Goal: Information Seeking & Learning: Learn about a topic

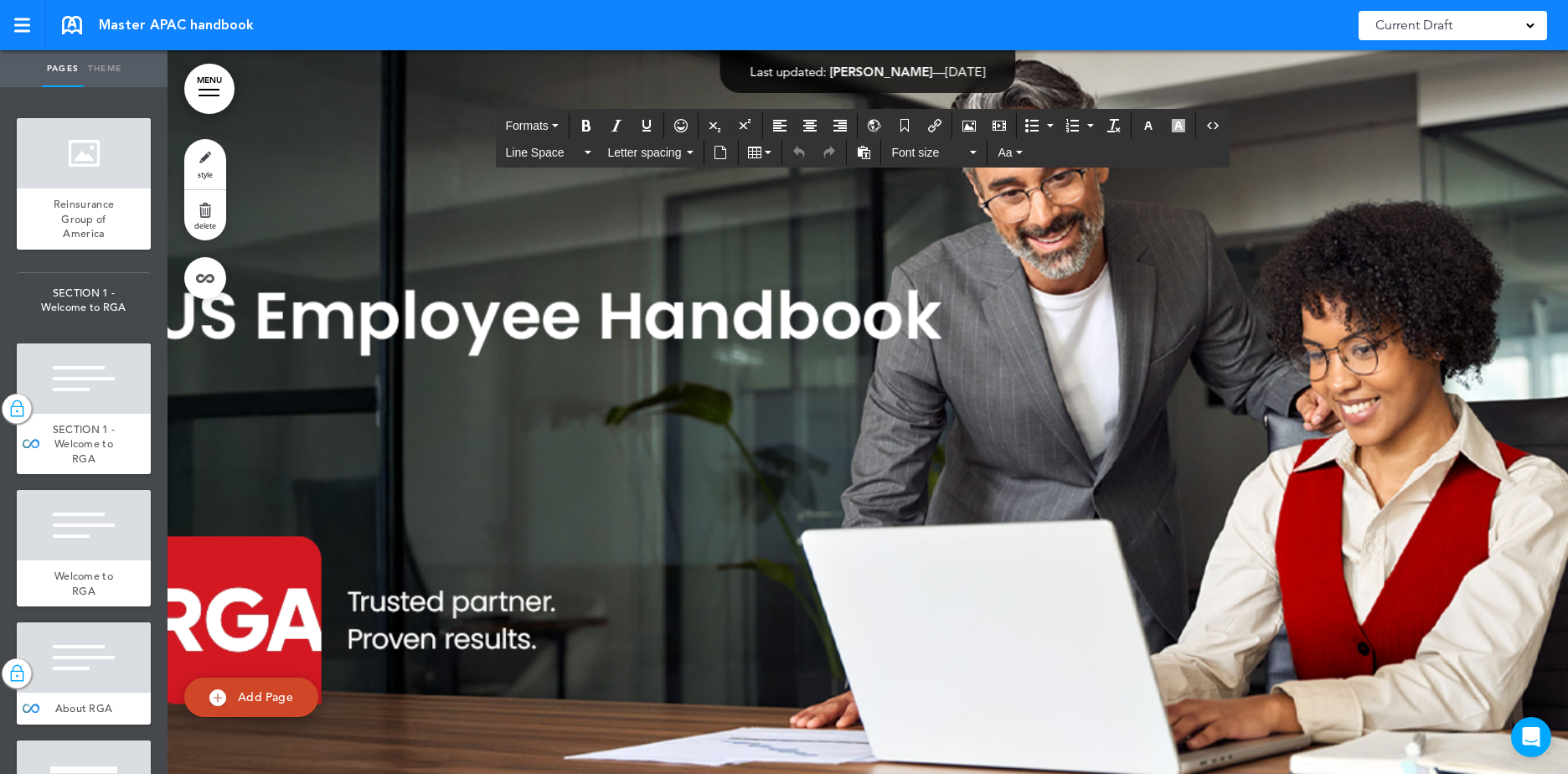
scroll to position [13402, 0]
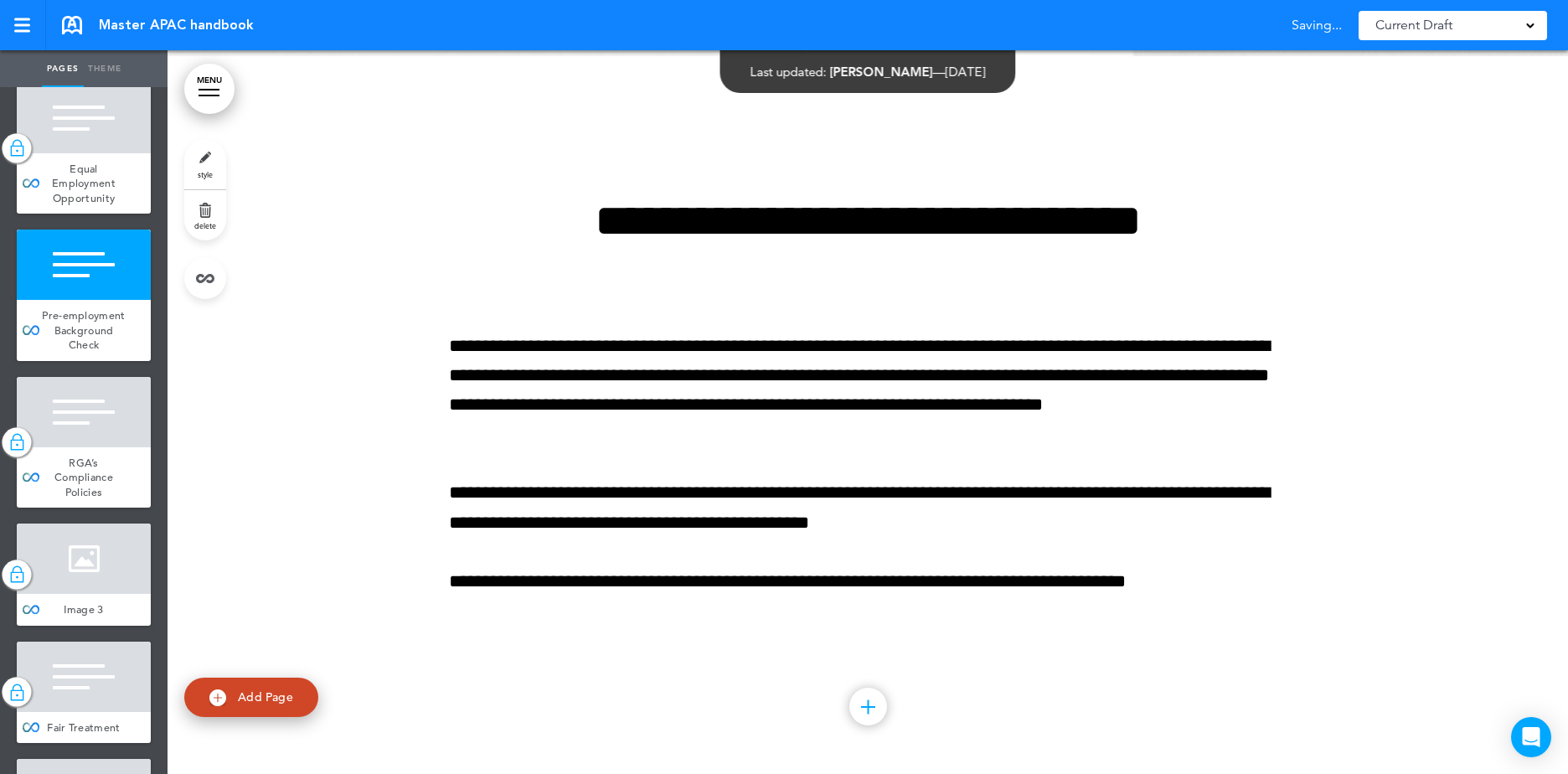
click at [403, 315] on div at bounding box center [867, 418] width 1400 height 724
click at [62, 299] on div at bounding box center [84, 265] width 134 height 70
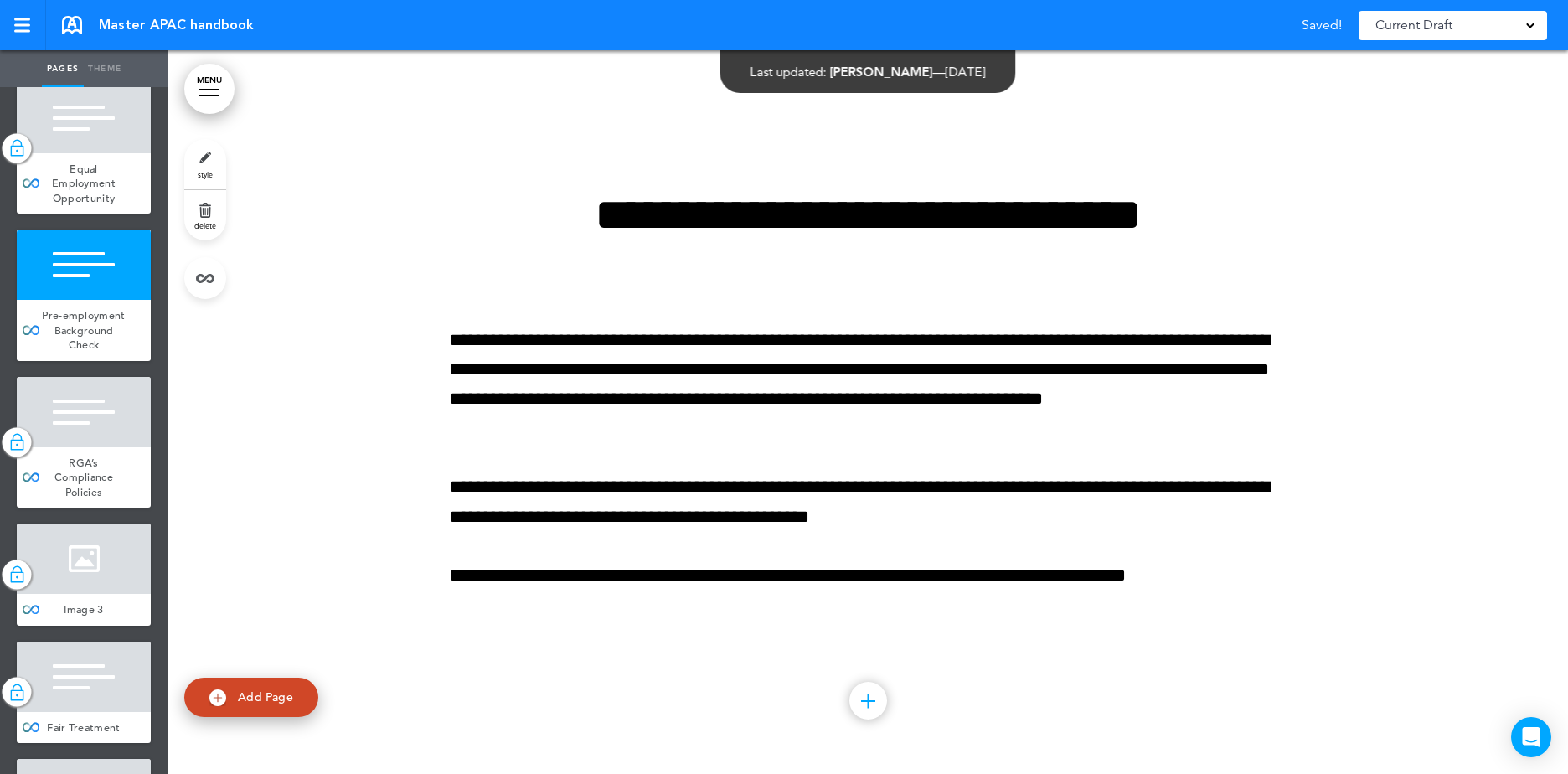
click at [196, 216] on link "delete" at bounding box center [206, 216] width 42 height 50
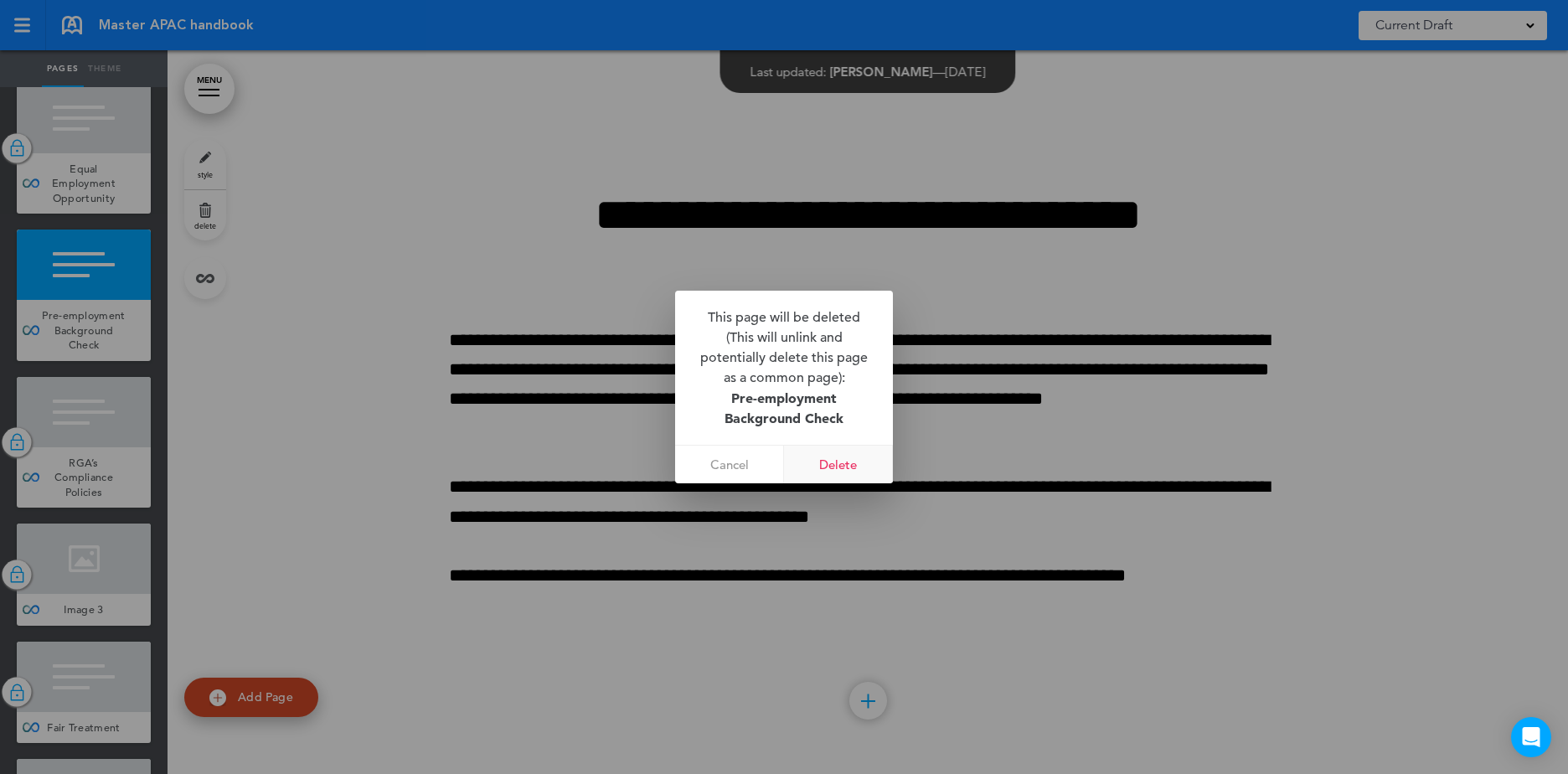
click at [861, 465] on link "Delete" at bounding box center [839, 464] width 109 height 38
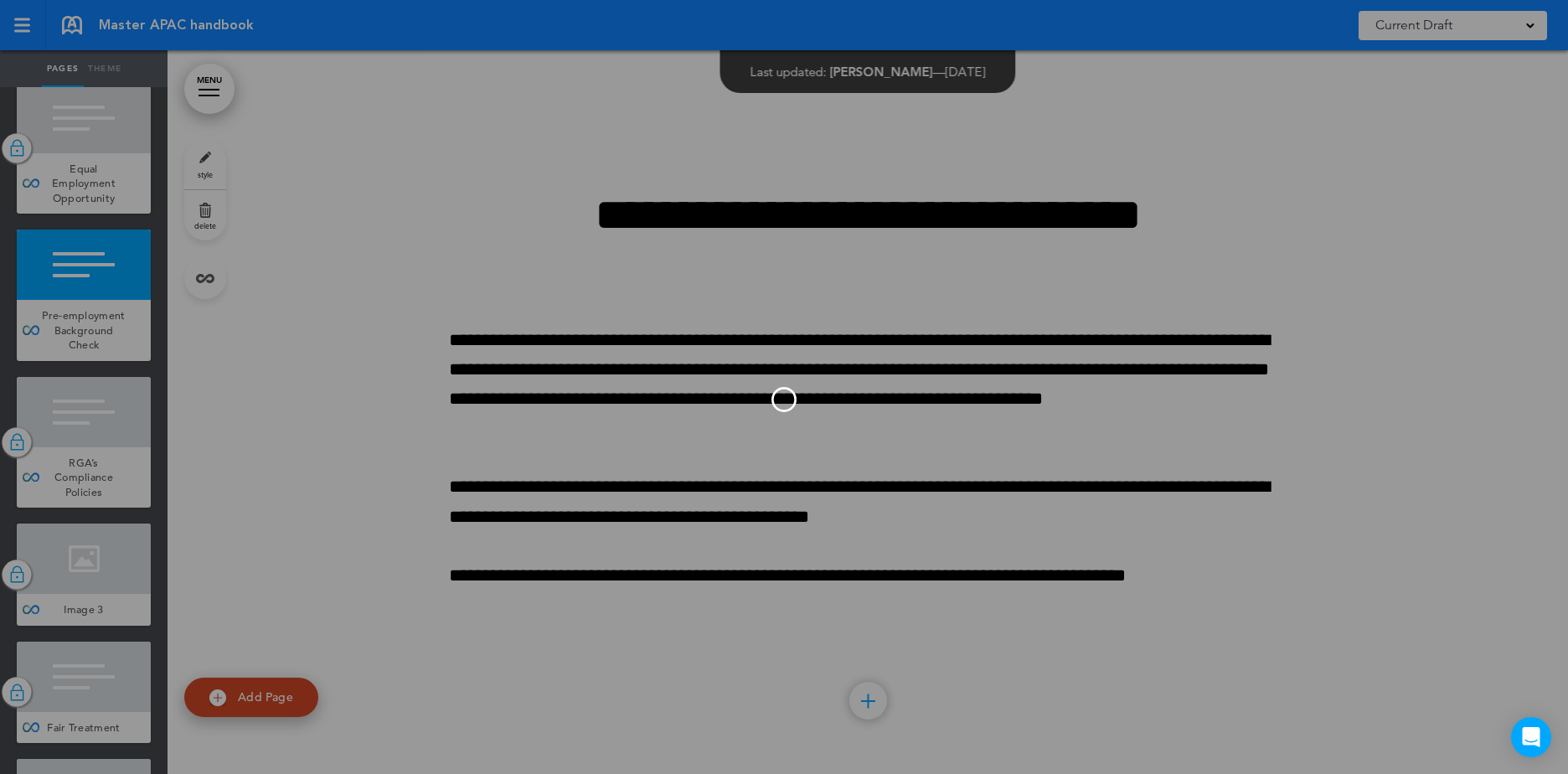
scroll to position [12685, 0]
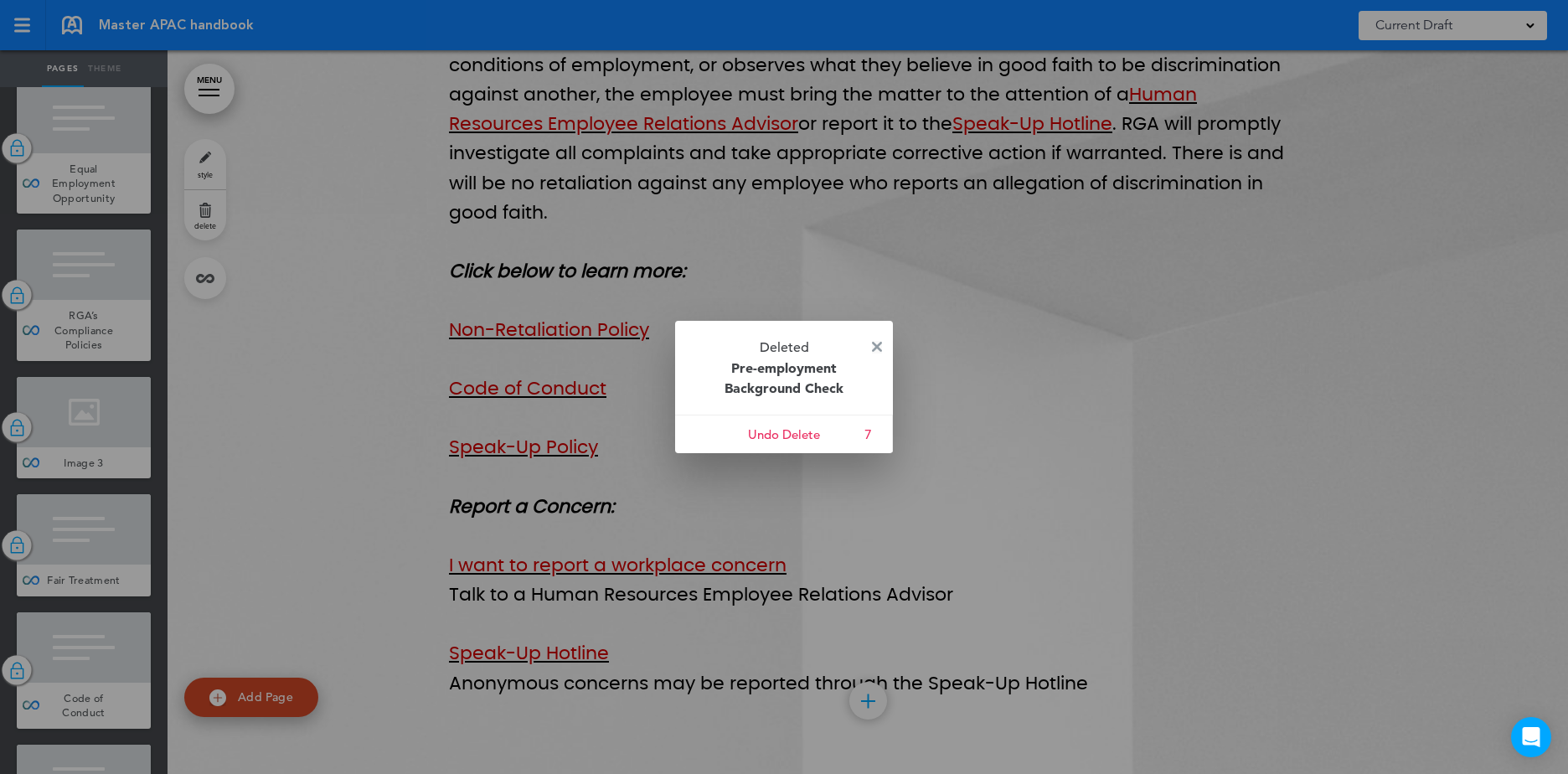
click at [877, 341] on img at bounding box center [877, 346] width 10 height 10
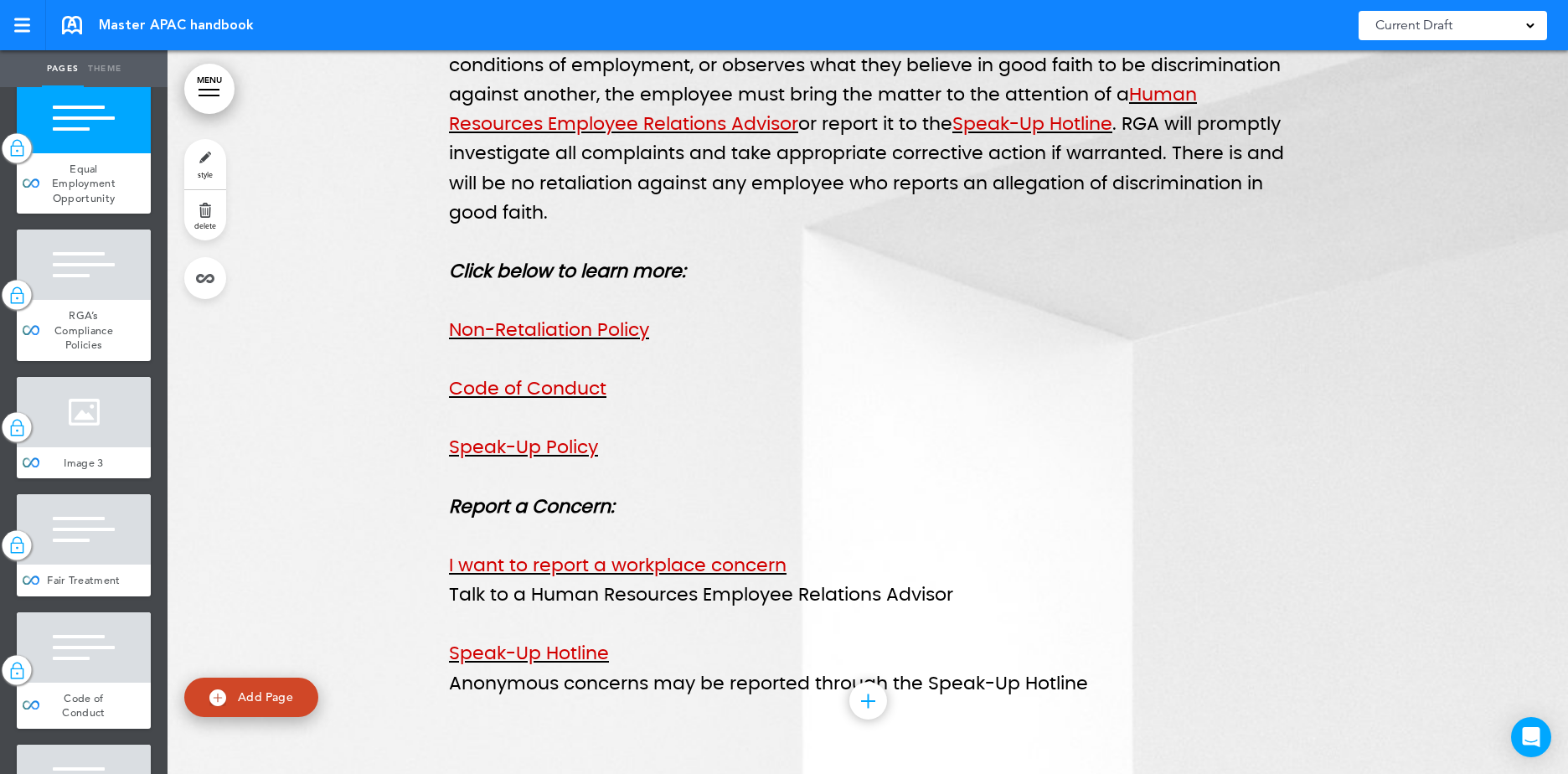
click at [12, 27] on link at bounding box center [23, 25] width 46 height 50
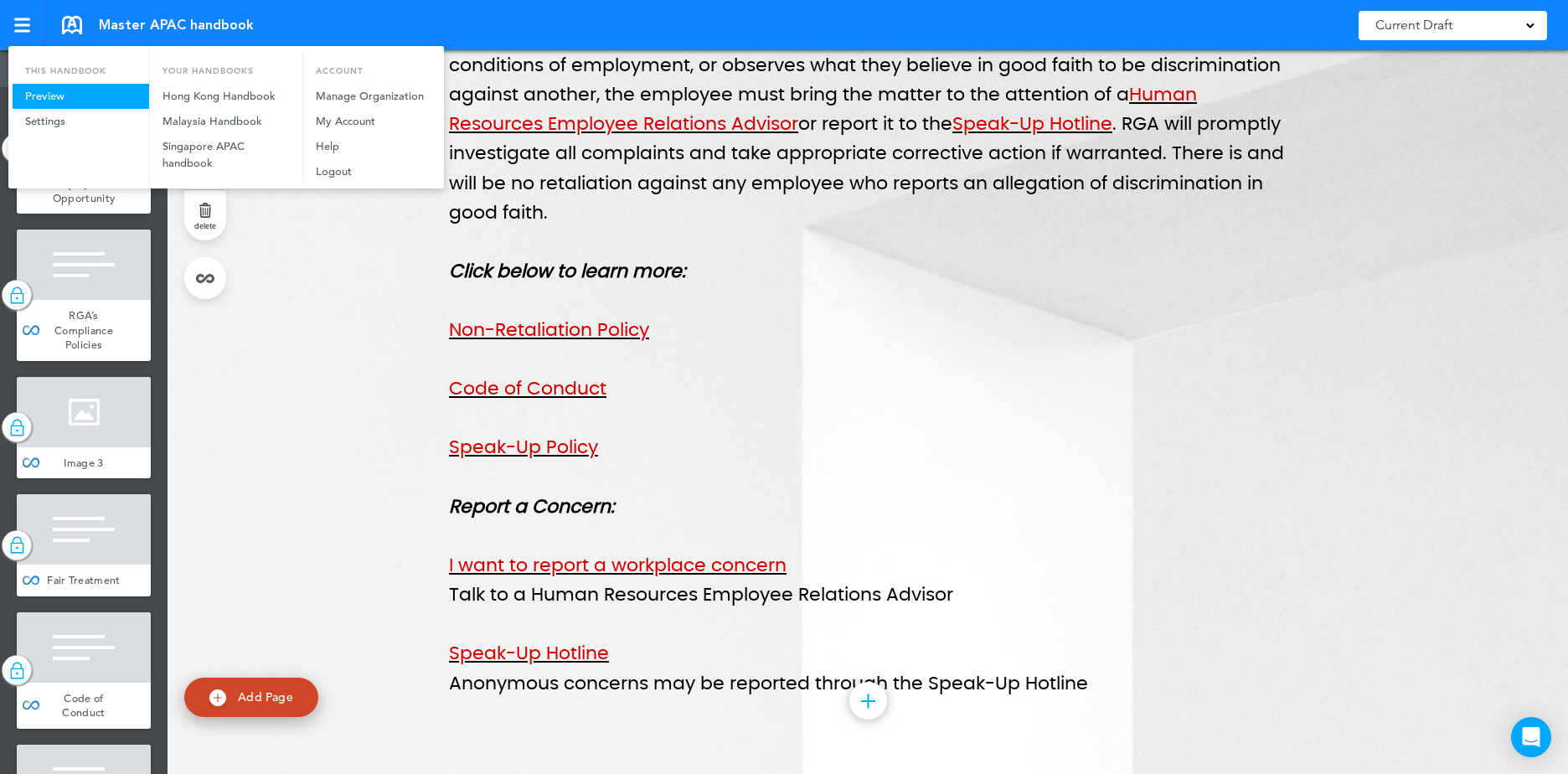
click at [73, 93] on link "Preview" at bounding box center [81, 96] width 137 height 25
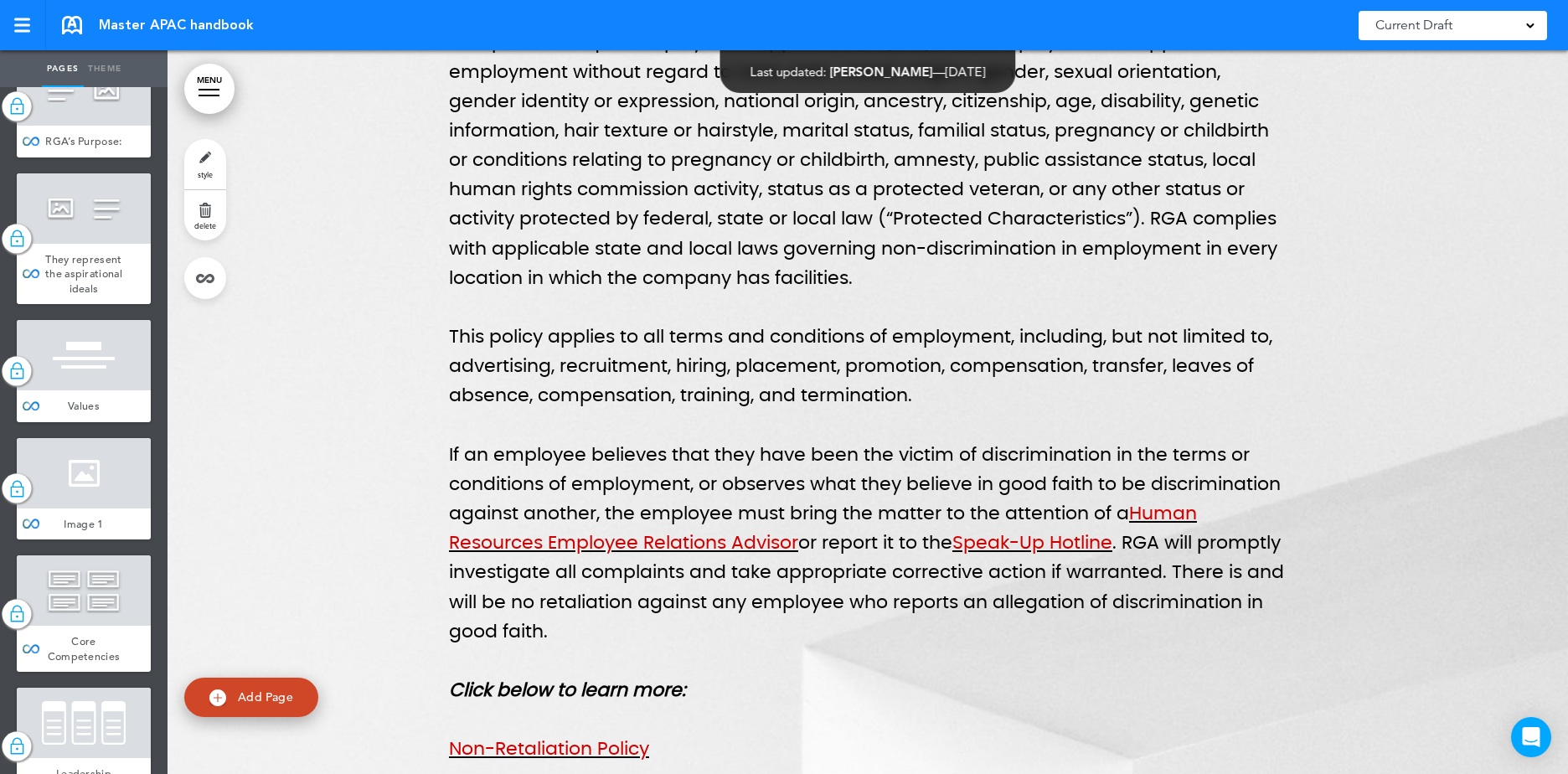
scroll to position [0, 0]
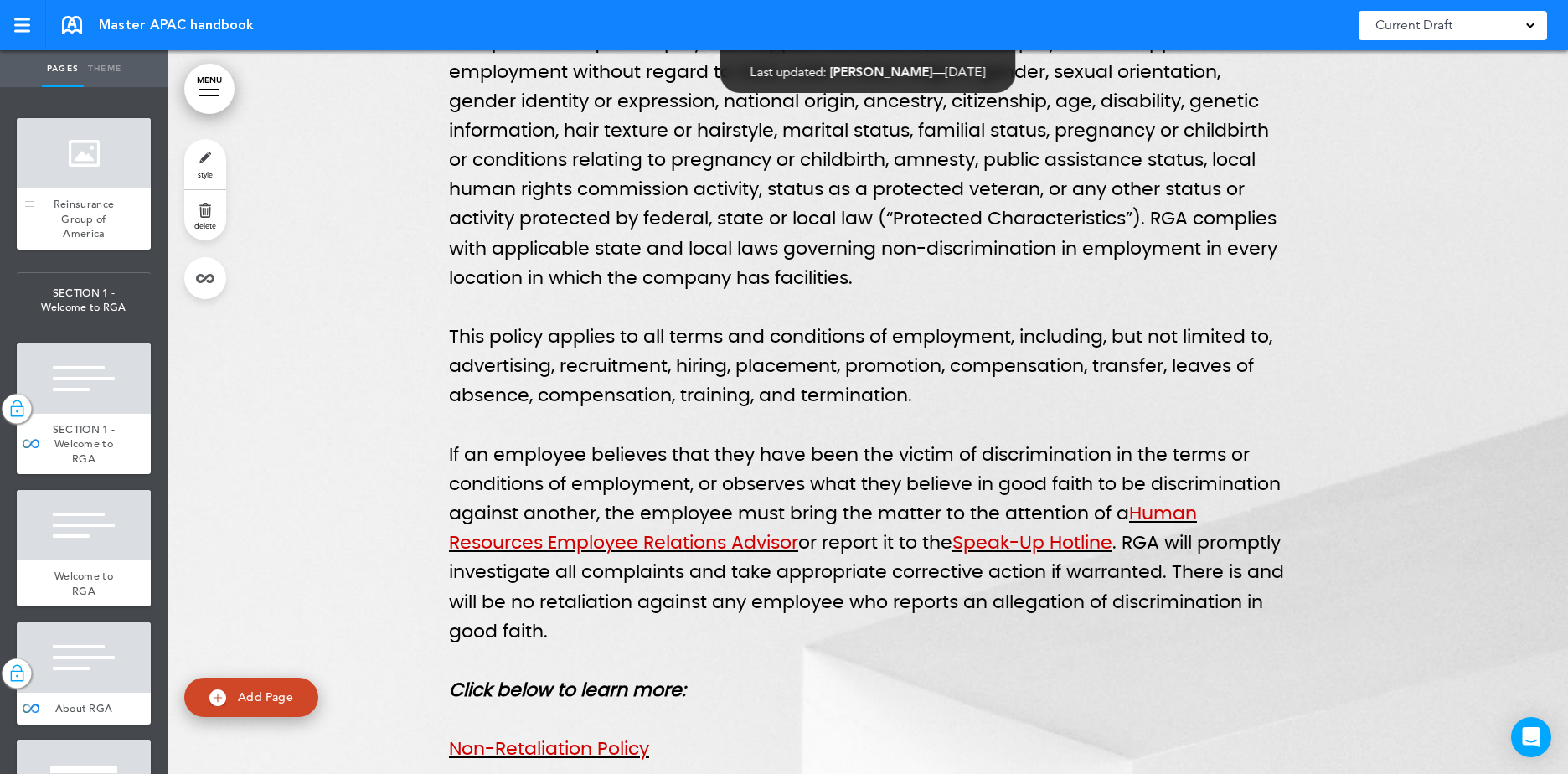
click at [65, 148] on div at bounding box center [84, 153] width 134 height 70
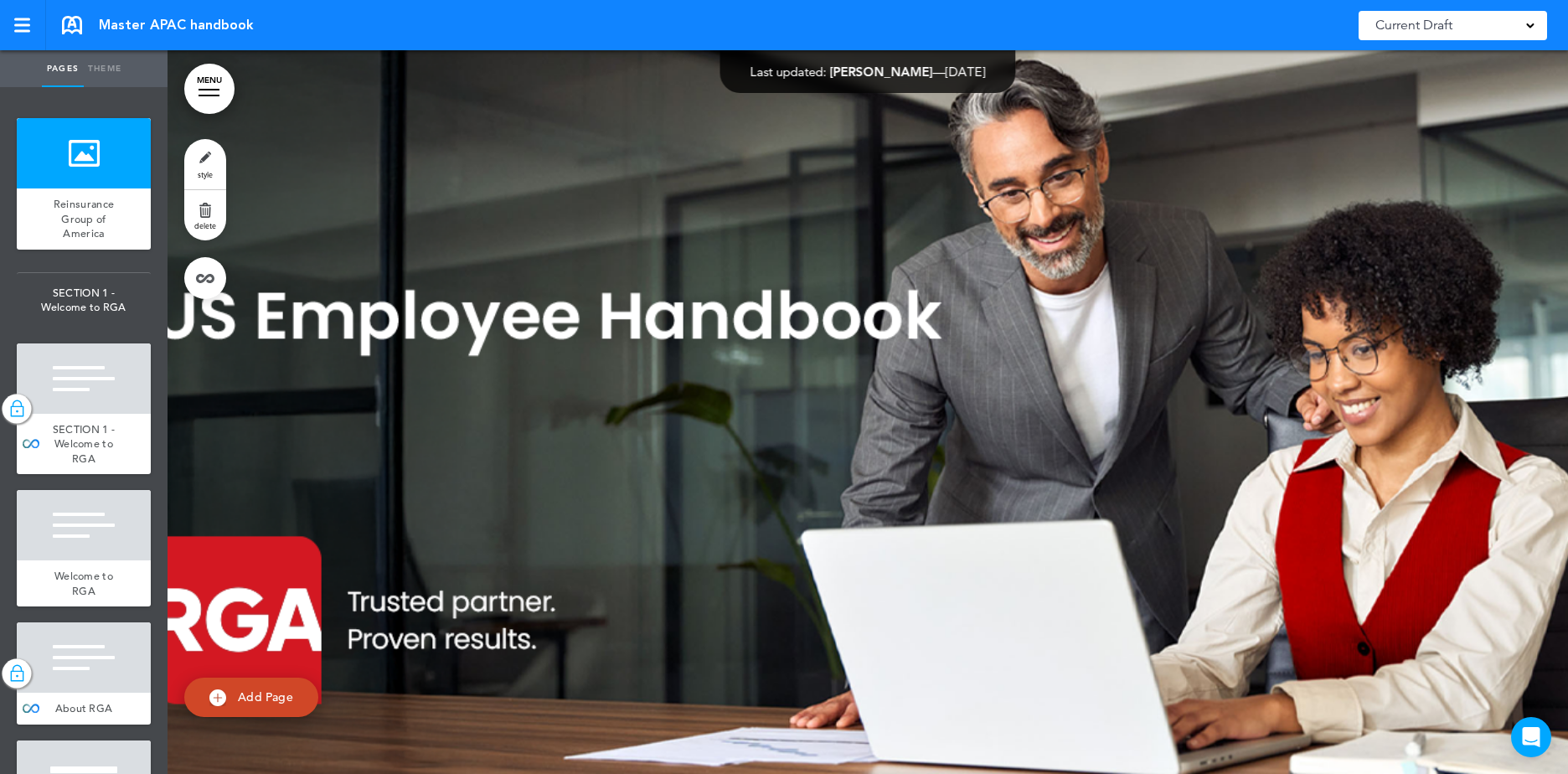
click at [374, 267] on div at bounding box center [867, 412] width 1400 height 724
click at [399, 304] on div at bounding box center [867, 412] width 1400 height 724
click at [83, 415] on div "SECTION 1 - Welcome to RGA" at bounding box center [84, 444] width 134 height 61
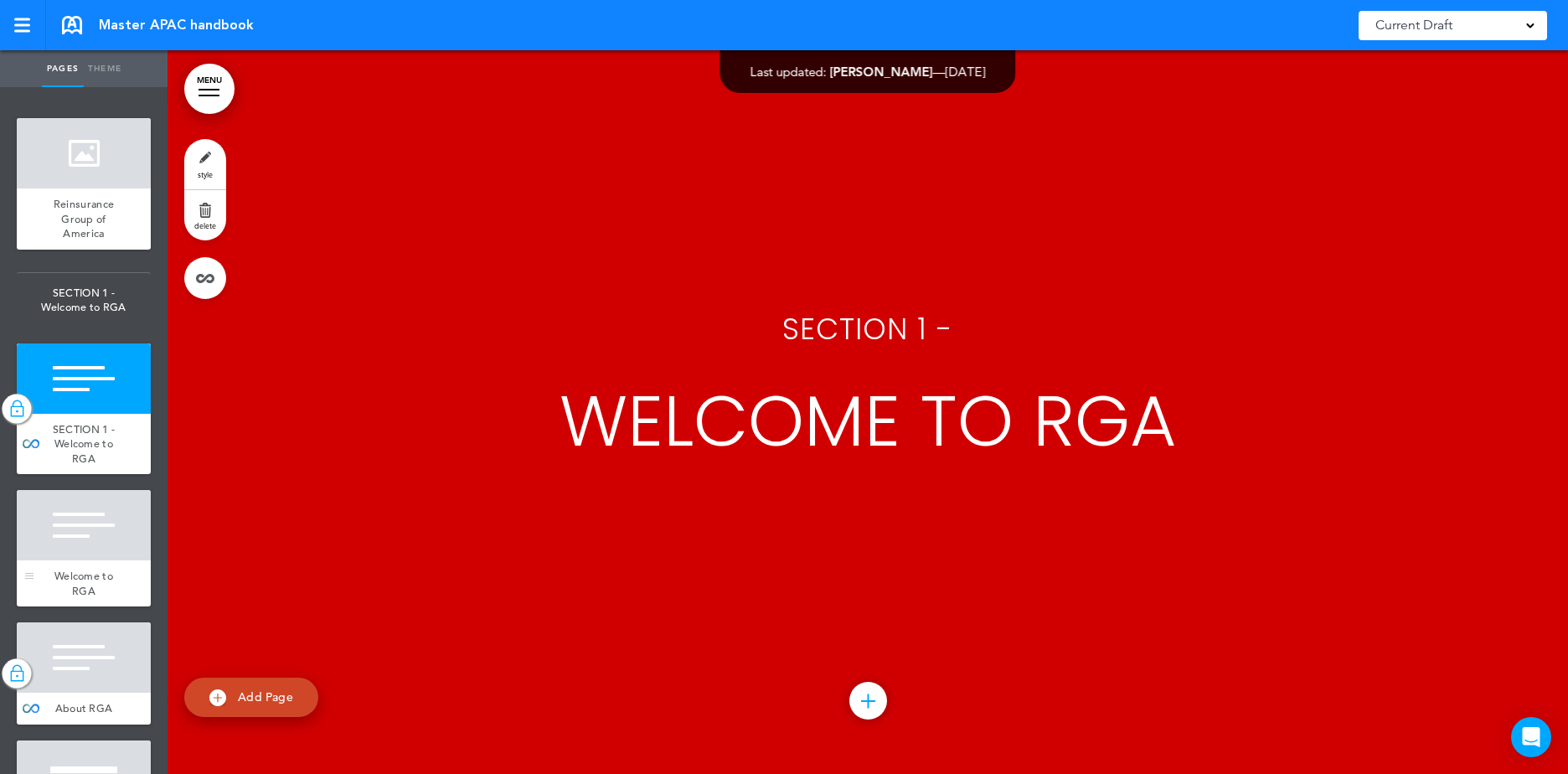
click at [88, 569] on span "Welcome to RGA" at bounding box center [84, 583] width 59 height 29
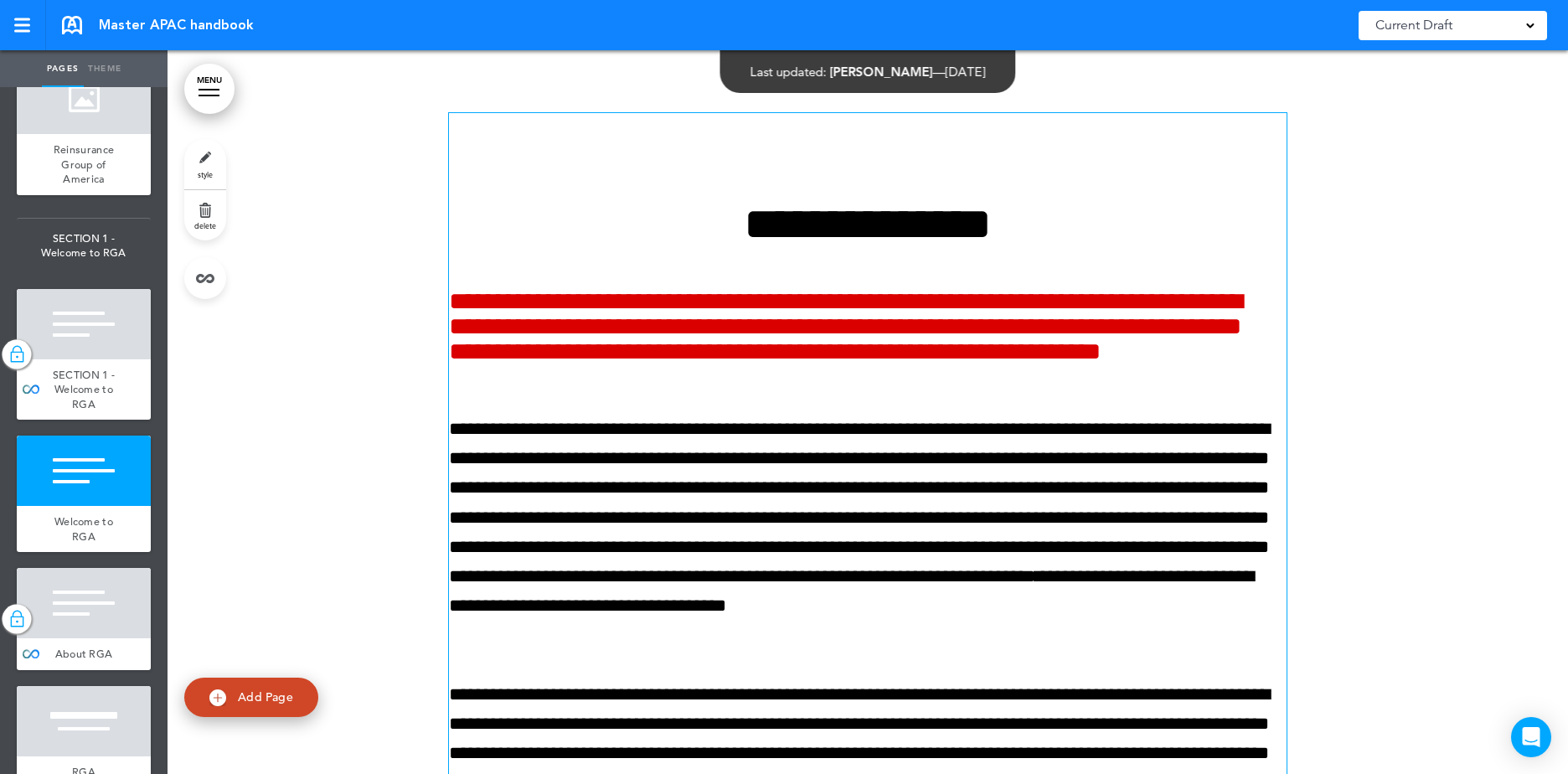
scroll to position [84, 0]
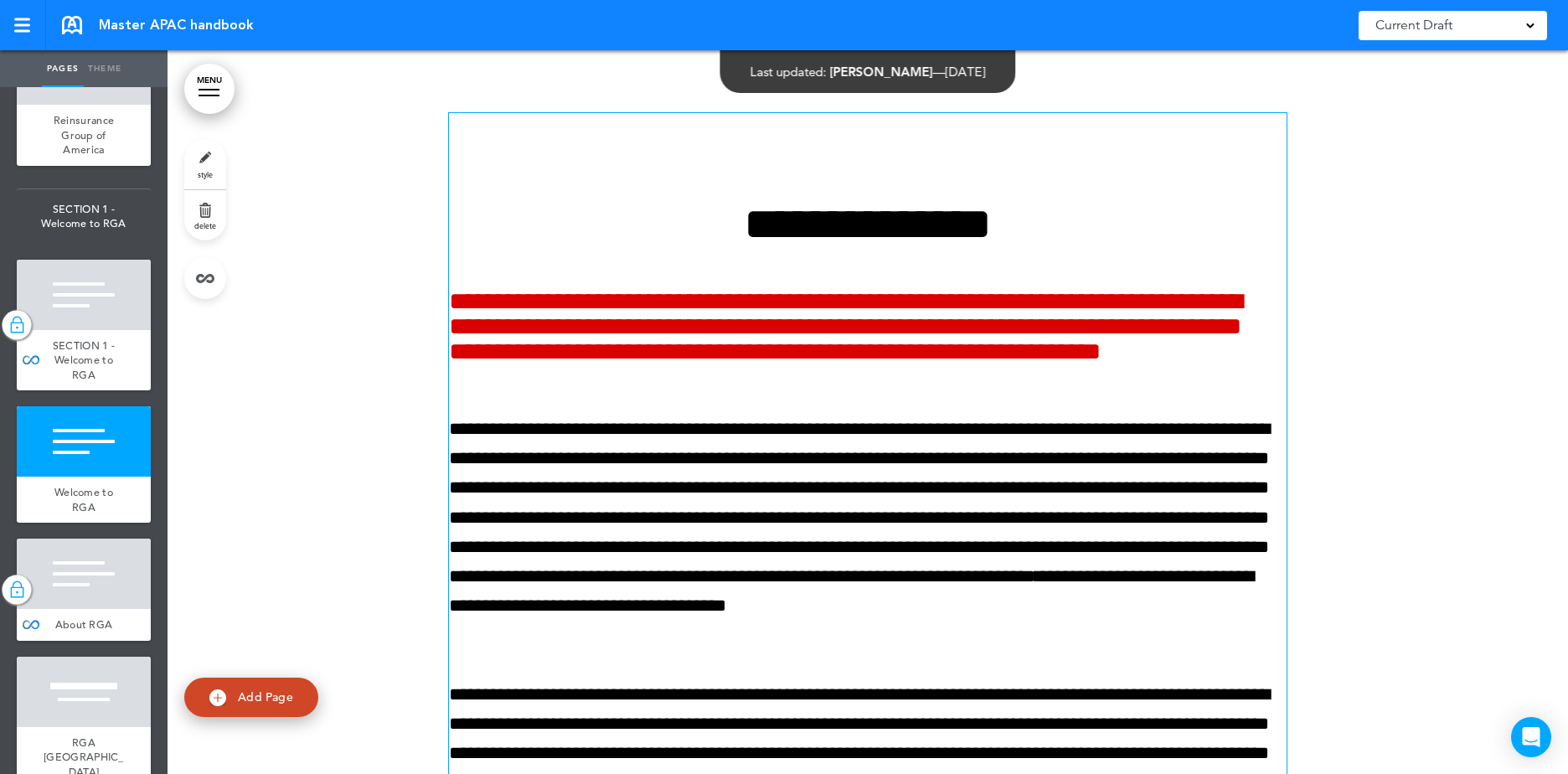
click at [695, 449] on p "**********" at bounding box center [867, 532] width 837 height 236
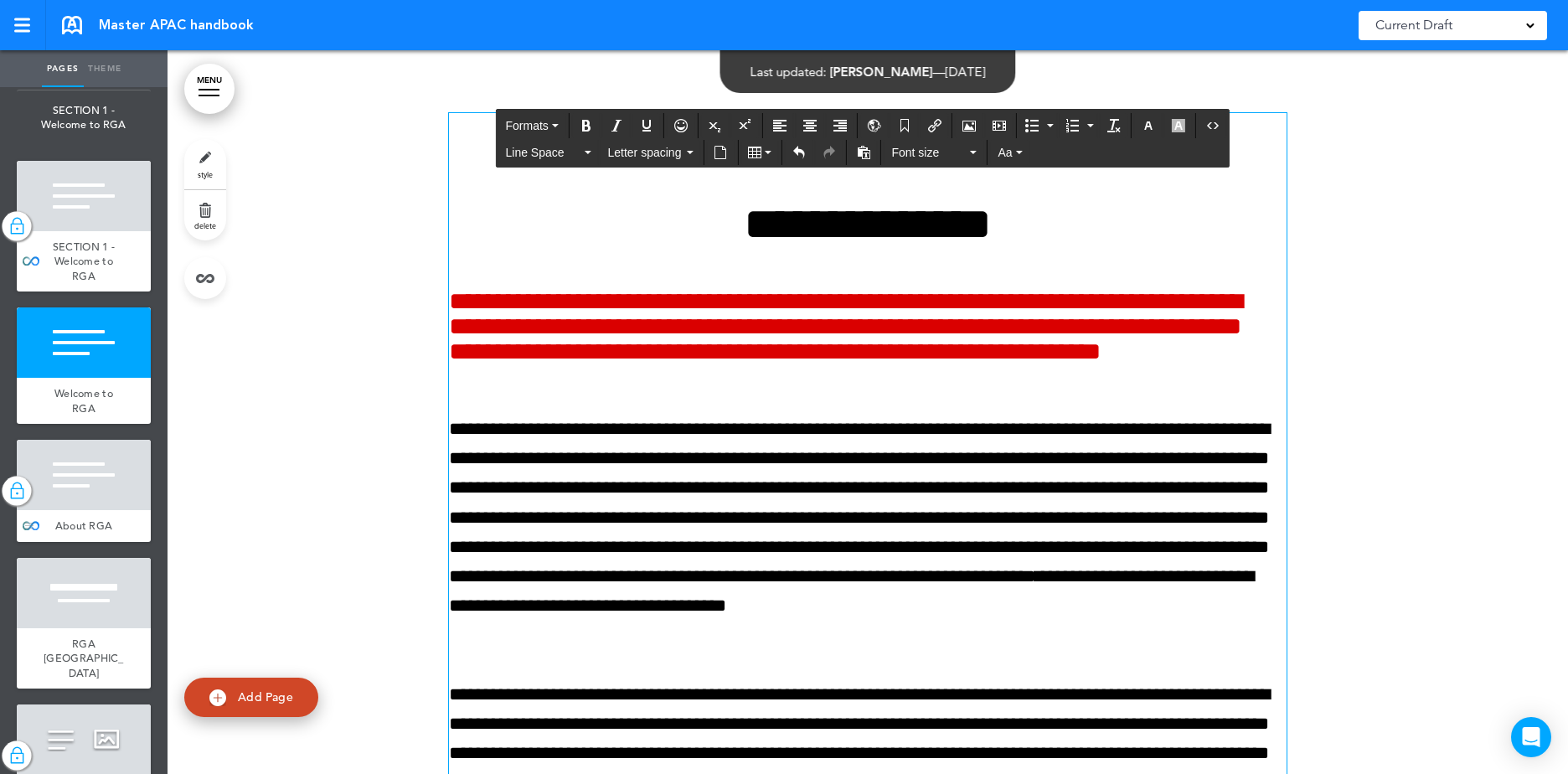
scroll to position [335, 0]
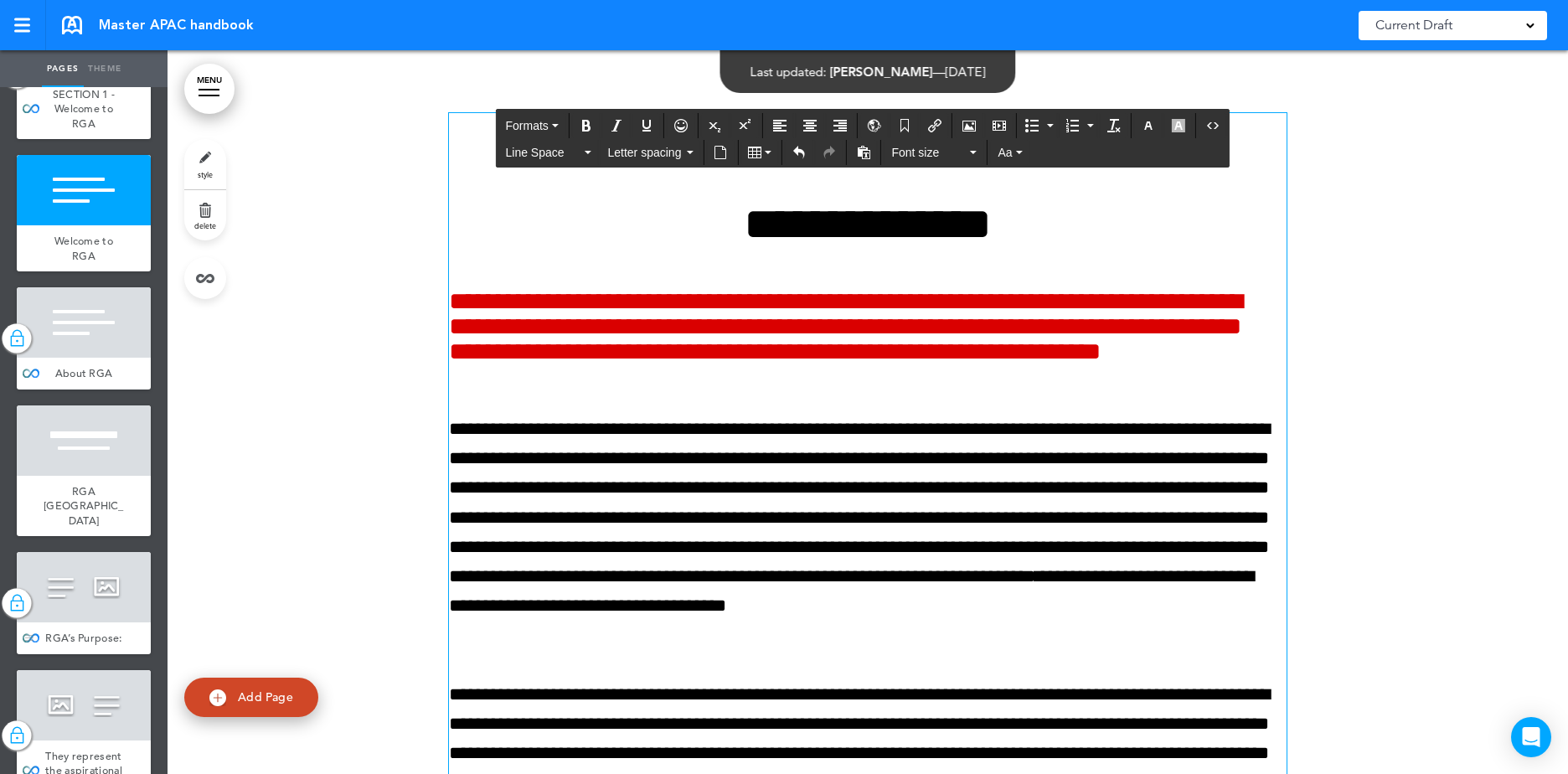
click at [92, 635] on span "RGA’s Purpose:" at bounding box center [83, 637] width 76 height 14
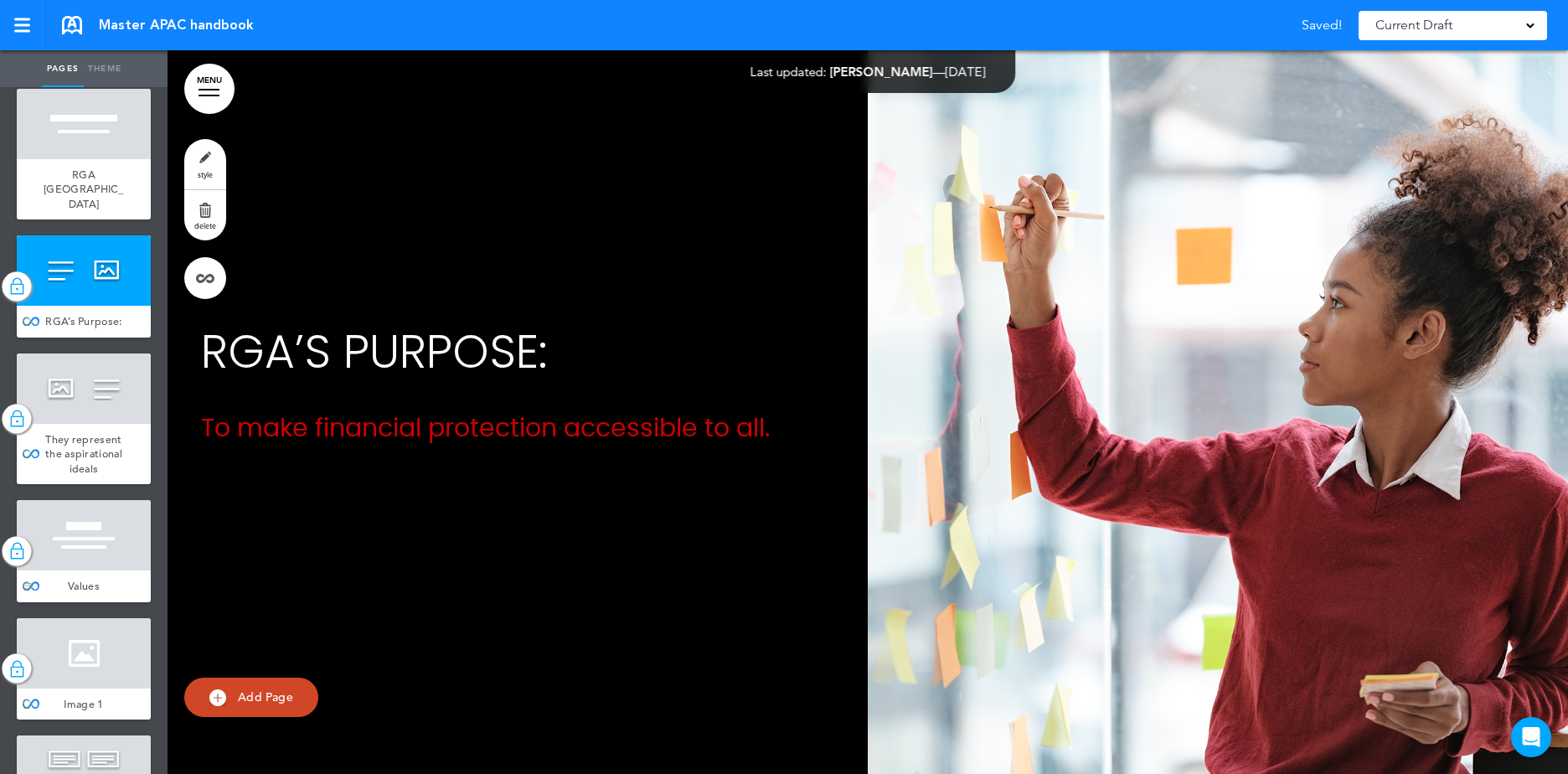
scroll to position [754, 0]
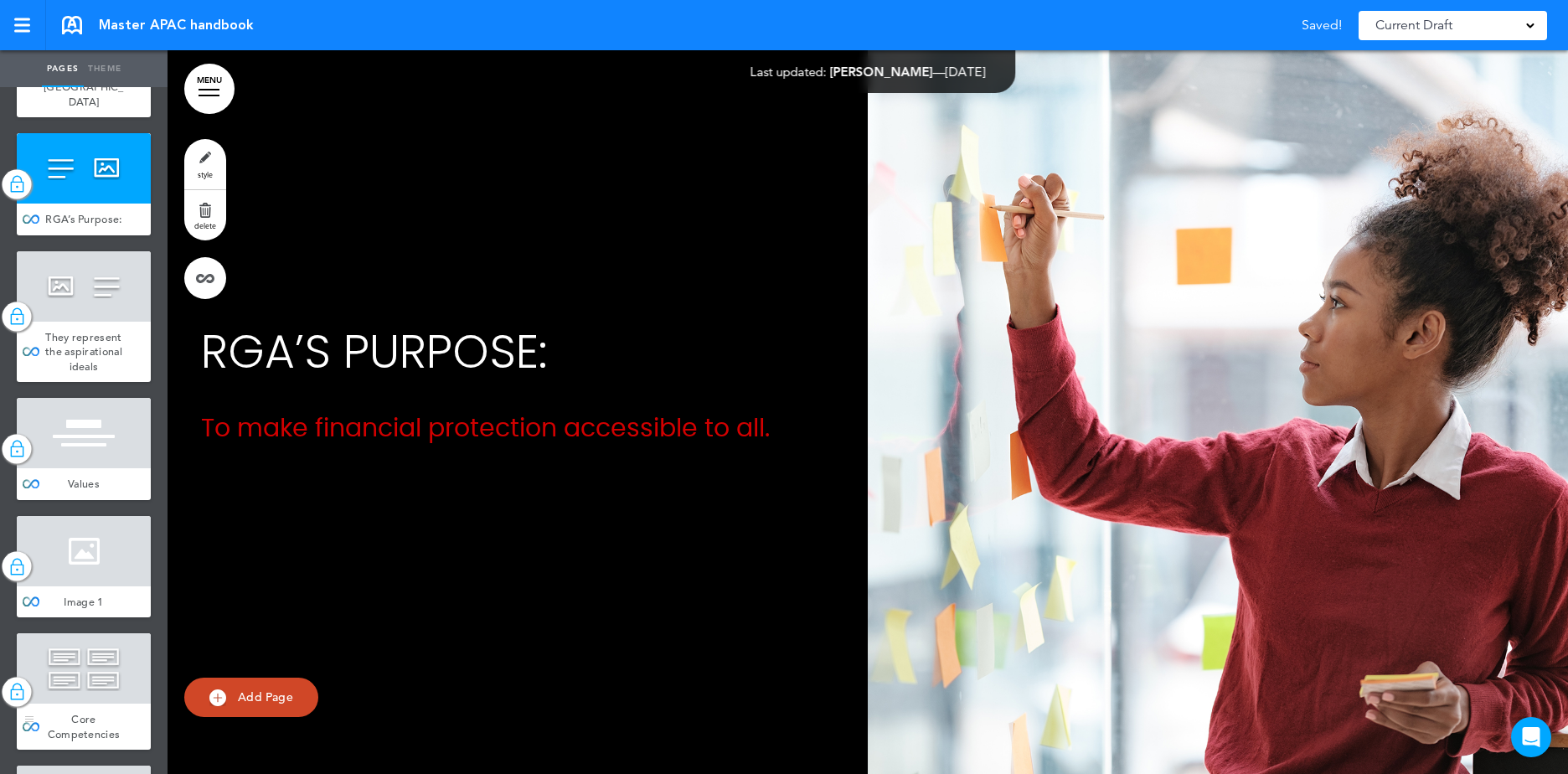
click at [90, 688] on div at bounding box center [84, 668] width 134 height 70
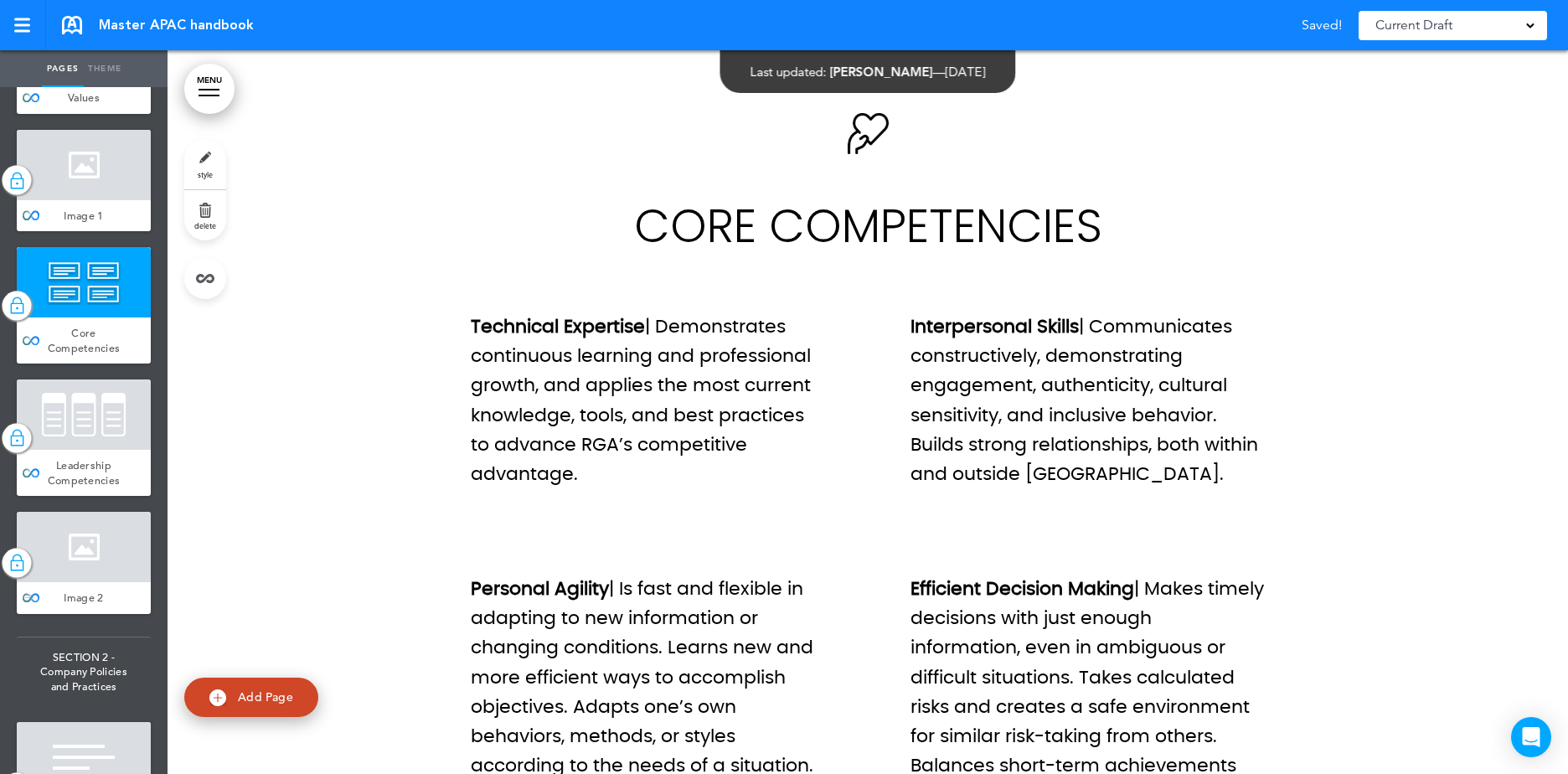
scroll to position [1172, 0]
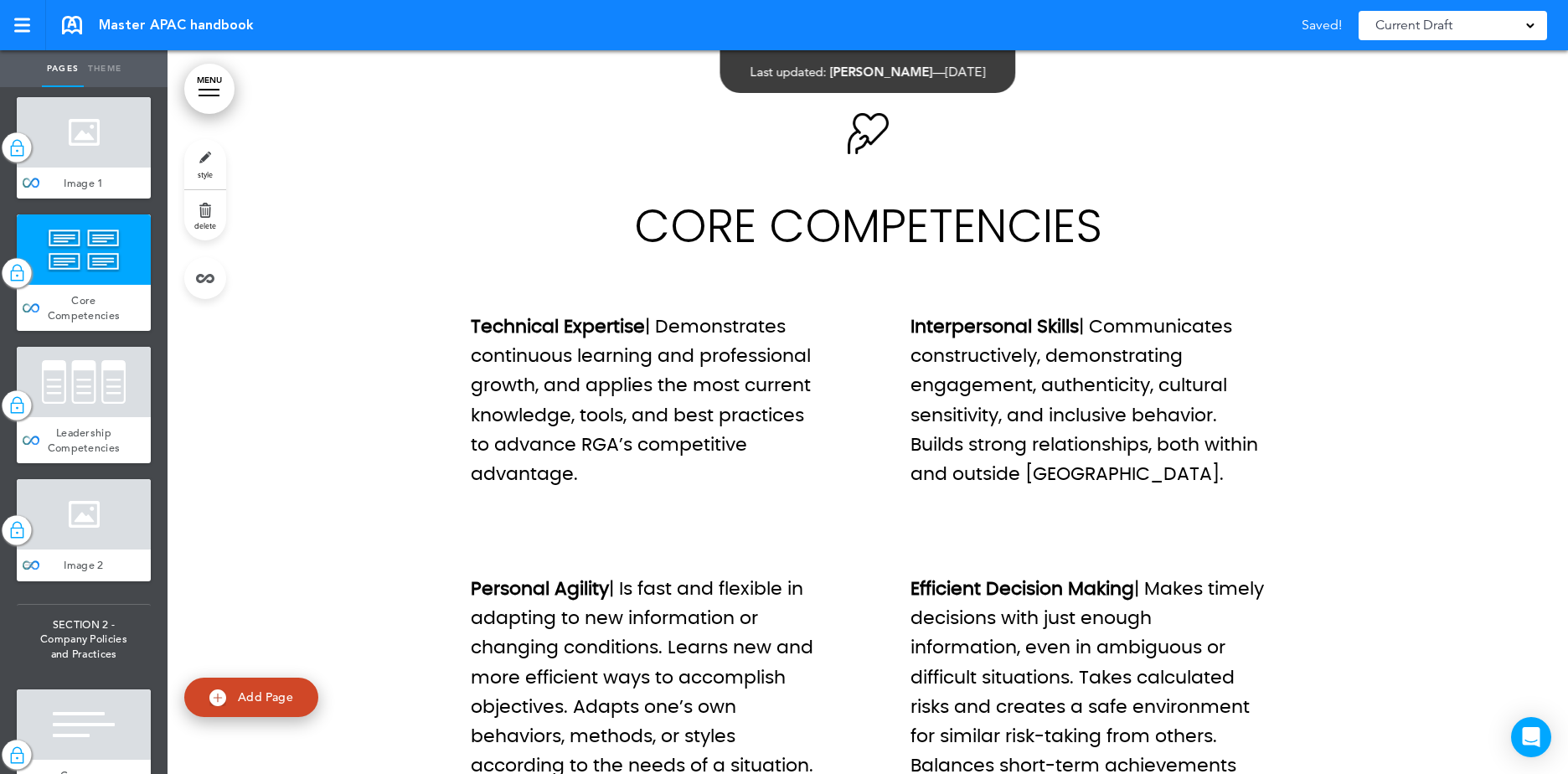
click at [100, 549] on div at bounding box center [84, 514] width 134 height 70
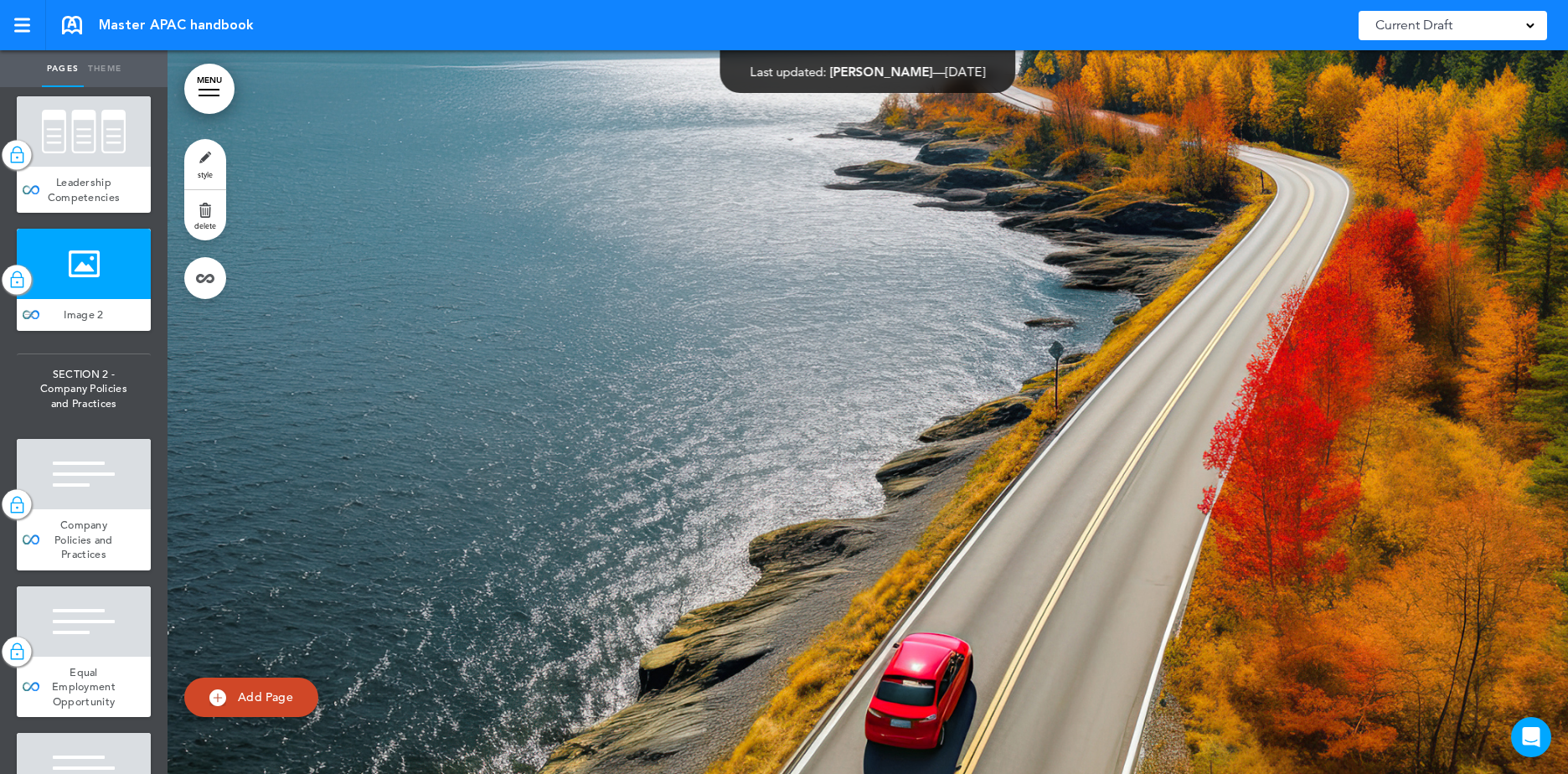
scroll to position [1423, 0]
click at [96, 508] on div at bounding box center [84, 473] width 134 height 70
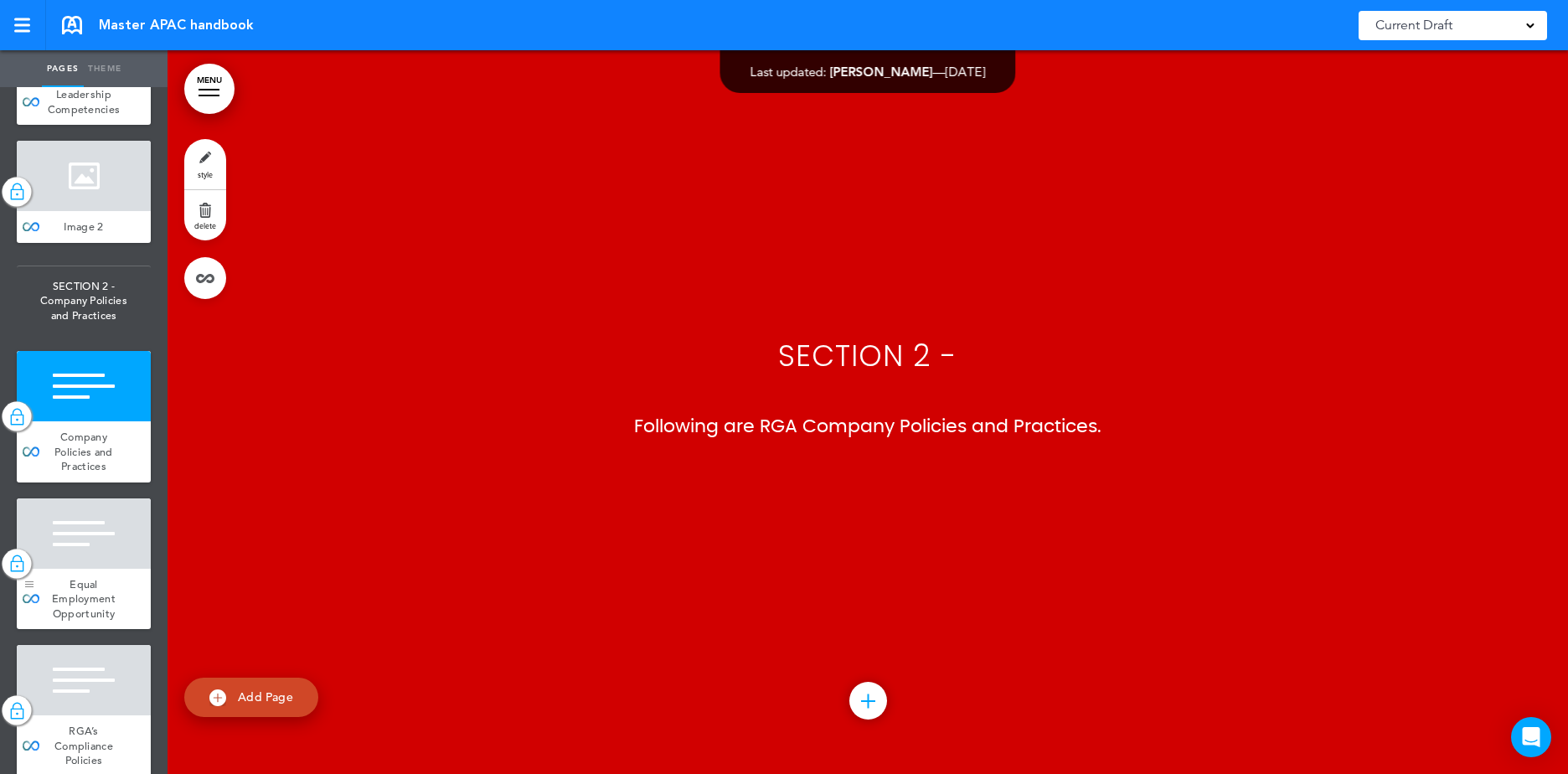
scroll to position [1591, 0]
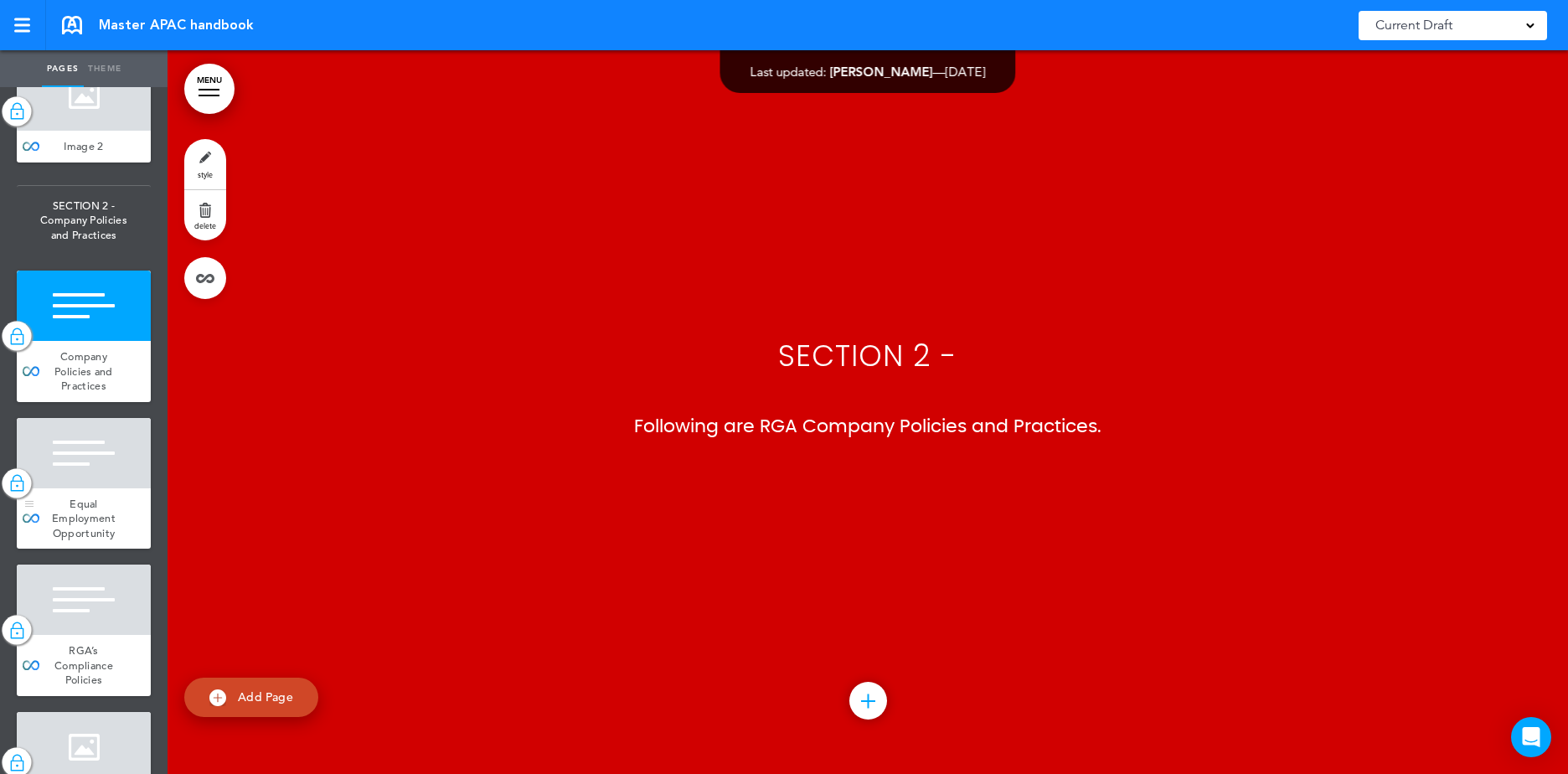
click at [56, 488] on div at bounding box center [84, 453] width 134 height 70
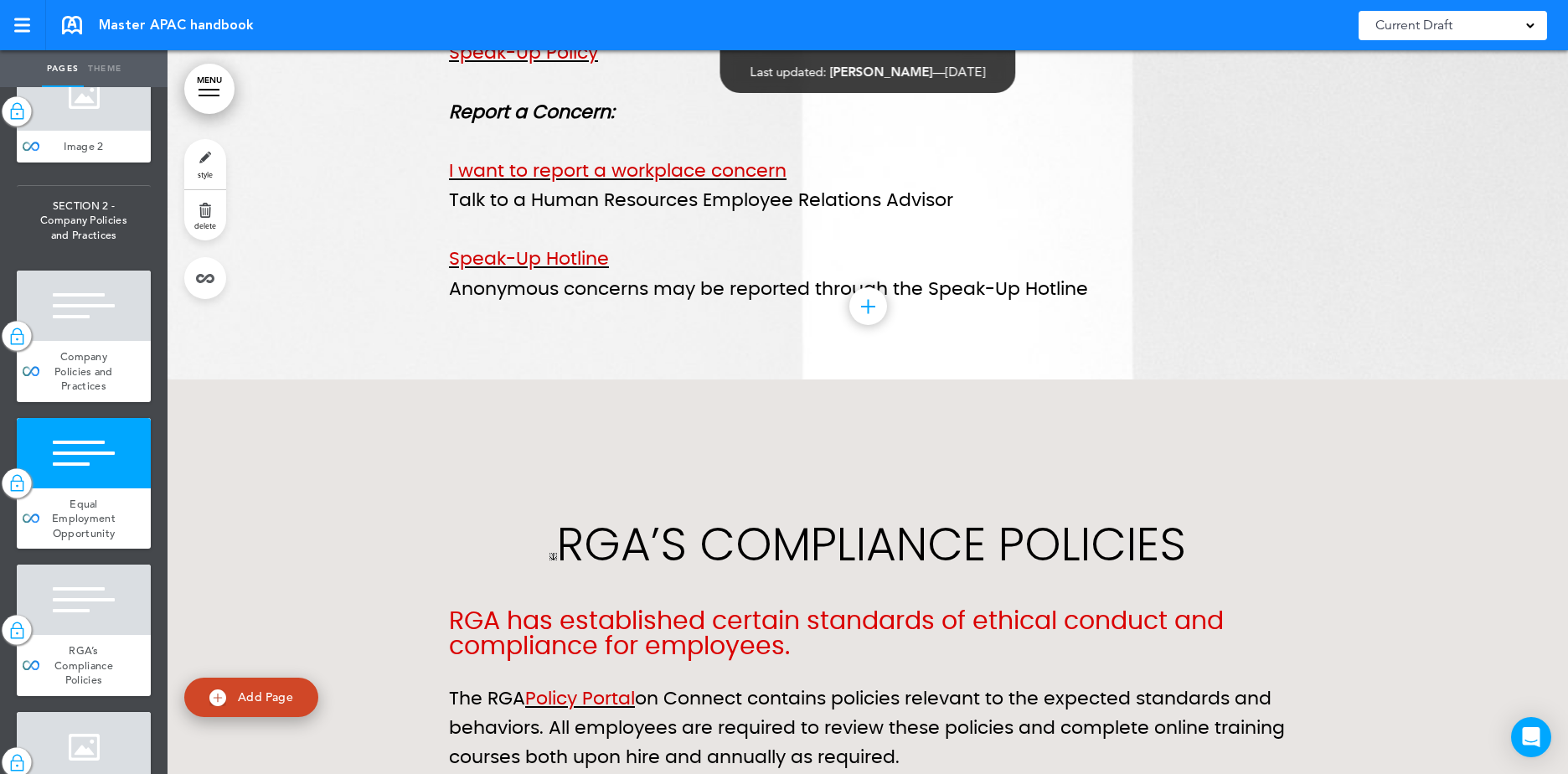
scroll to position [13426, 0]
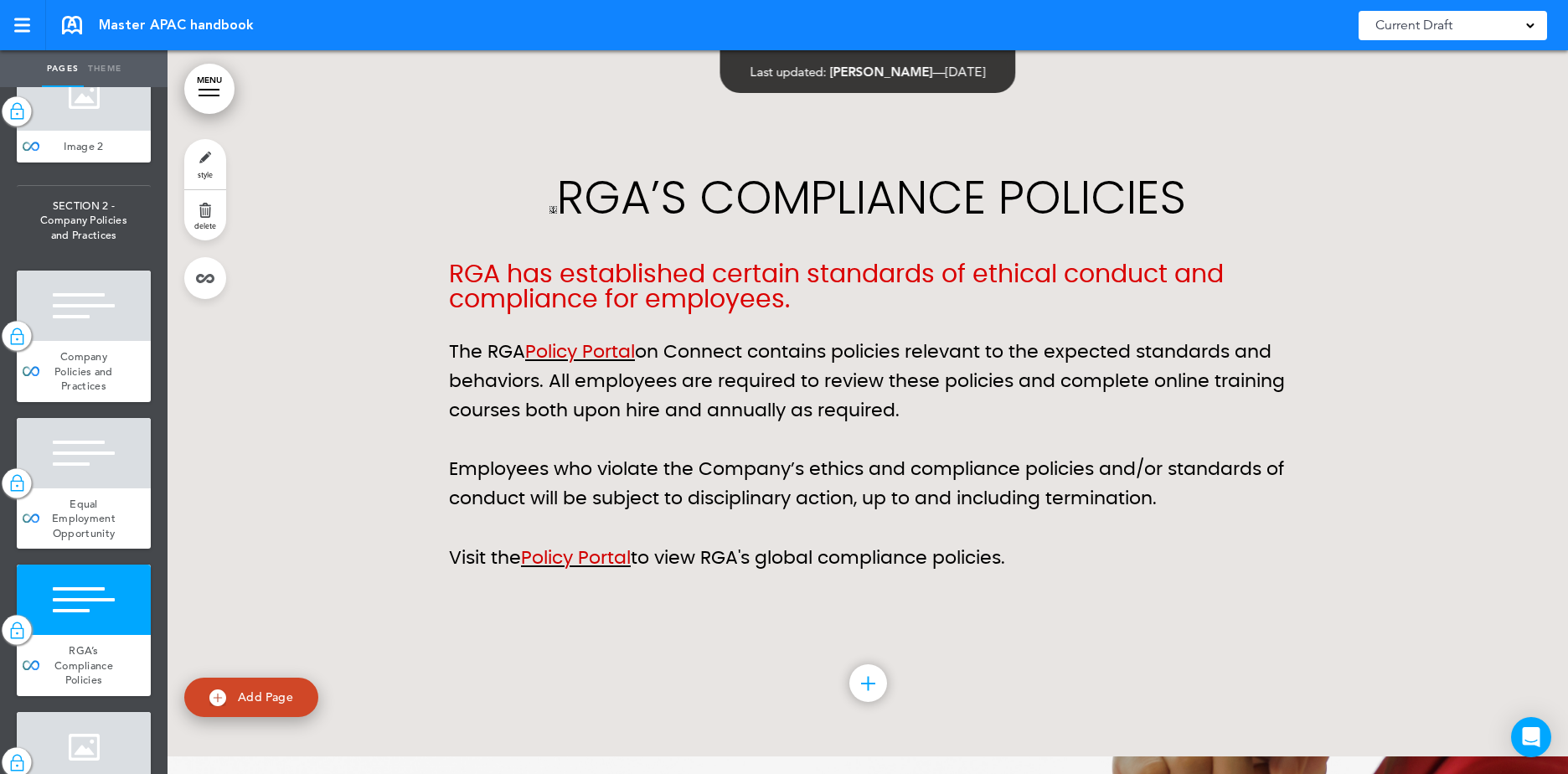
click at [768, 366] on p "The RGA Policy Portal on Connect contains policies relevant to the expected sta…" at bounding box center [867, 382] width 837 height 89
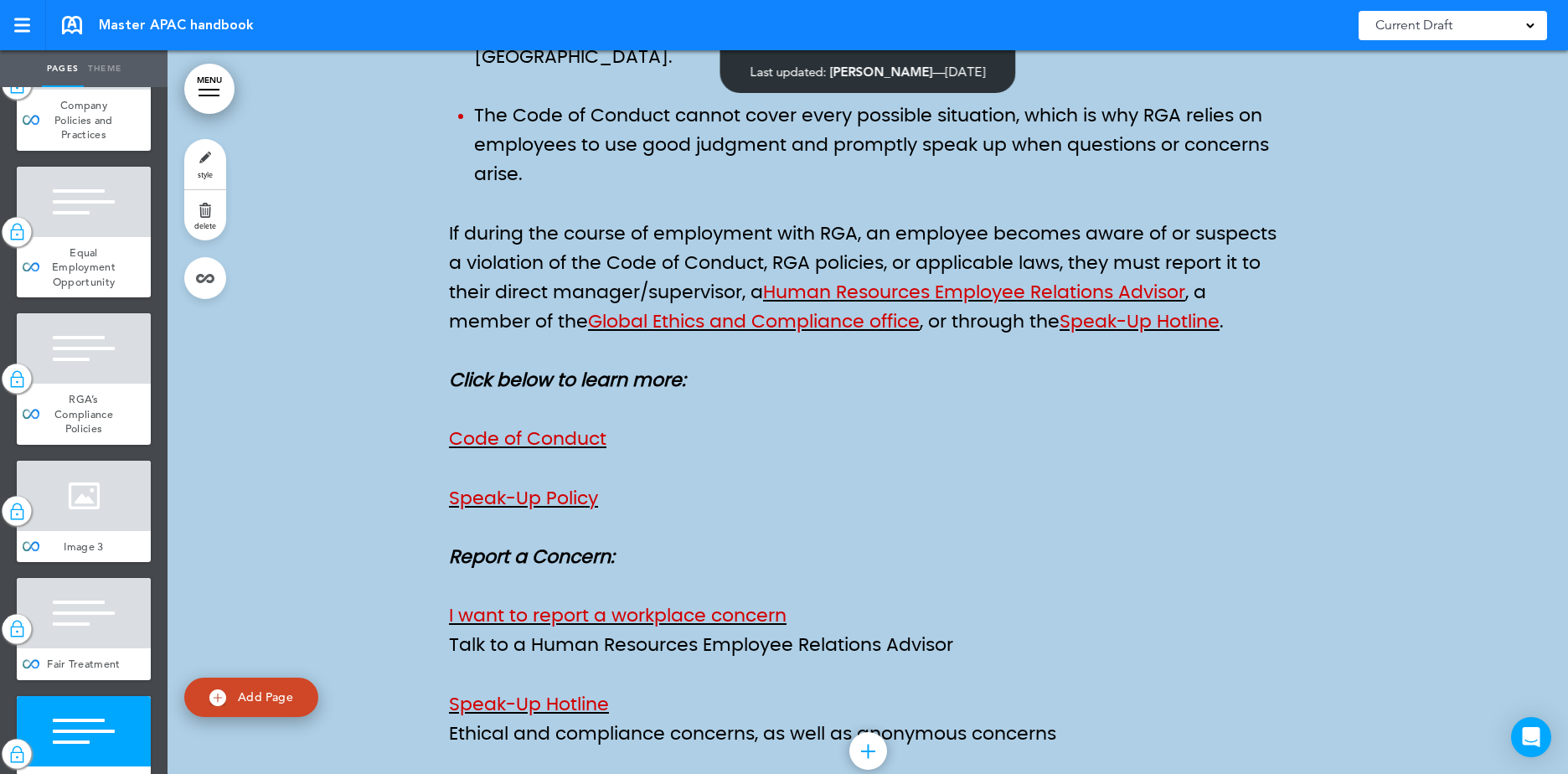
scroll to position [16859, 0]
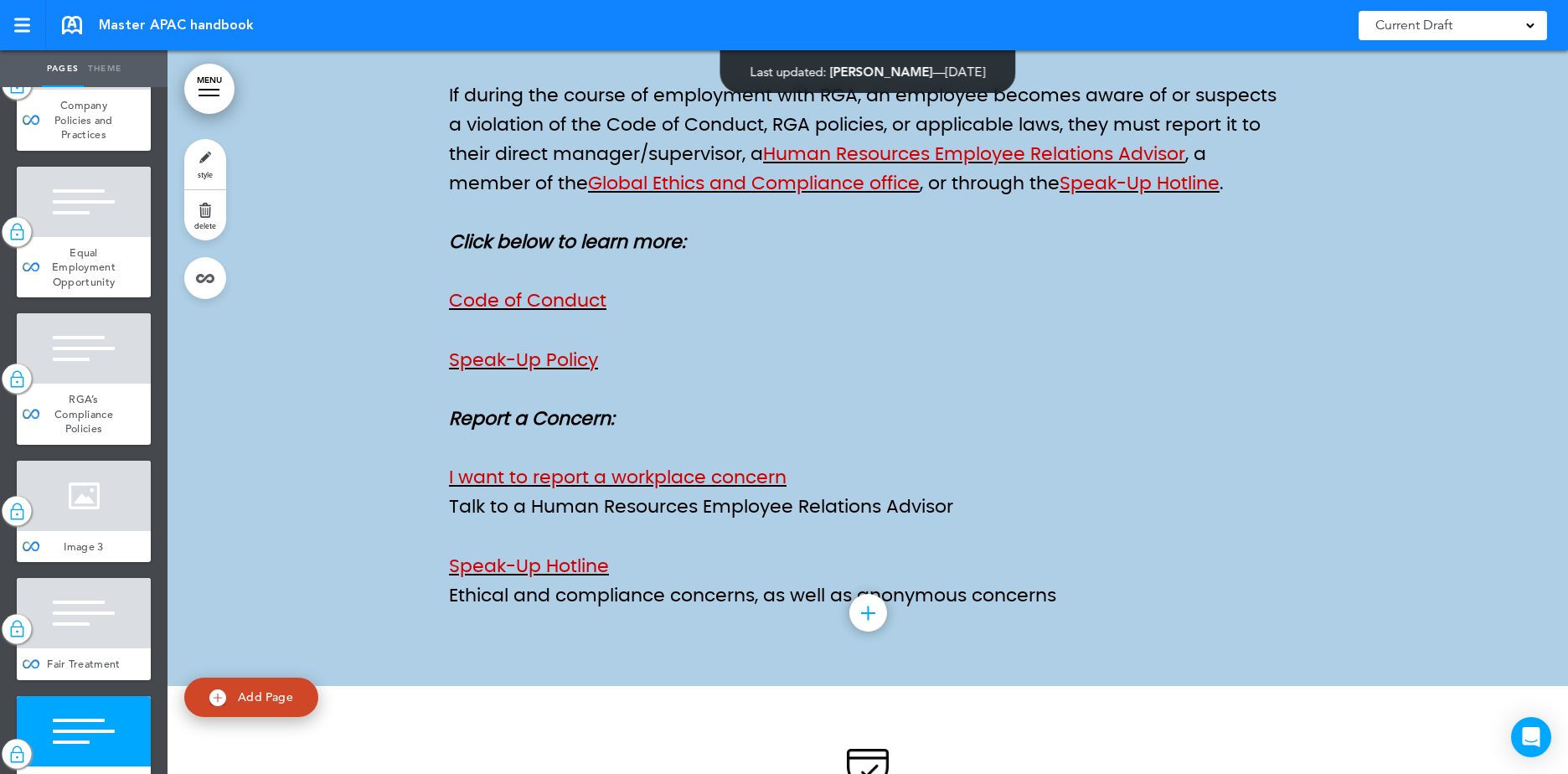
click at [733, 581] on p "Ethical and compliance concerns, as well as anonymous concerns" at bounding box center [867, 595] width 837 height 29
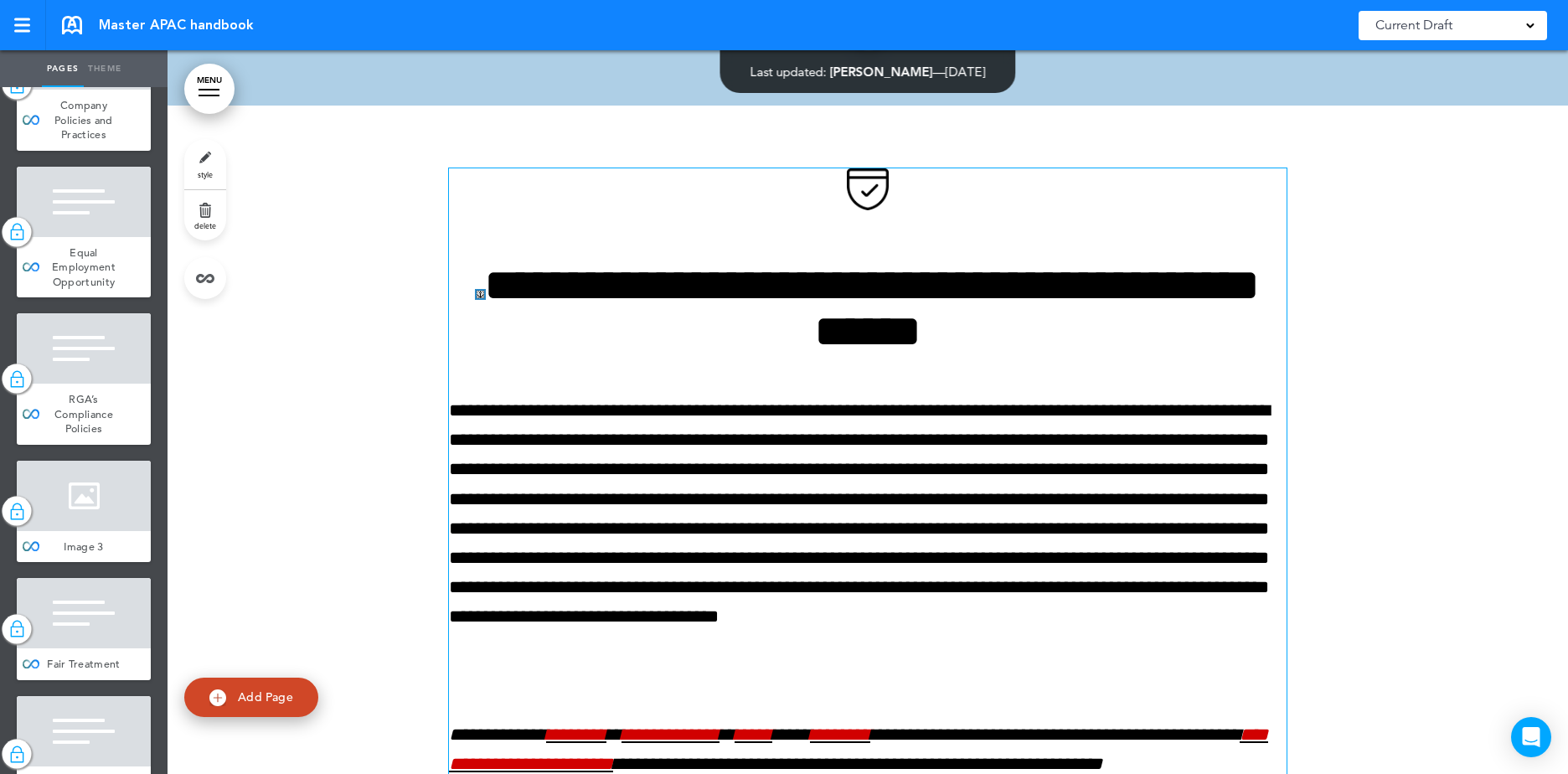
scroll to position [17445, 0]
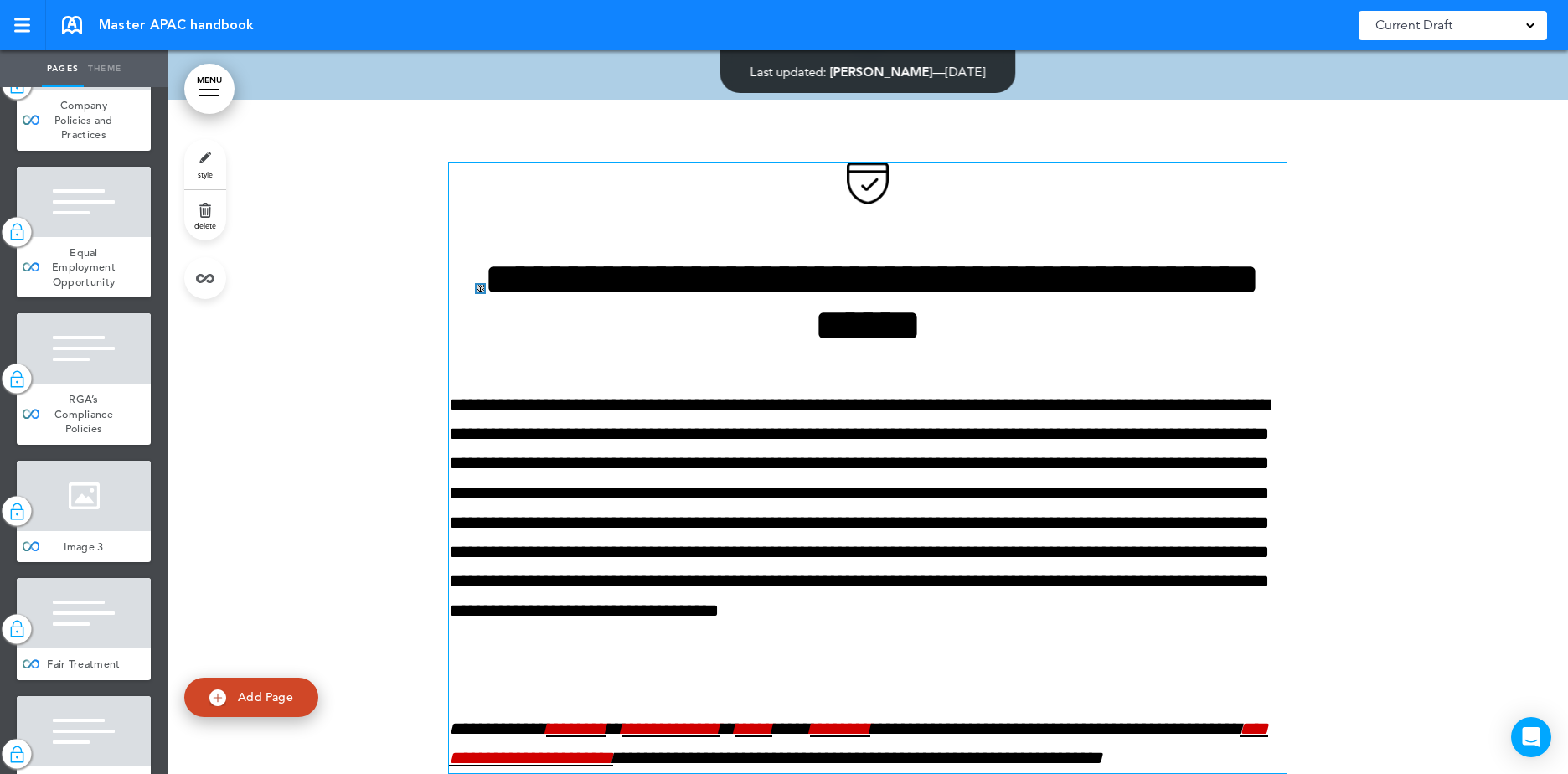
click at [506, 324] on div "**********" at bounding box center [867, 468] width 837 height 610
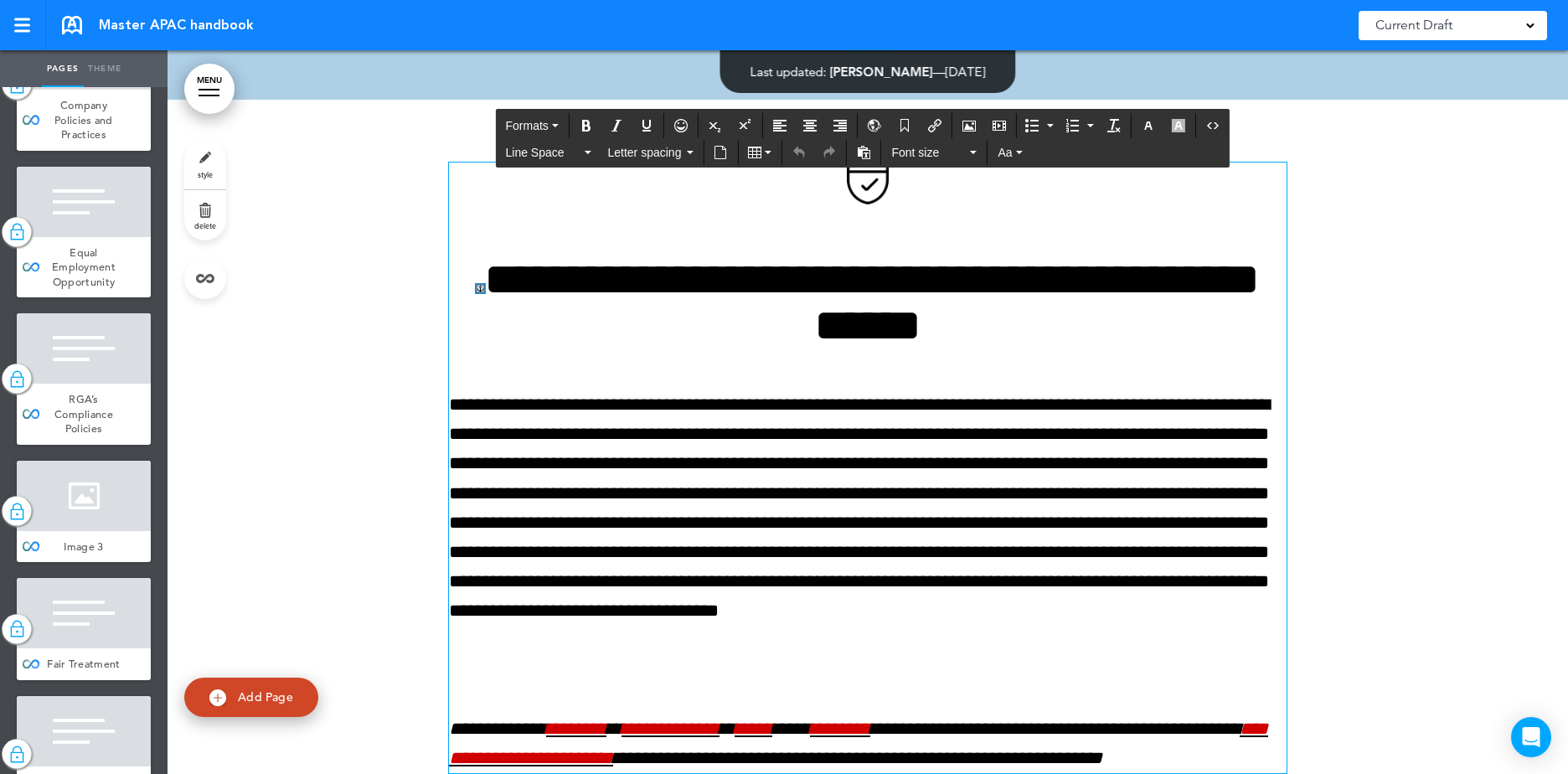
click at [602, 257] on h1 "**********" at bounding box center [867, 303] width 837 height 92
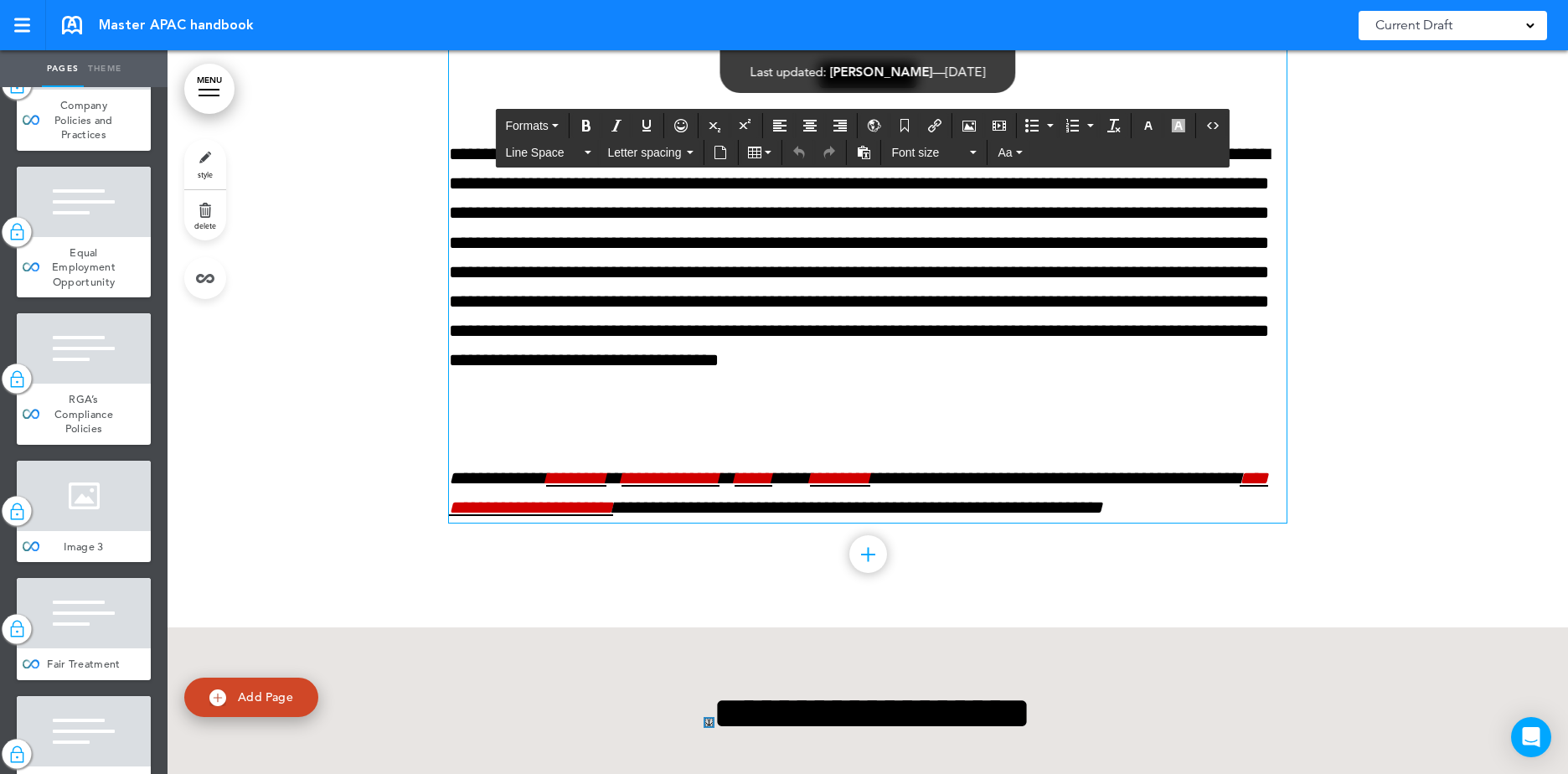
scroll to position [17696, 0]
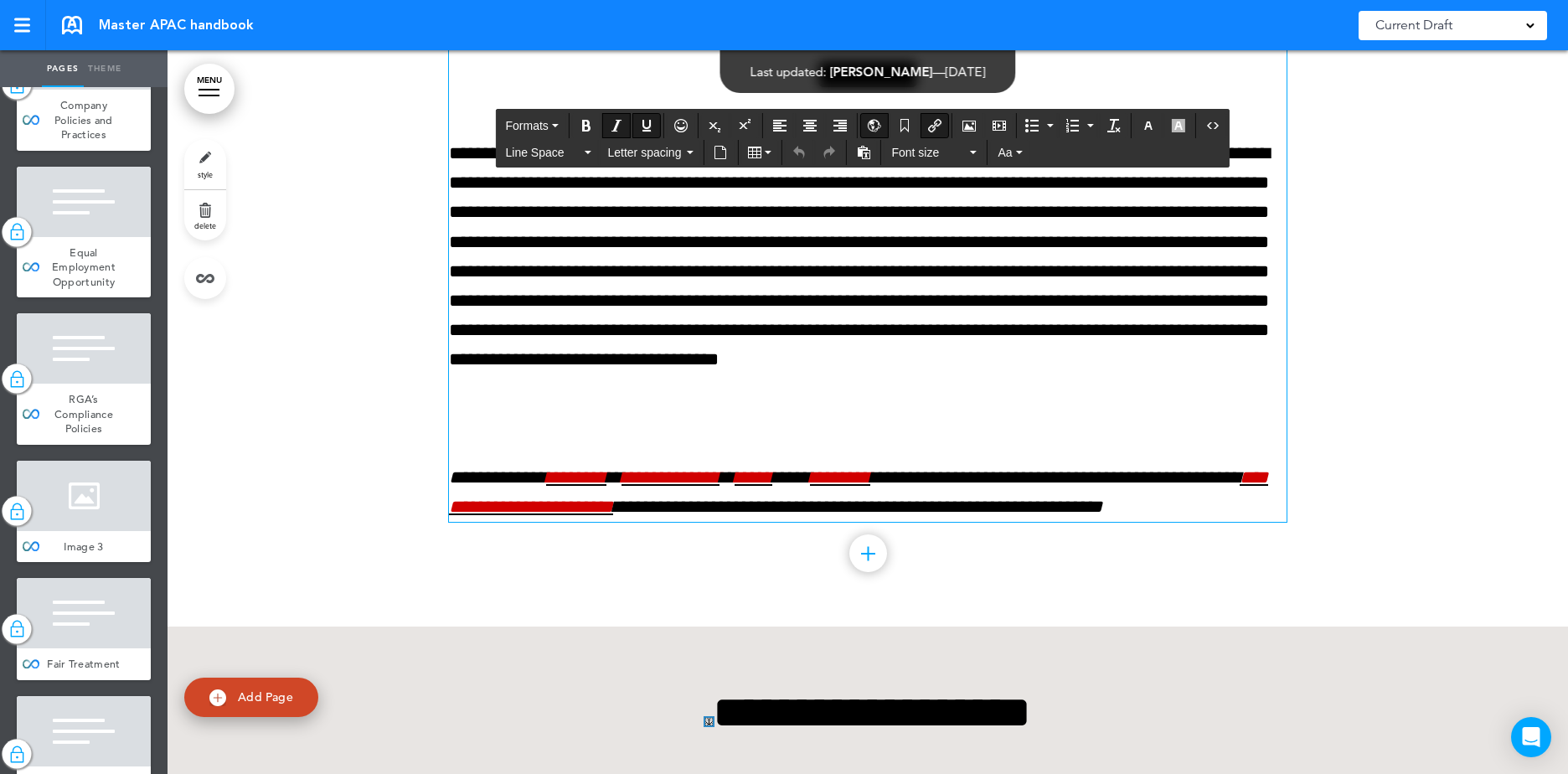
click at [694, 409] on div "**********" at bounding box center [867, 216] width 837 height 610
click at [507, 423] on div "**********" at bounding box center [867, 216] width 837 height 610
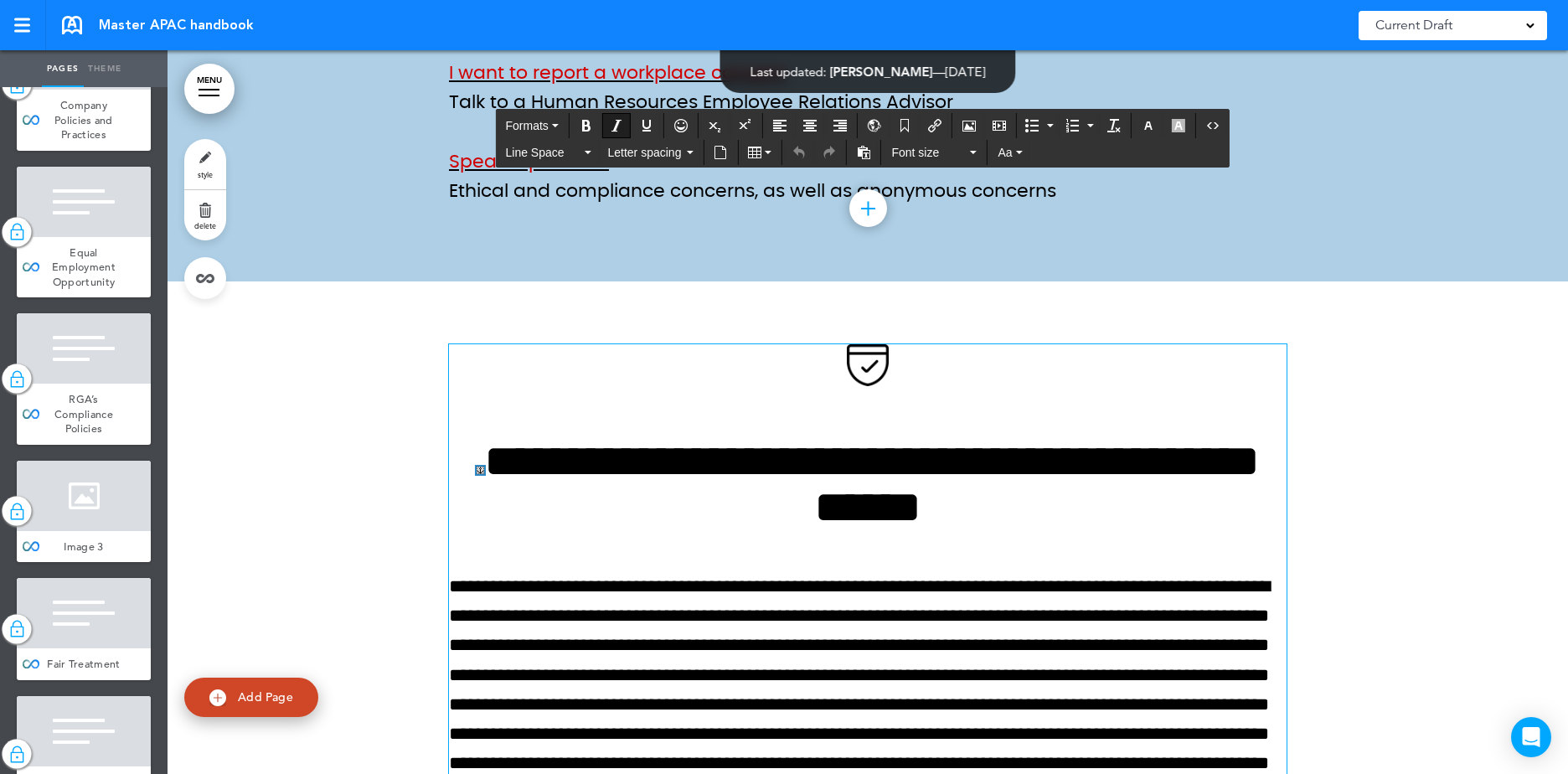
scroll to position [17026, 0]
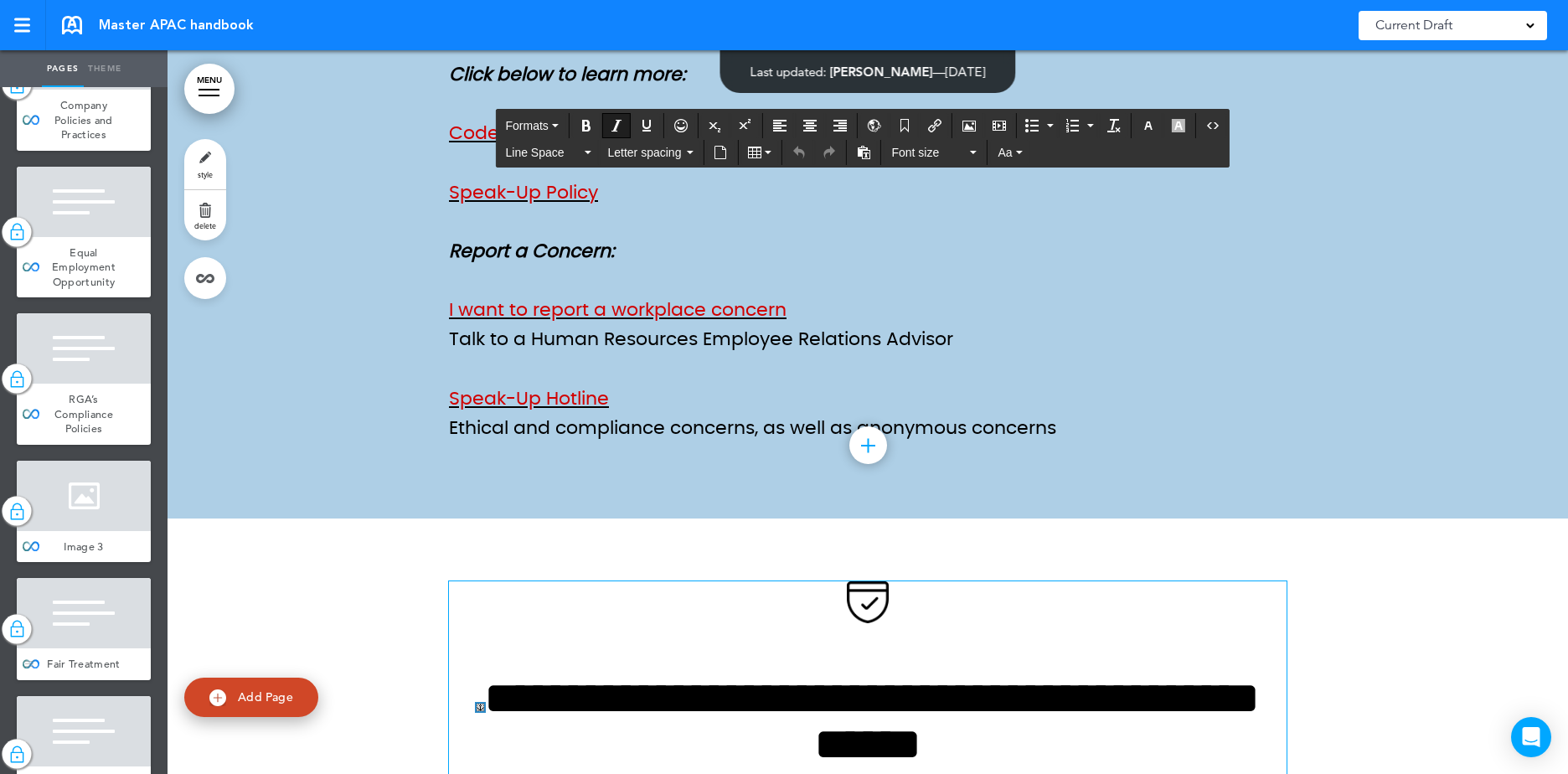
click at [93, 630] on div at bounding box center [84, 613] width 134 height 70
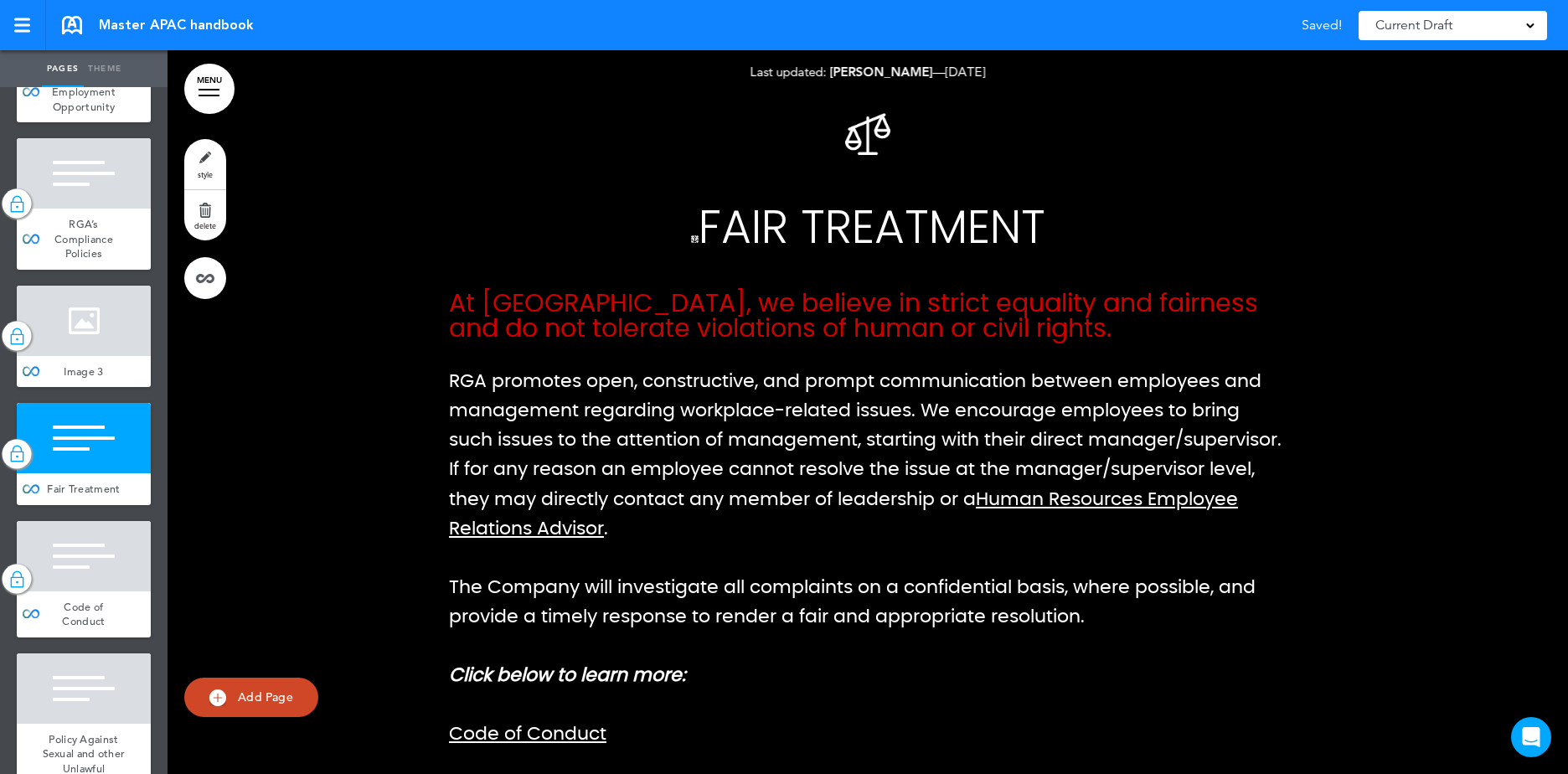
scroll to position [2345, 0]
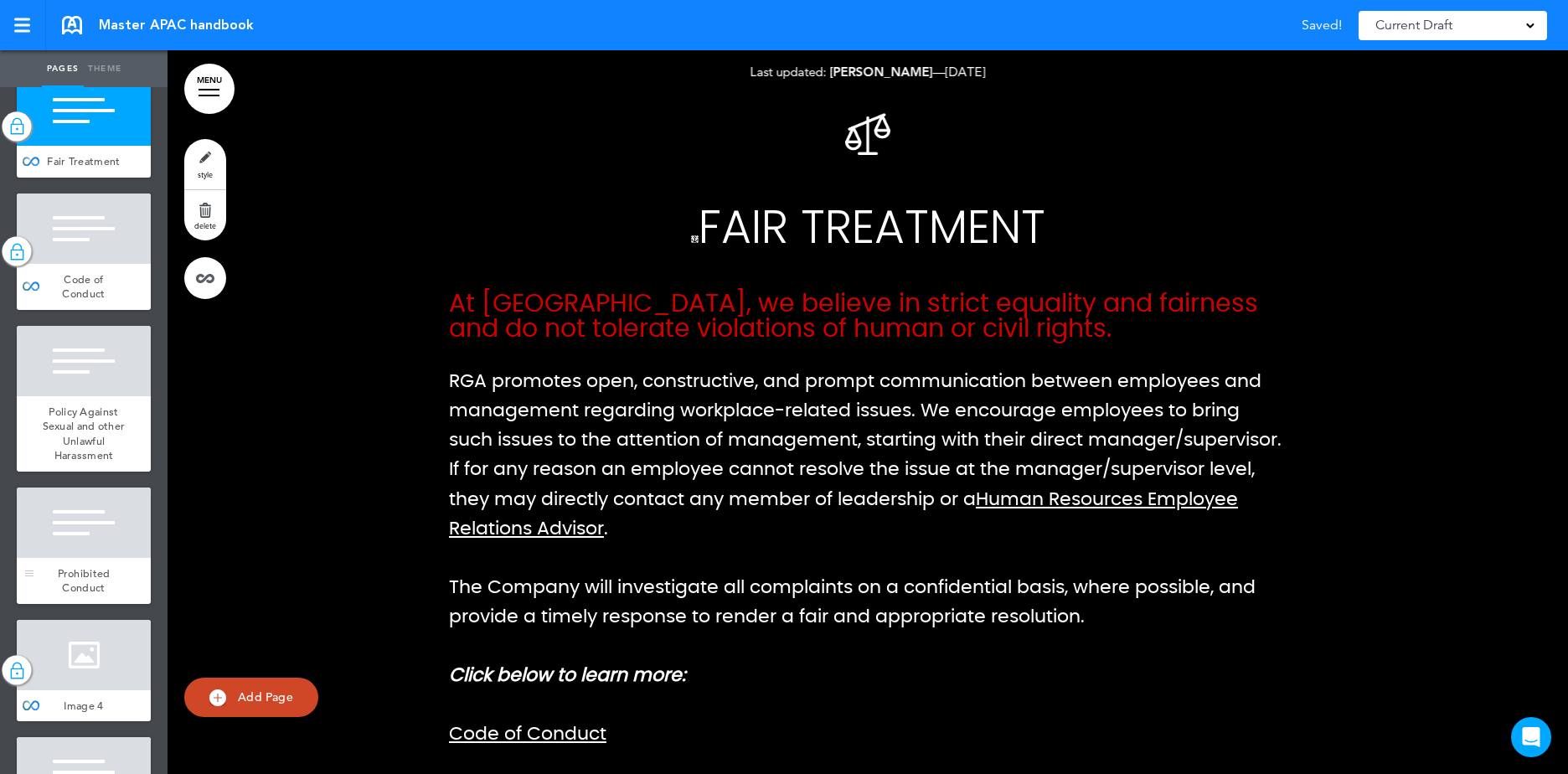
click at [91, 558] on div at bounding box center [84, 522] width 134 height 70
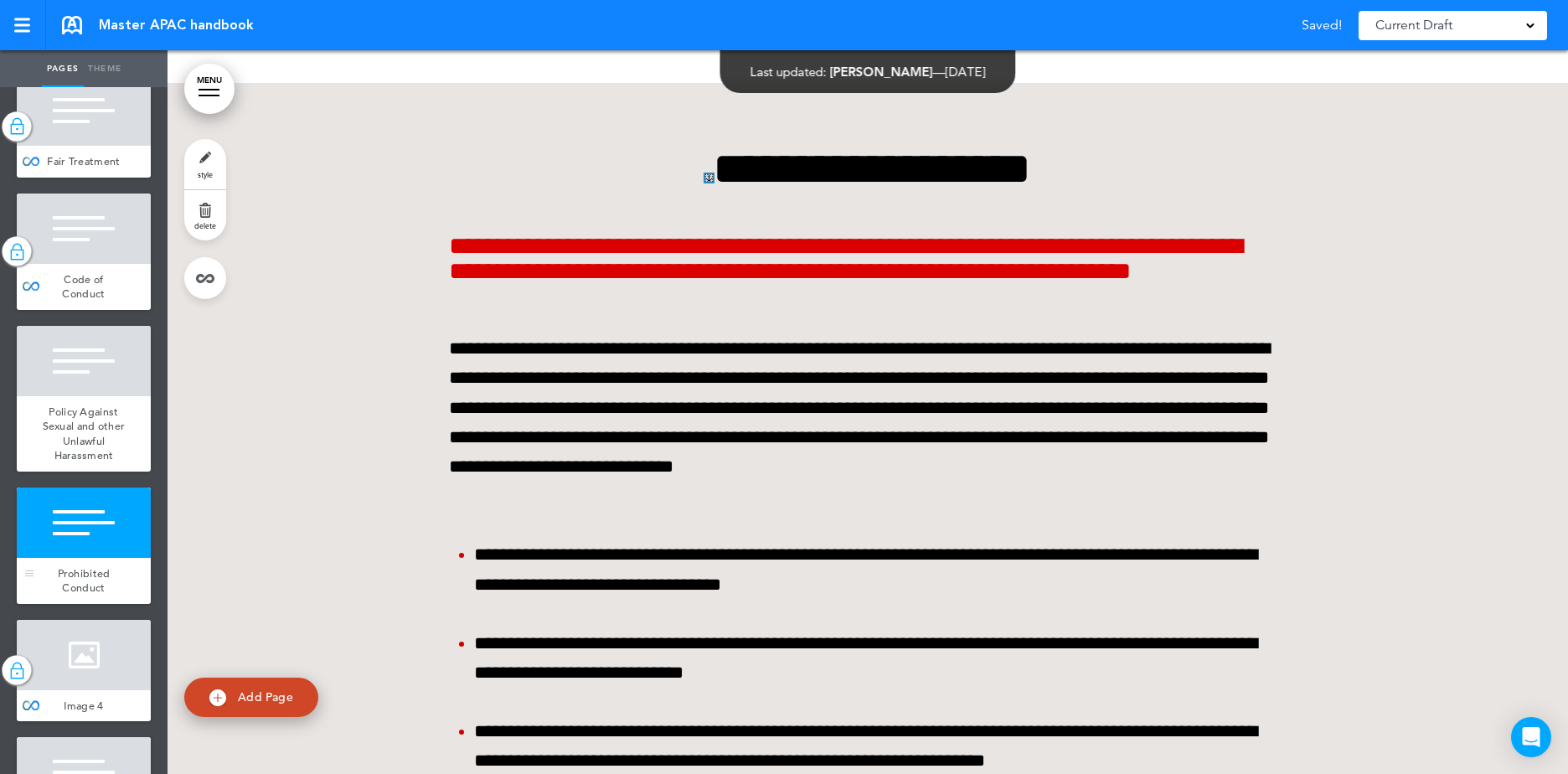
scroll to position [18268, 0]
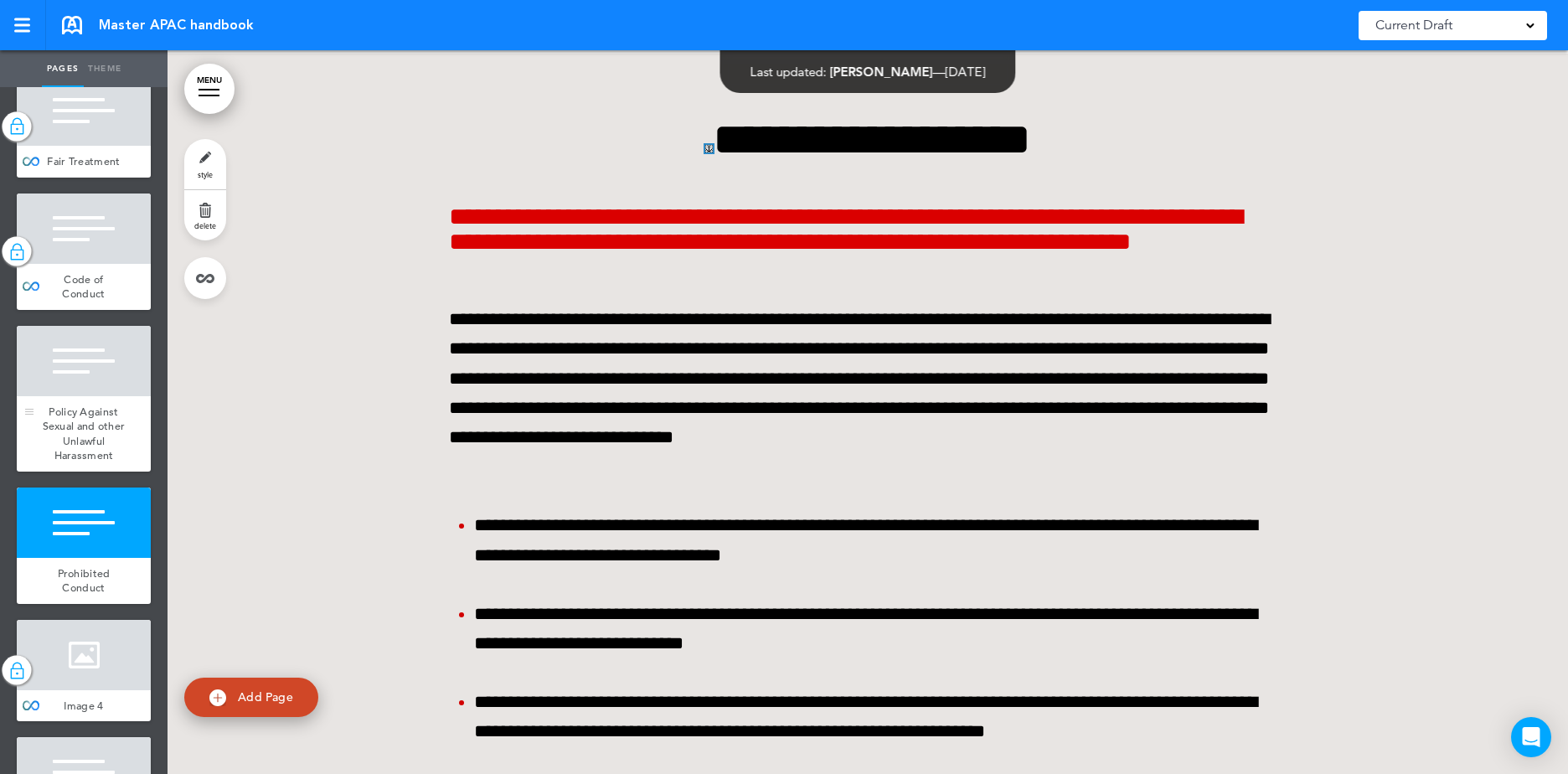
click at [60, 396] on div at bounding box center [84, 361] width 134 height 70
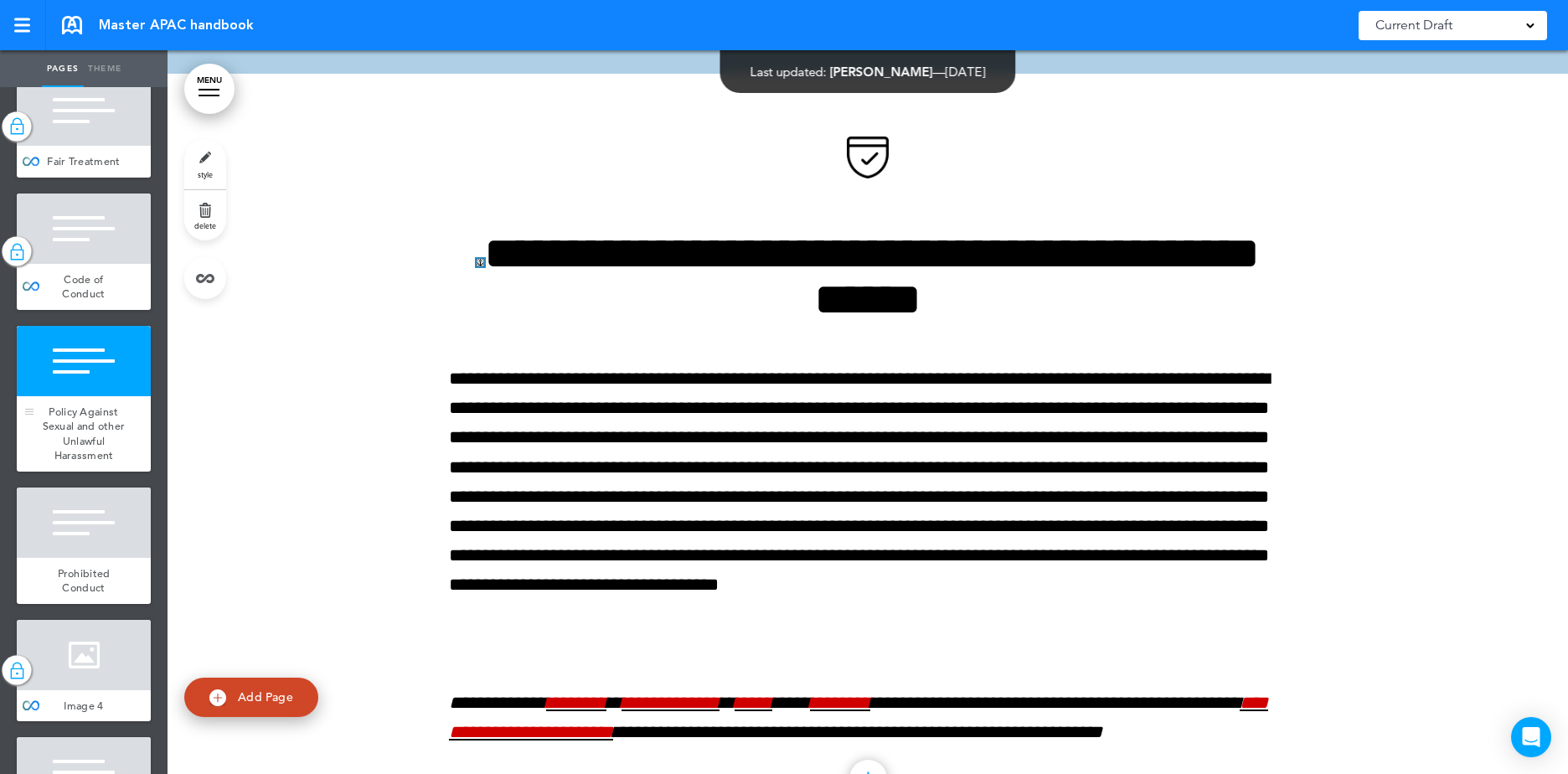
scroll to position [17465, 0]
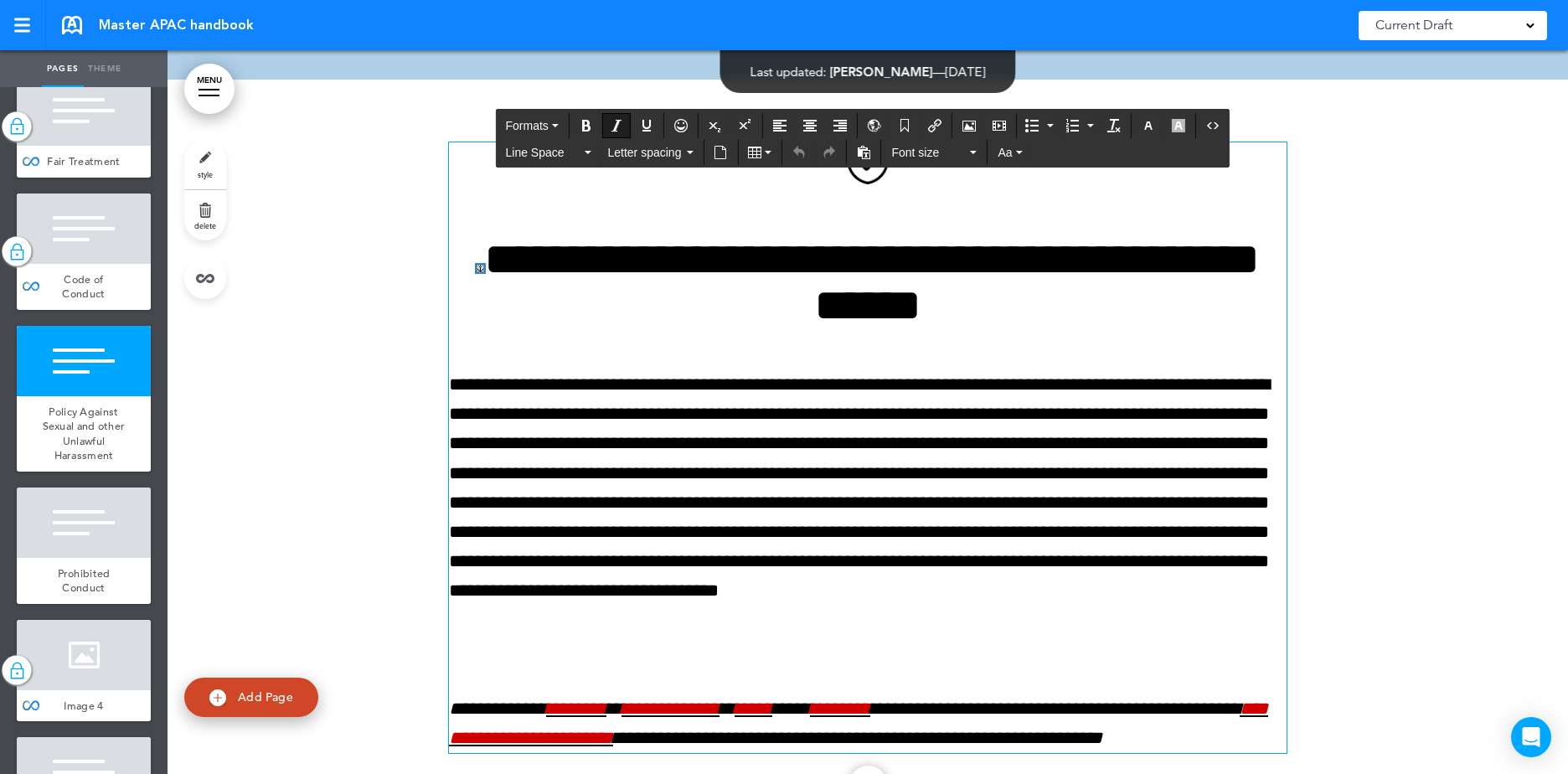
click at [503, 652] on div "**********" at bounding box center [867, 448] width 837 height 610
click at [501, 644] on div "**********" at bounding box center [867, 448] width 837 height 610
click at [478, 647] on div "**********" at bounding box center [867, 448] width 837 height 610
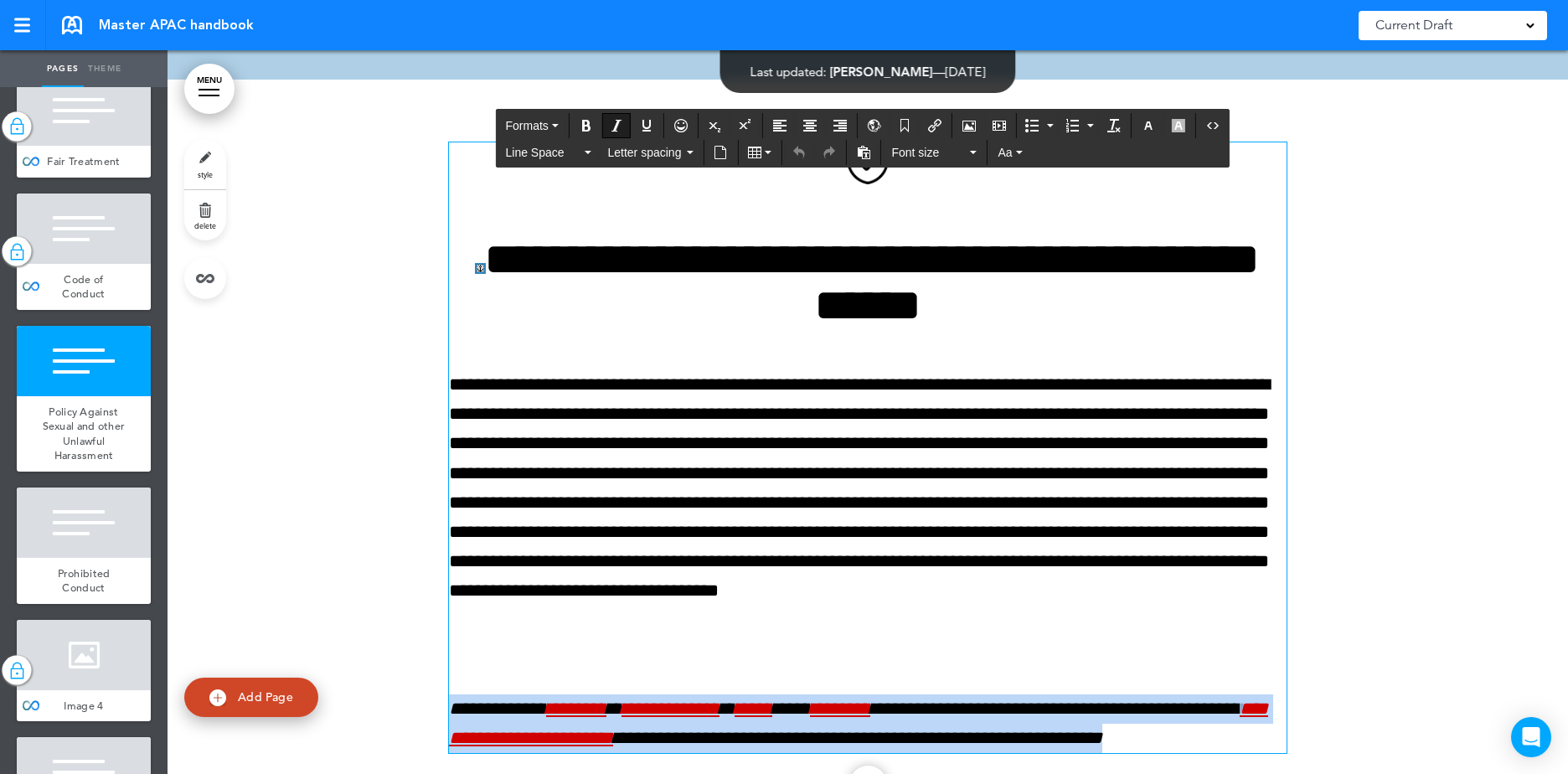
drag, startPoint x: 447, startPoint y: 669, endPoint x: 783, endPoint y: 735, distance: 342.4
click at [783, 735] on p "**********" at bounding box center [867, 724] width 837 height 59
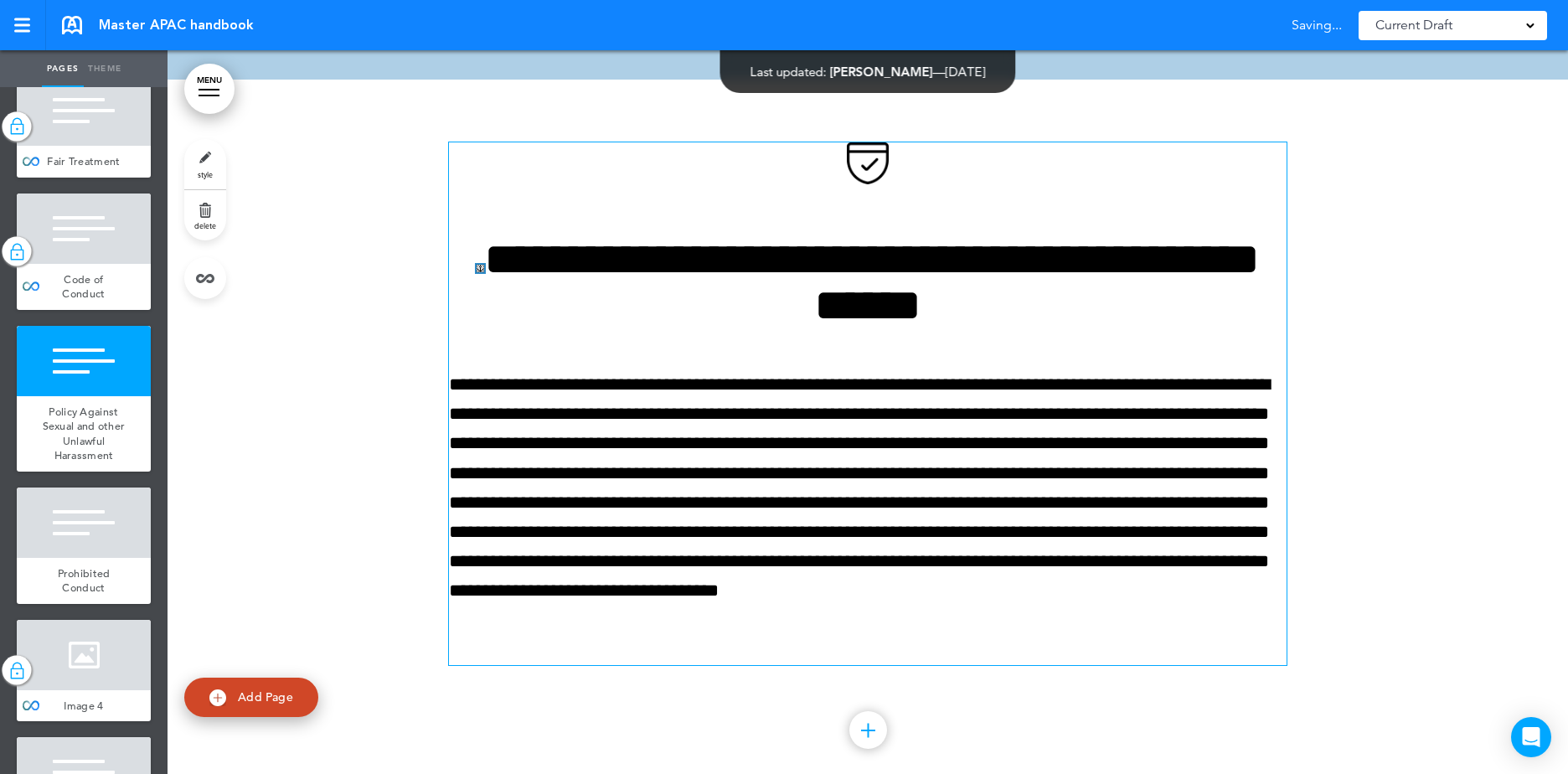
click at [283, 566] on div at bounding box center [867, 424] width 1400 height 690
click at [87, 558] on div at bounding box center [84, 522] width 134 height 70
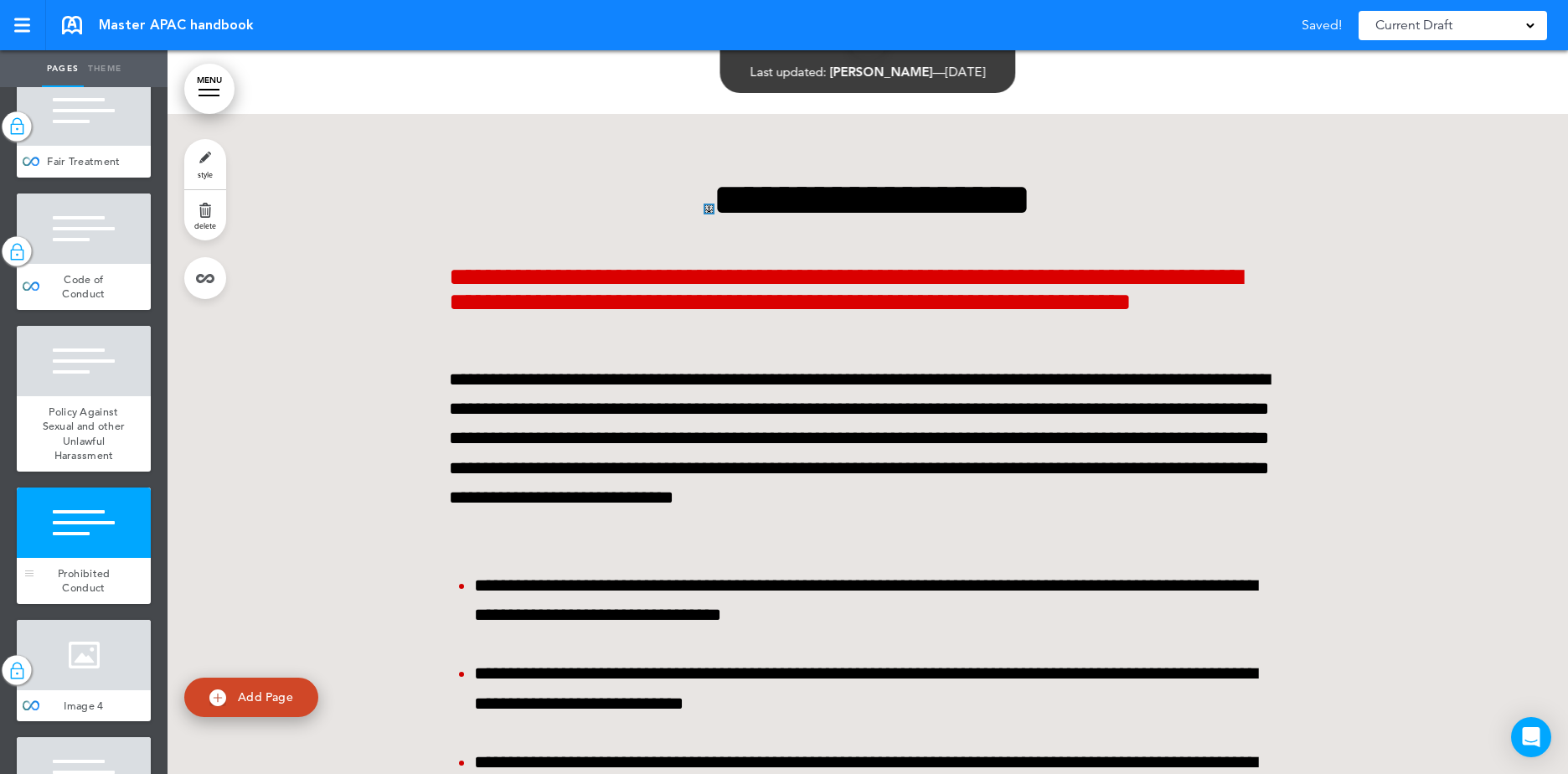
scroll to position [18188, 0]
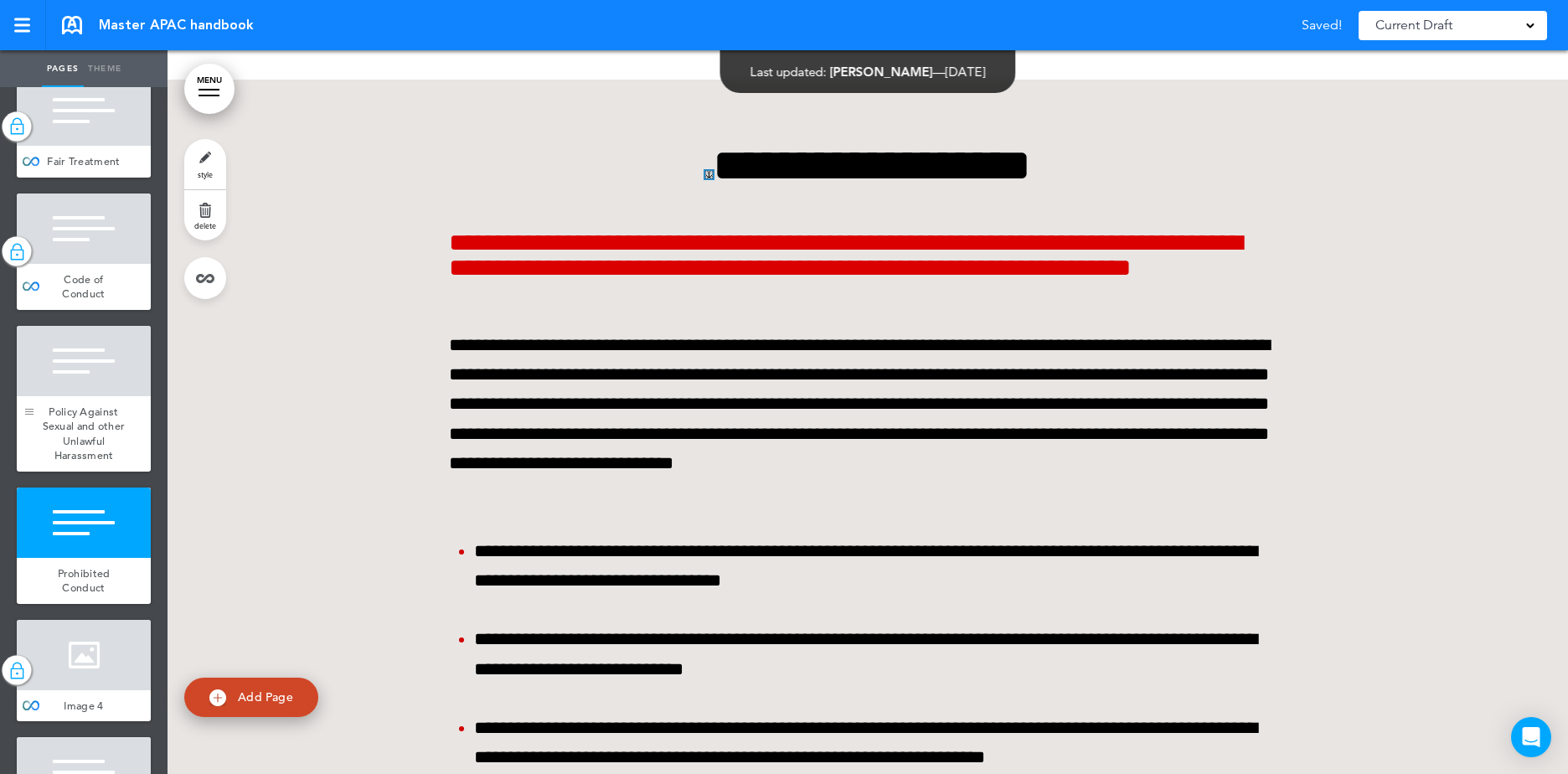
click at [39, 451] on div at bounding box center [29, 398] width 25 height 146
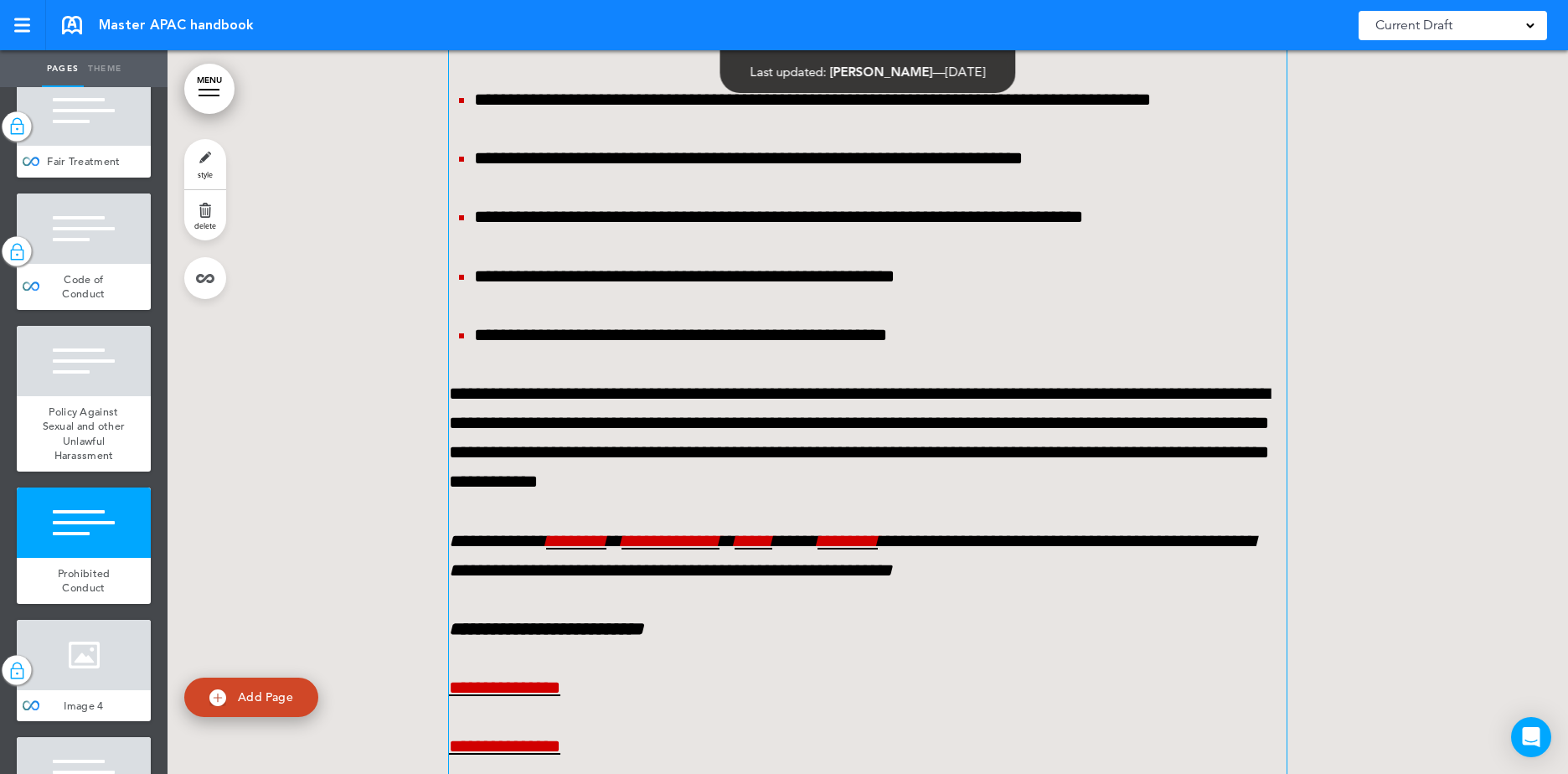
scroll to position [19642, 0]
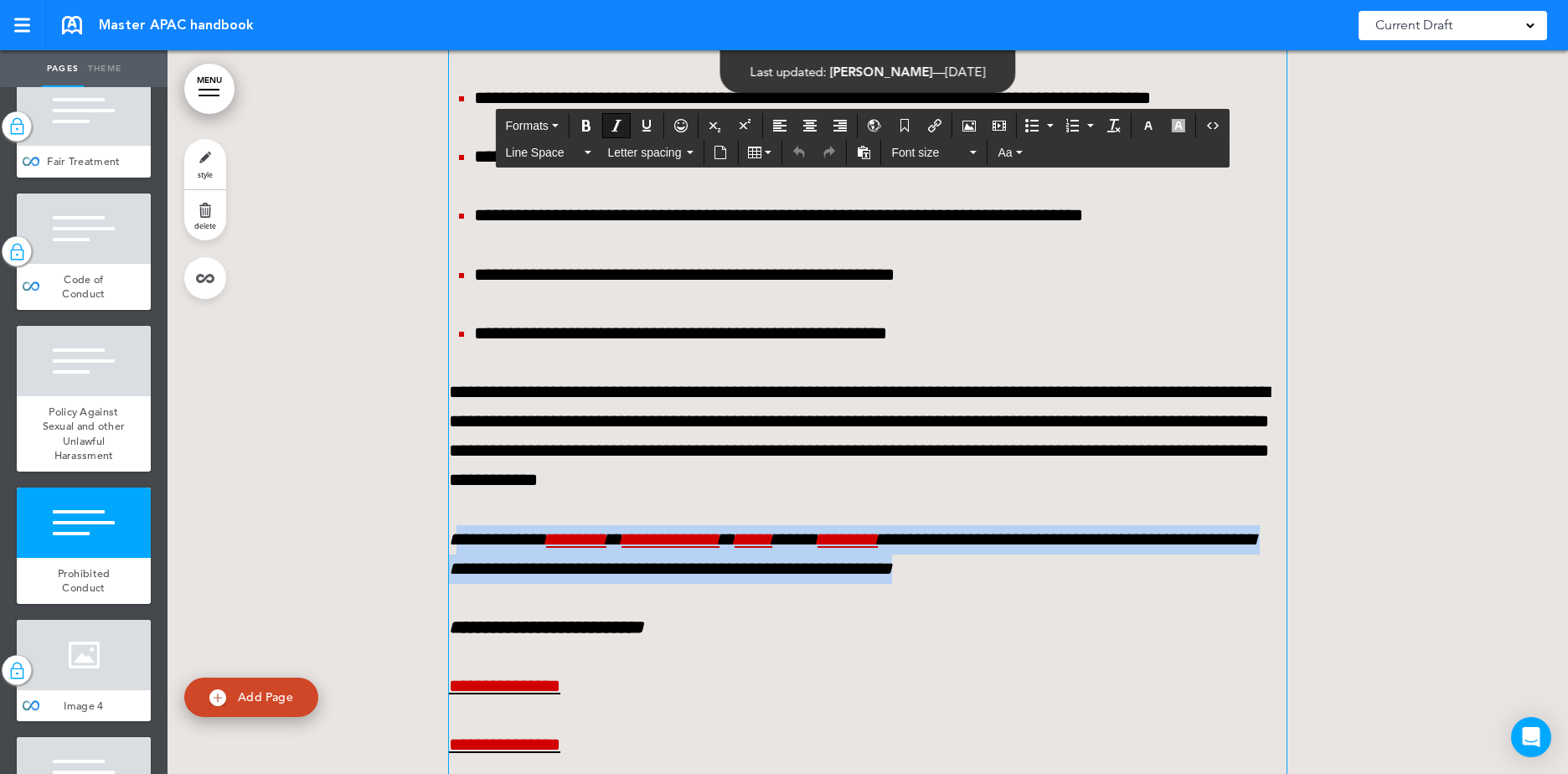
drag, startPoint x: 450, startPoint y: 511, endPoint x: 1222, endPoint y: 535, distance: 772.4
click at [1222, 535] on p "**********" at bounding box center [867, 554] width 837 height 59
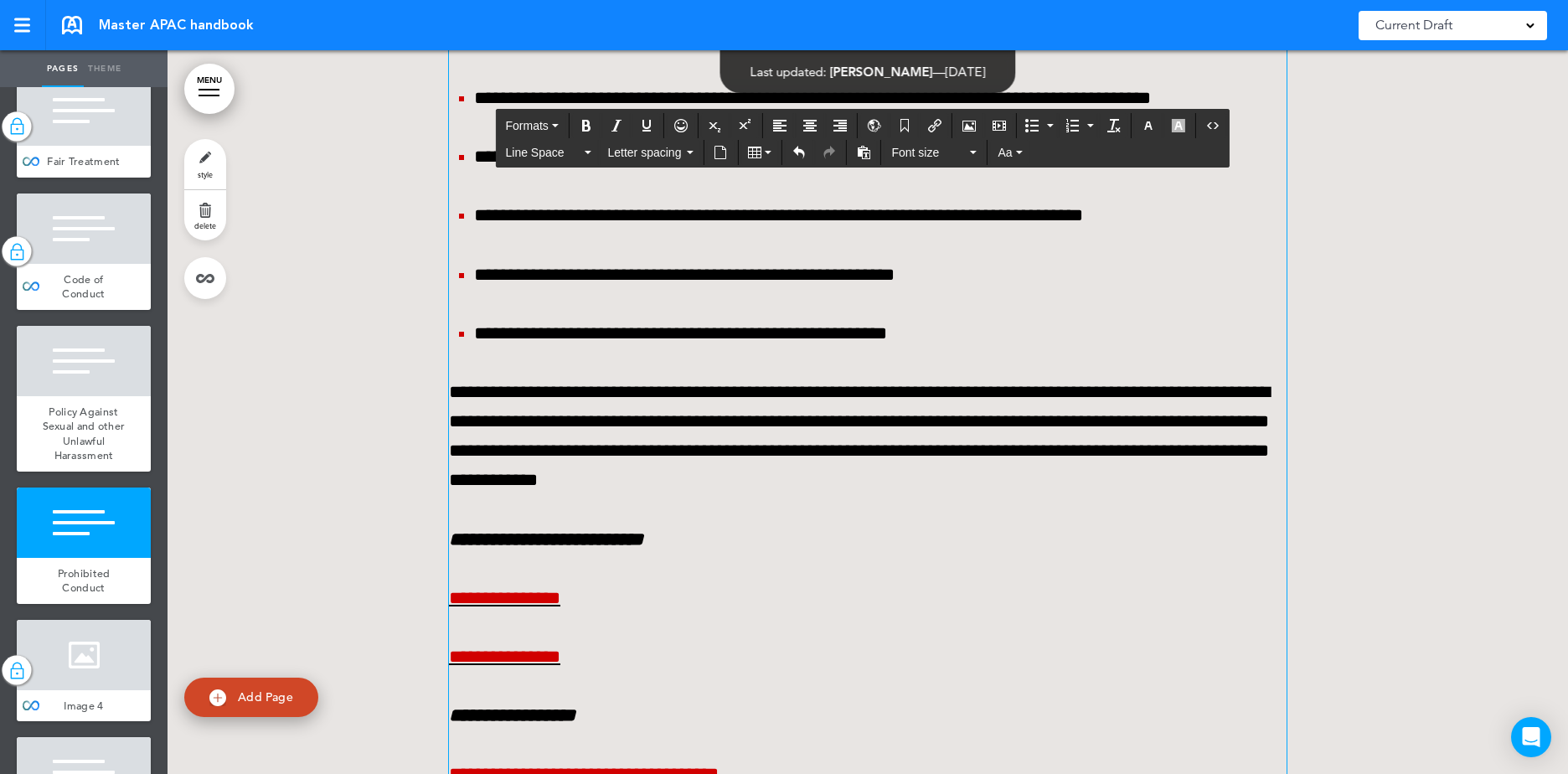
click at [1172, 456] on p "**********" at bounding box center [867, 436] width 837 height 118
drag, startPoint x: 483, startPoint y: 508, endPoint x: 685, endPoint y: 512, distance: 202.0
click at [685, 525] on p "**********" at bounding box center [867, 539] width 837 height 29
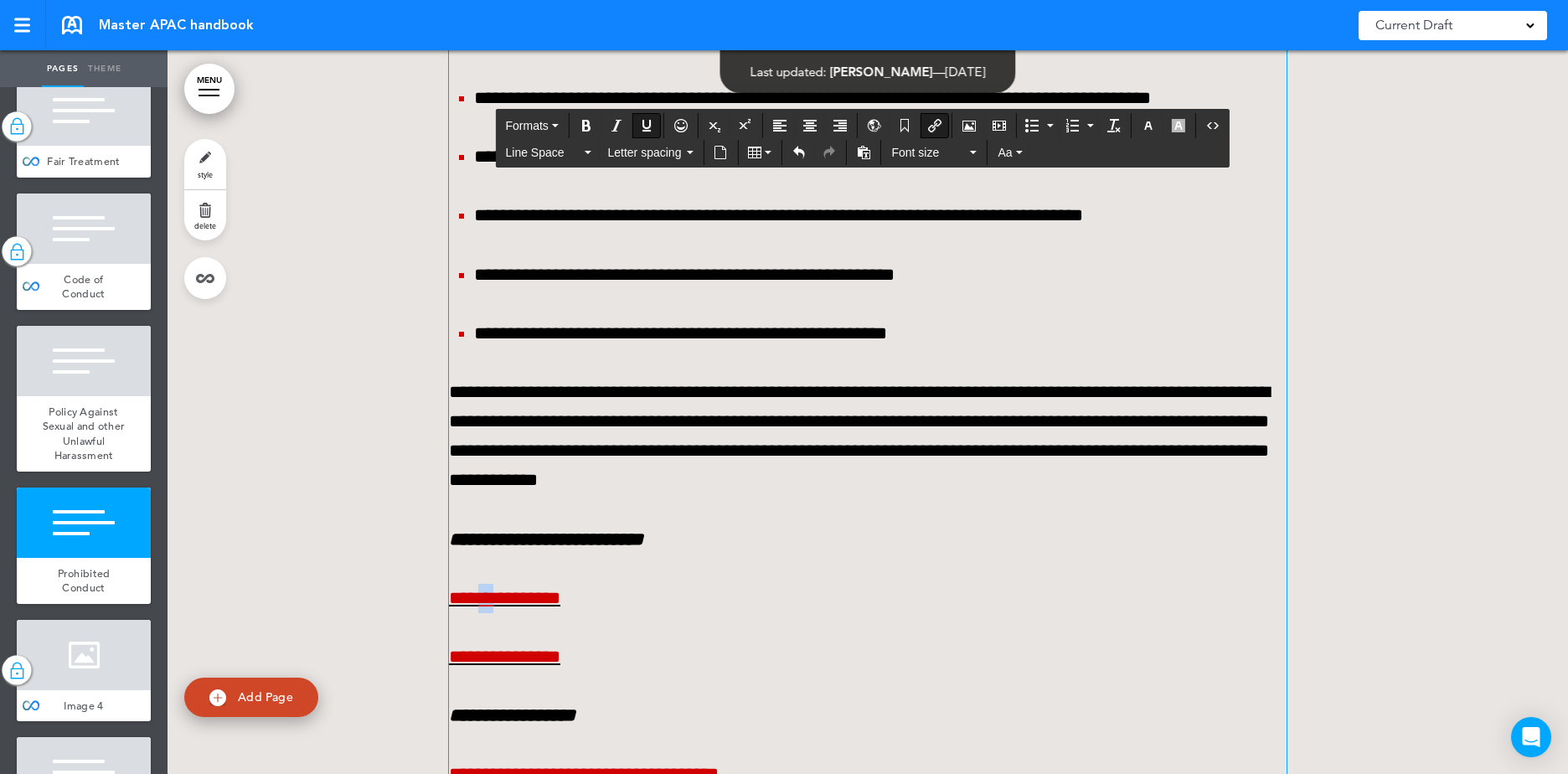
drag, startPoint x: 503, startPoint y: 535, endPoint x: 492, endPoint y: 535, distance: 11.0
drag, startPoint x: 607, startPoint y: 553, endPoint x: 461, endPoint y: 558, distance: 146.1
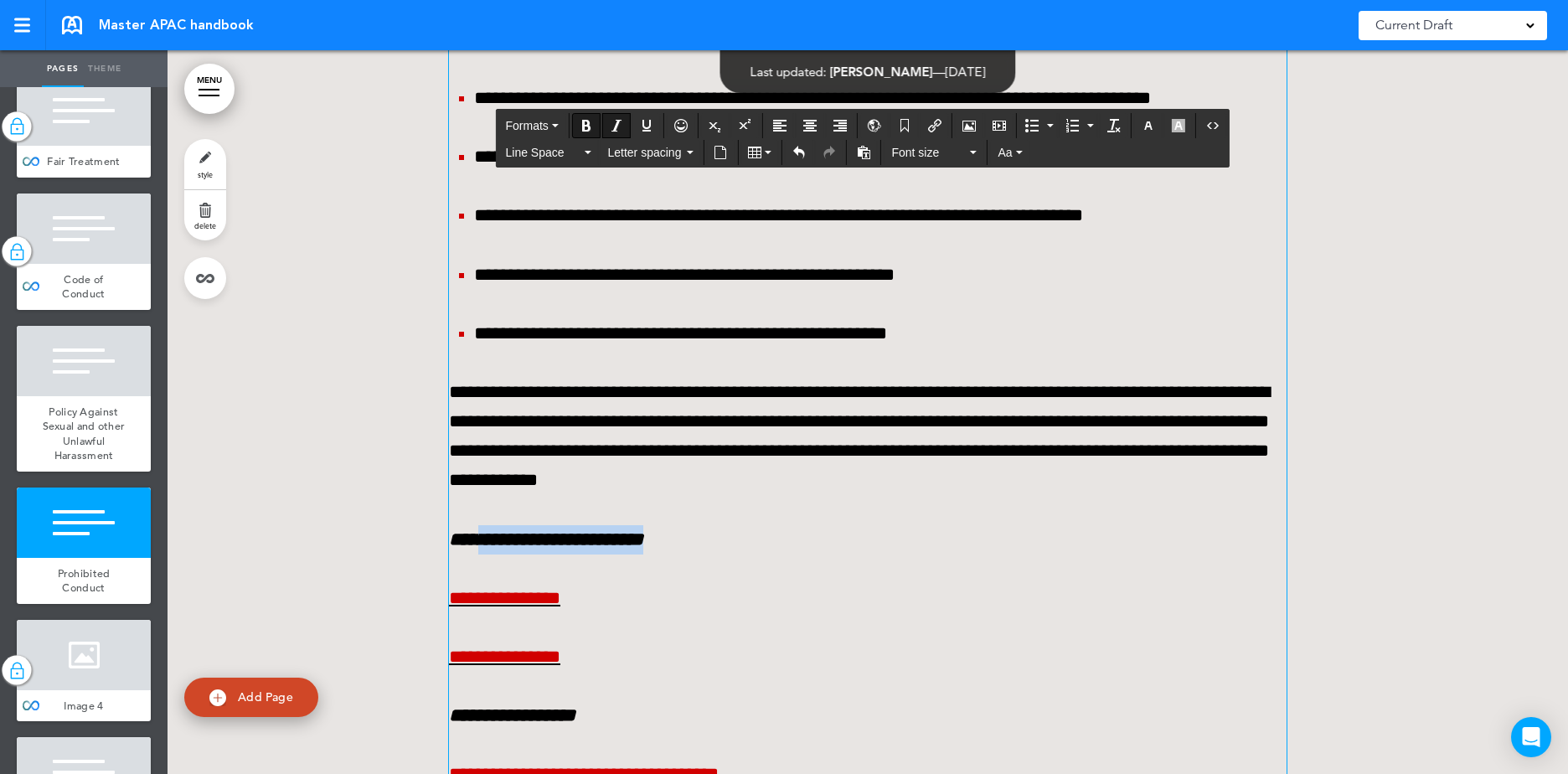
drag, startPoint x: 789, startPoint y: 507, endPoint x: 472, endPoint y: 508, distance: 317.0
click at [472, 525] on p "**********" at bounding box center [867, 539] width 837 height 29
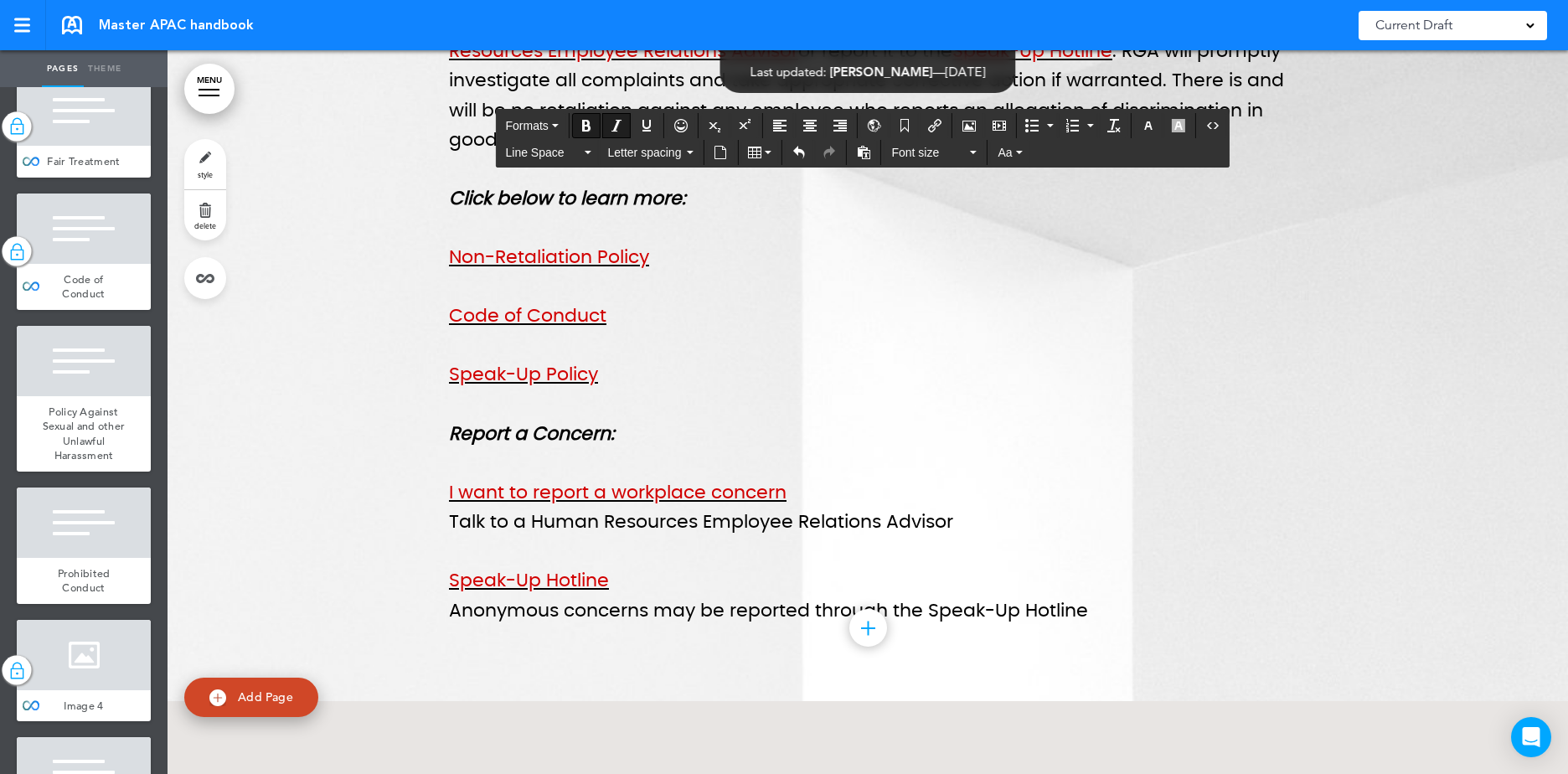
scroll to position [12609, 0]
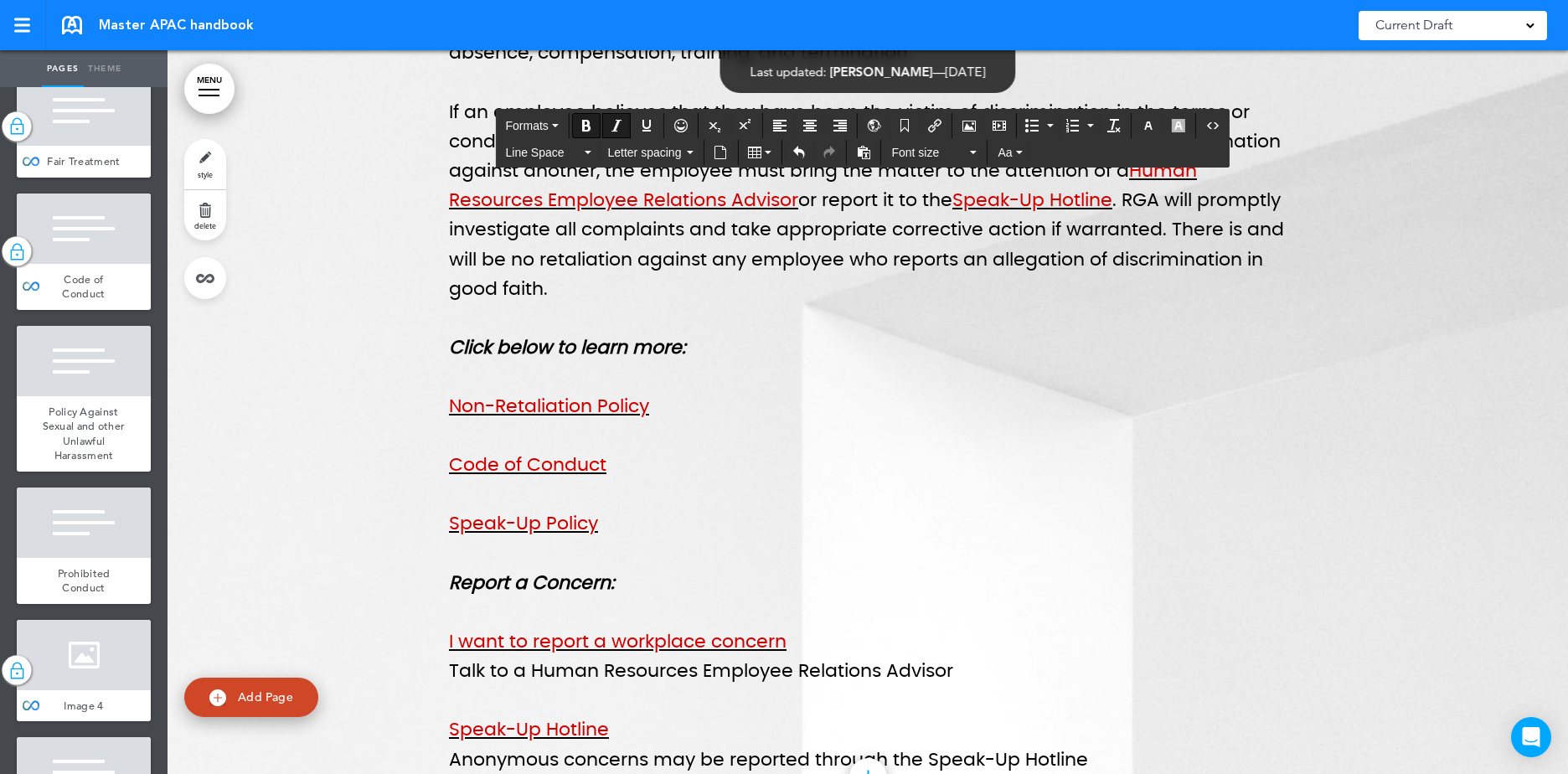
click at [682, 361] on p "Click below to learn more:" at bounding box center [867, 347] width 837 height 29
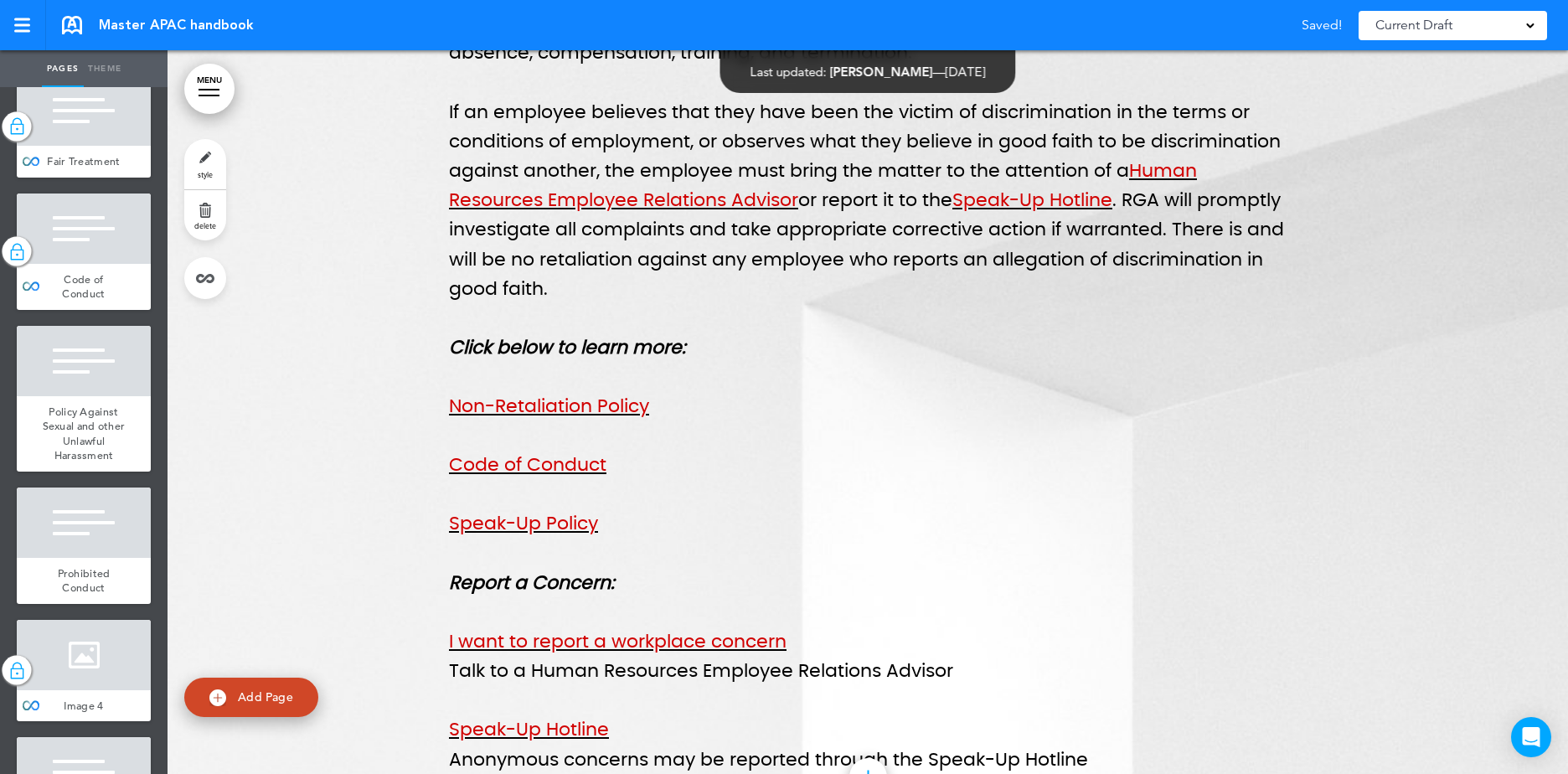
click at [685, 351] on p "Click below to learn more:" at bounding box center [867, 347] width 837 height 29
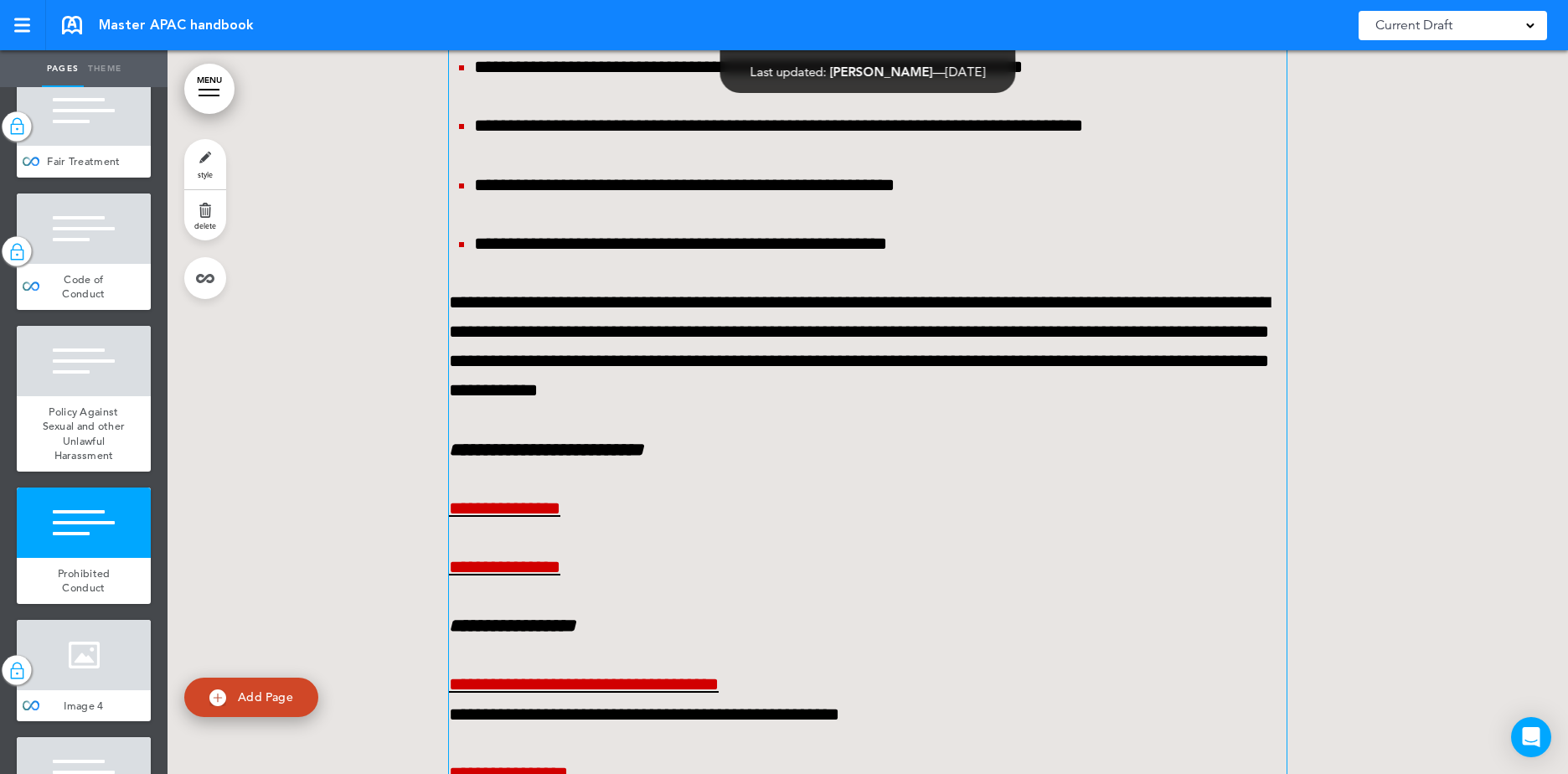
scroll to position [19558, 0]
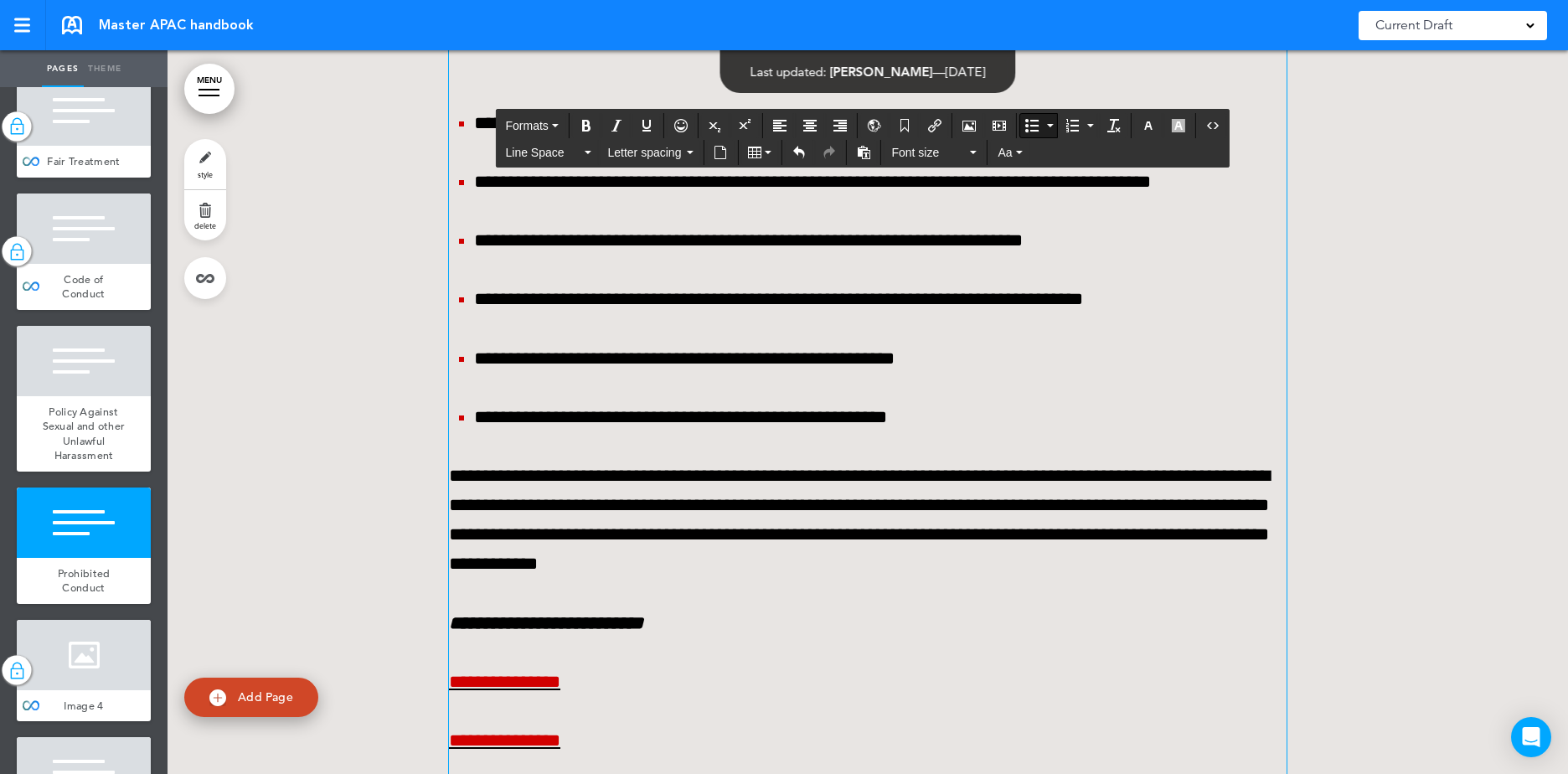
click at [904, 403] on li "**********" at bounding box center [880, 417] width 813 height 29
click at [912, 461] on p "**********" at bounding box center [867, 520] width 837 height 118
click at [867, 545] on p "**********" at bounding box center [867, 520] width 837 height 118
drag, startPoint x: 741, startPoint y: 580, endPoint x: 438, endPoint y: 574, distance: 303.1
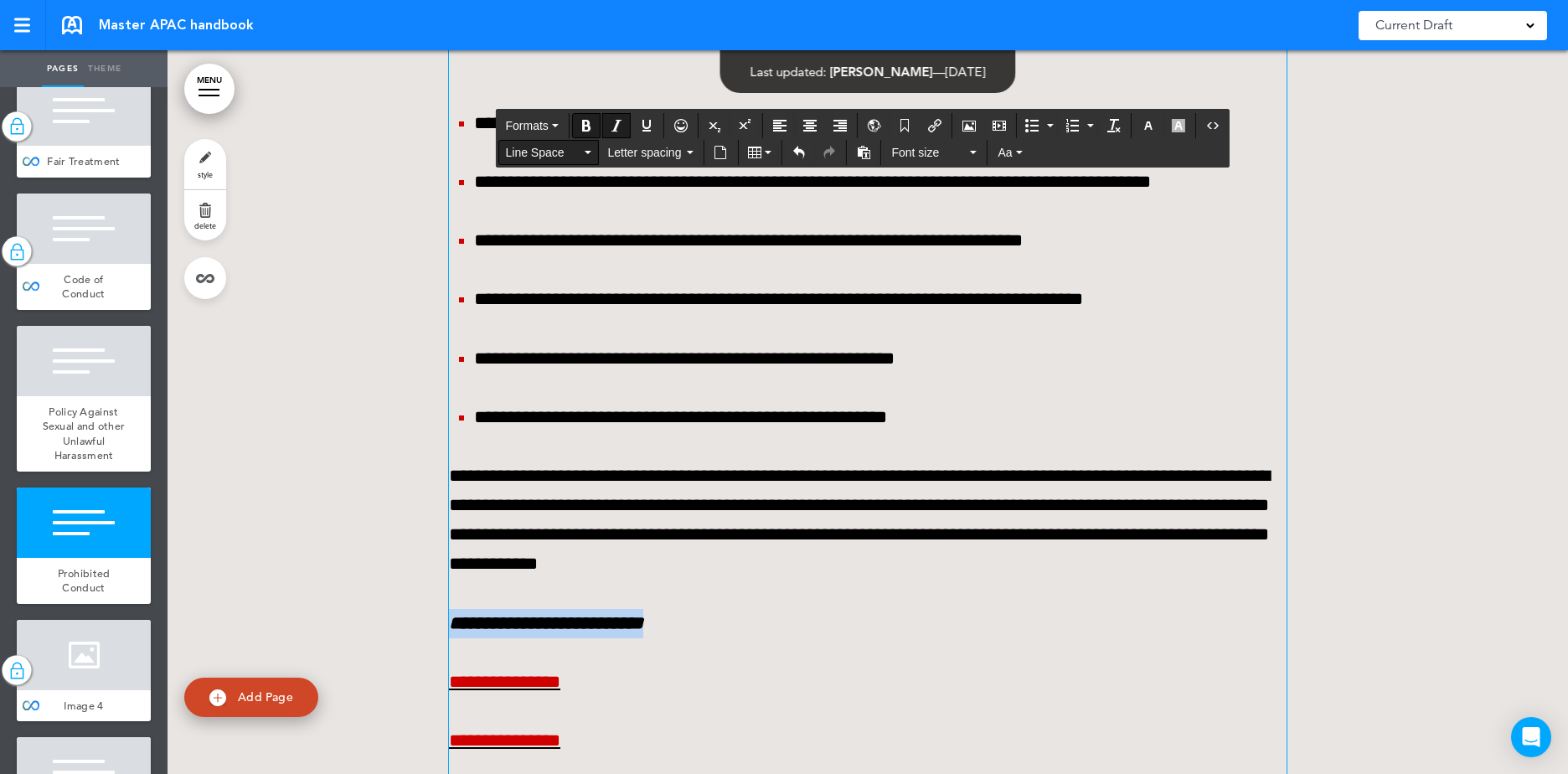
click at [570, 148] on span "Line Space" at bounding box center [543, 153] width 76 height 17
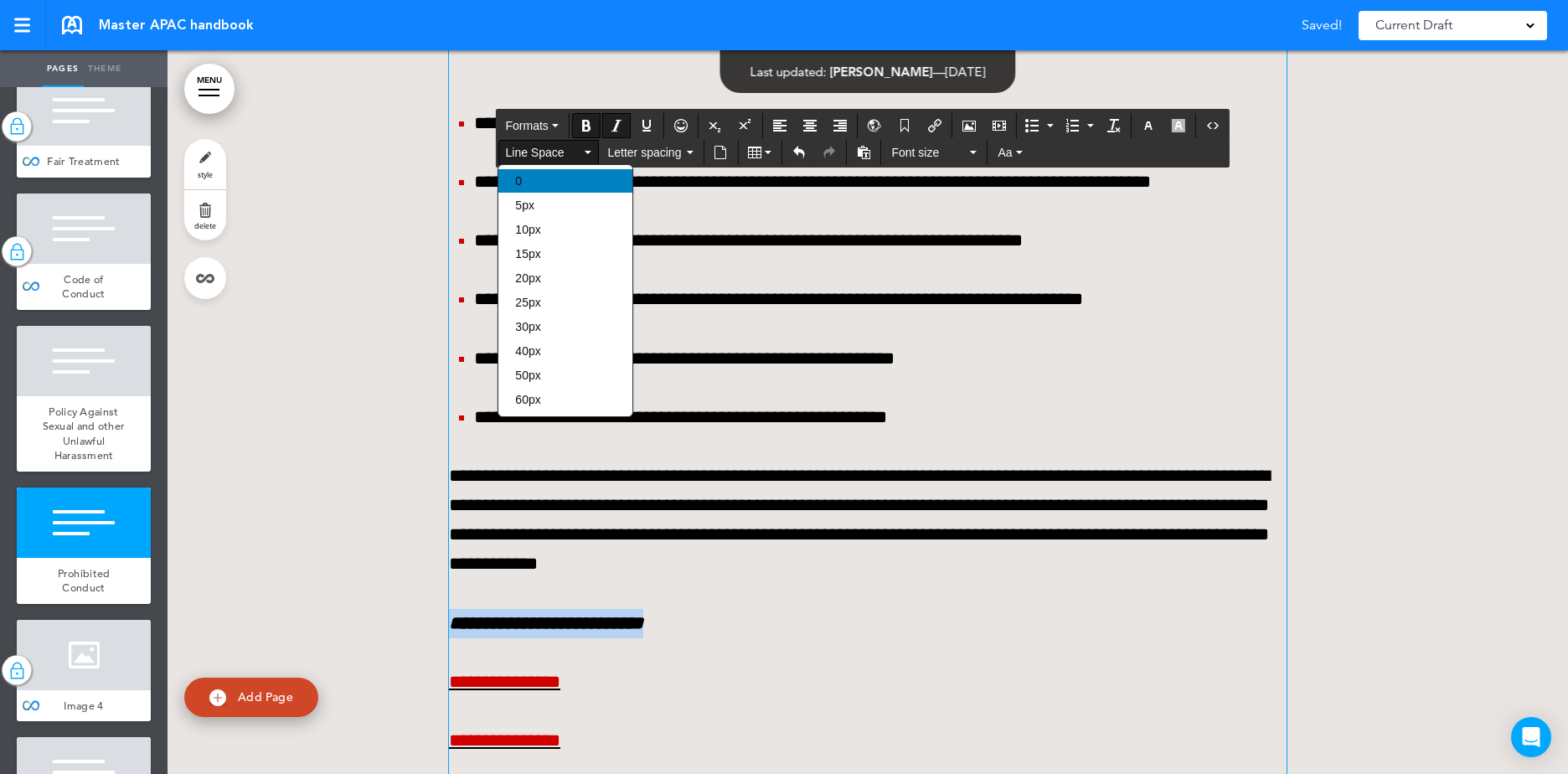
click at [560, 169] on div "0" at bounding box center [565, 181] width 134 height 23
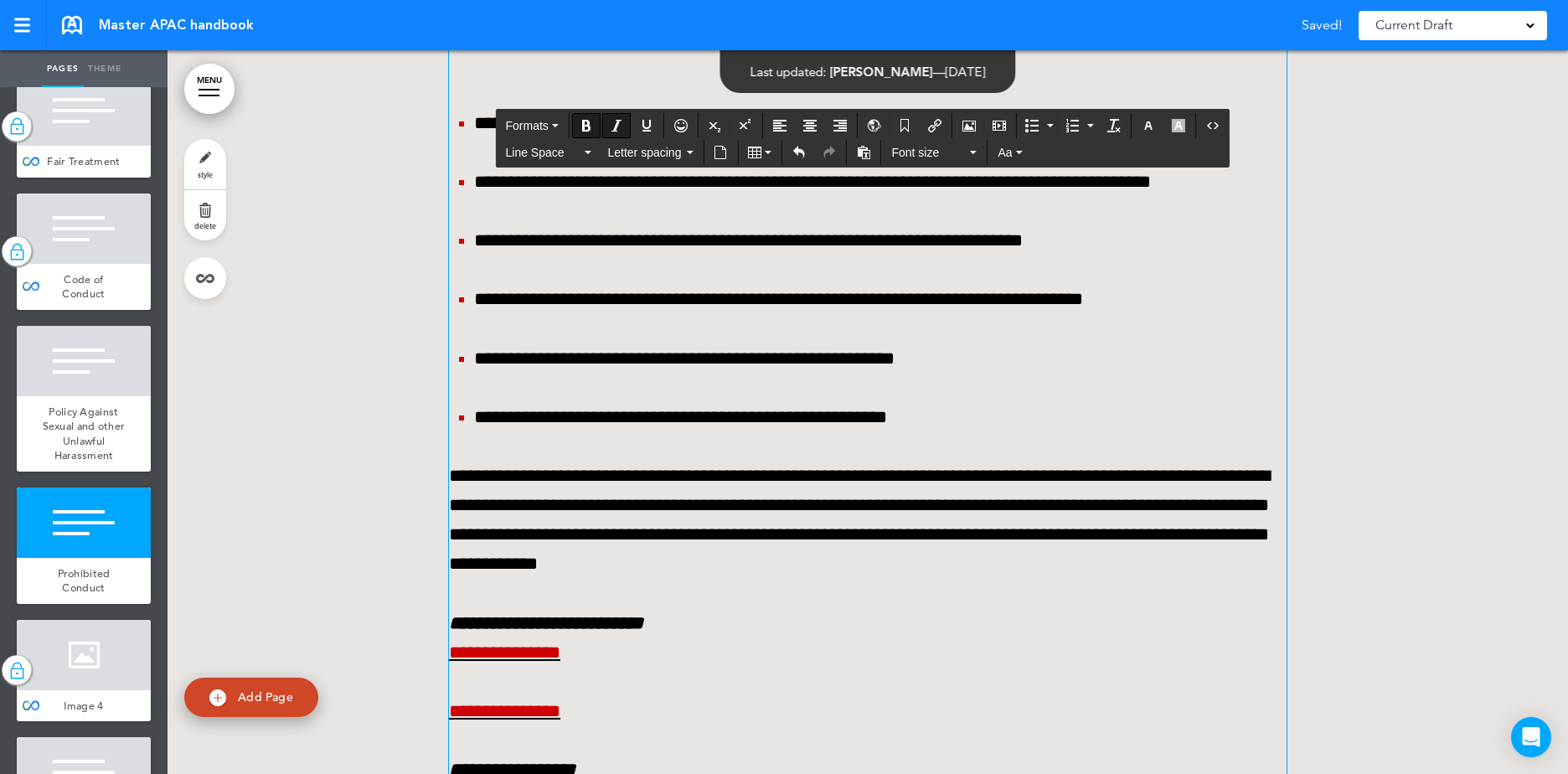
click at [760, 609] on p "**********" at bounding box center [867, 623] width 837 height 29
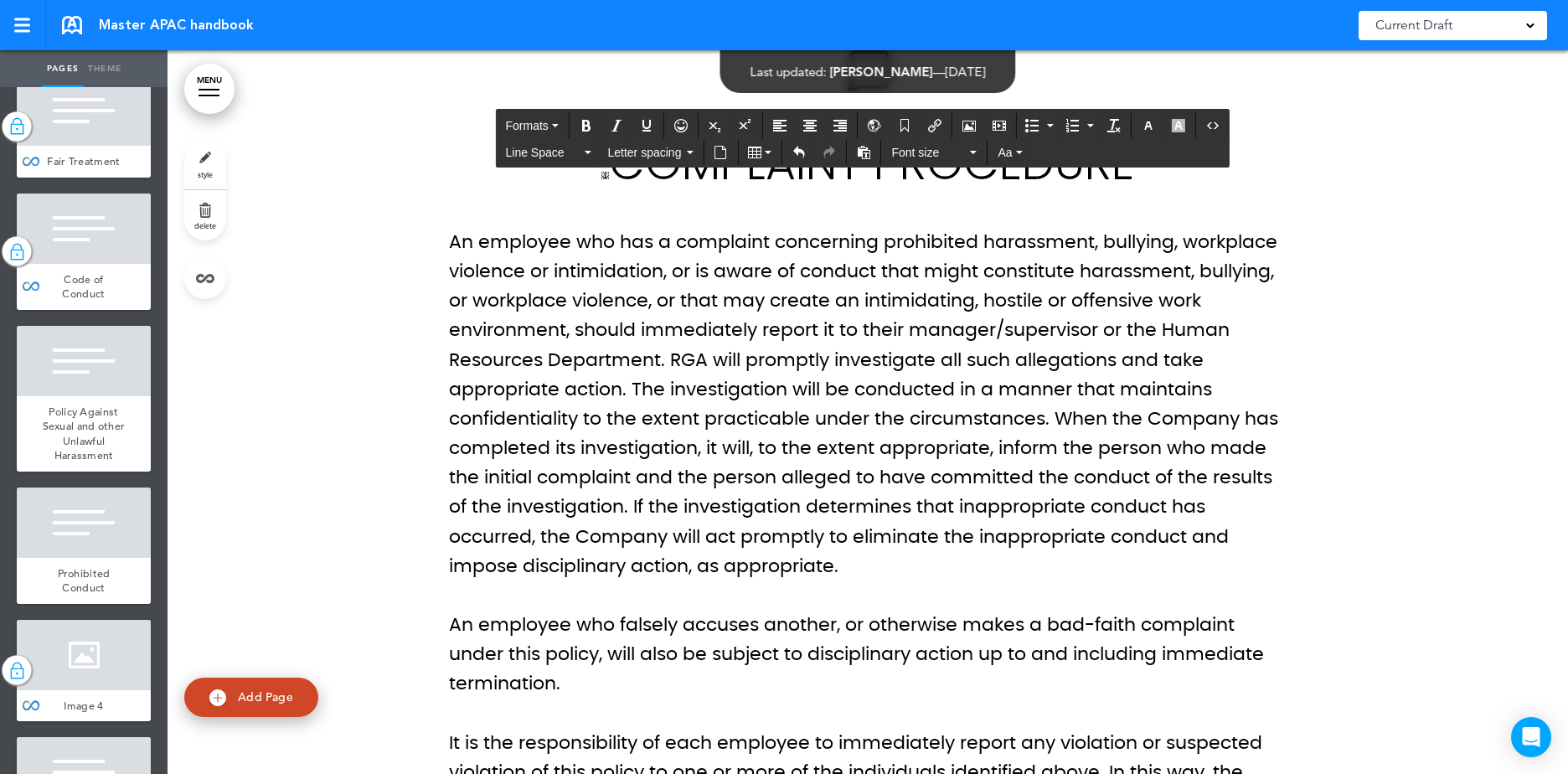
scroll to position [22153, 0]
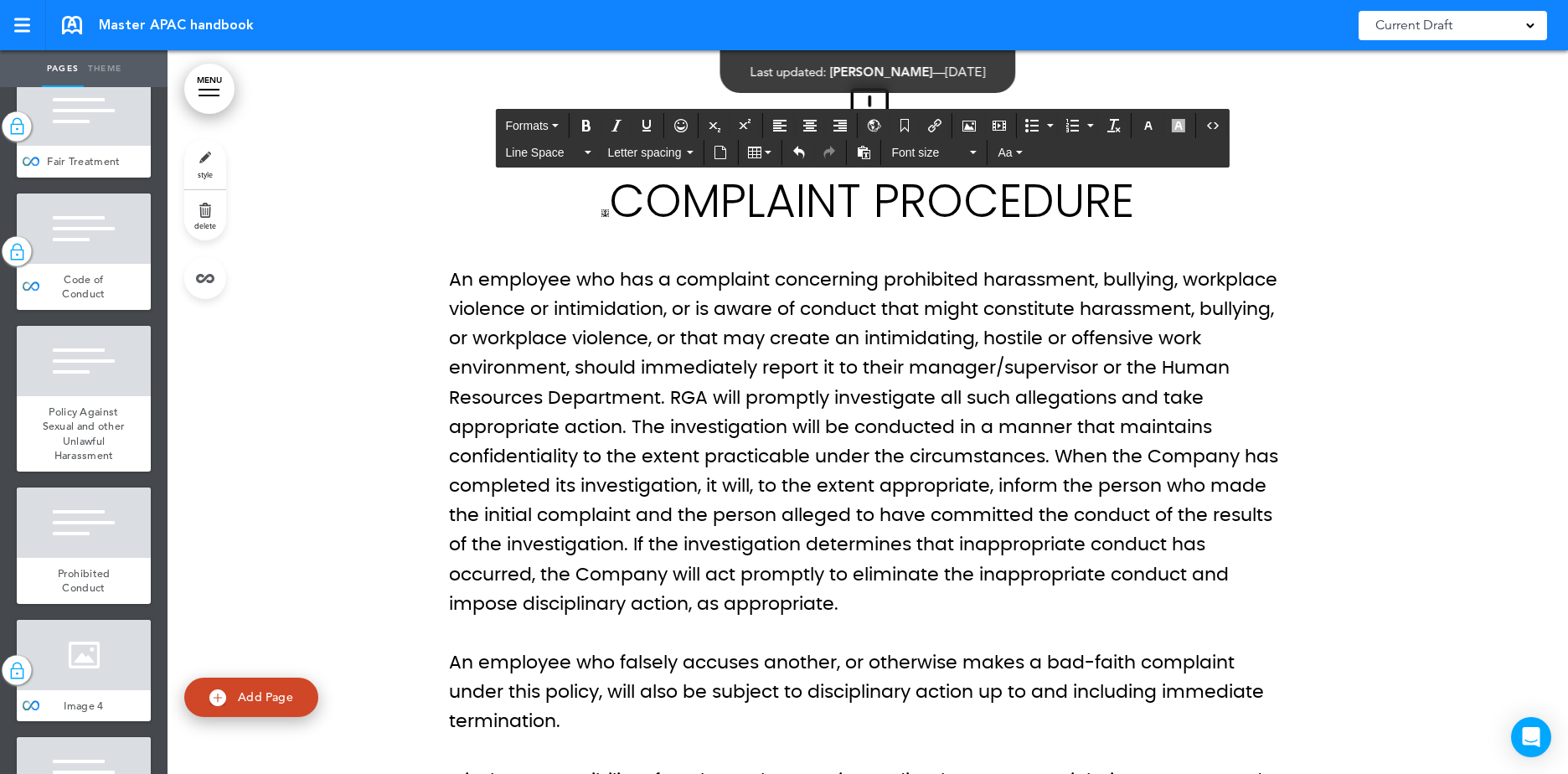
click at [477, 412] on p "An employee who has a complaint concerning prohibited harassment, bullying, wor…" at bounding box center [867, 442] width 837 height 353
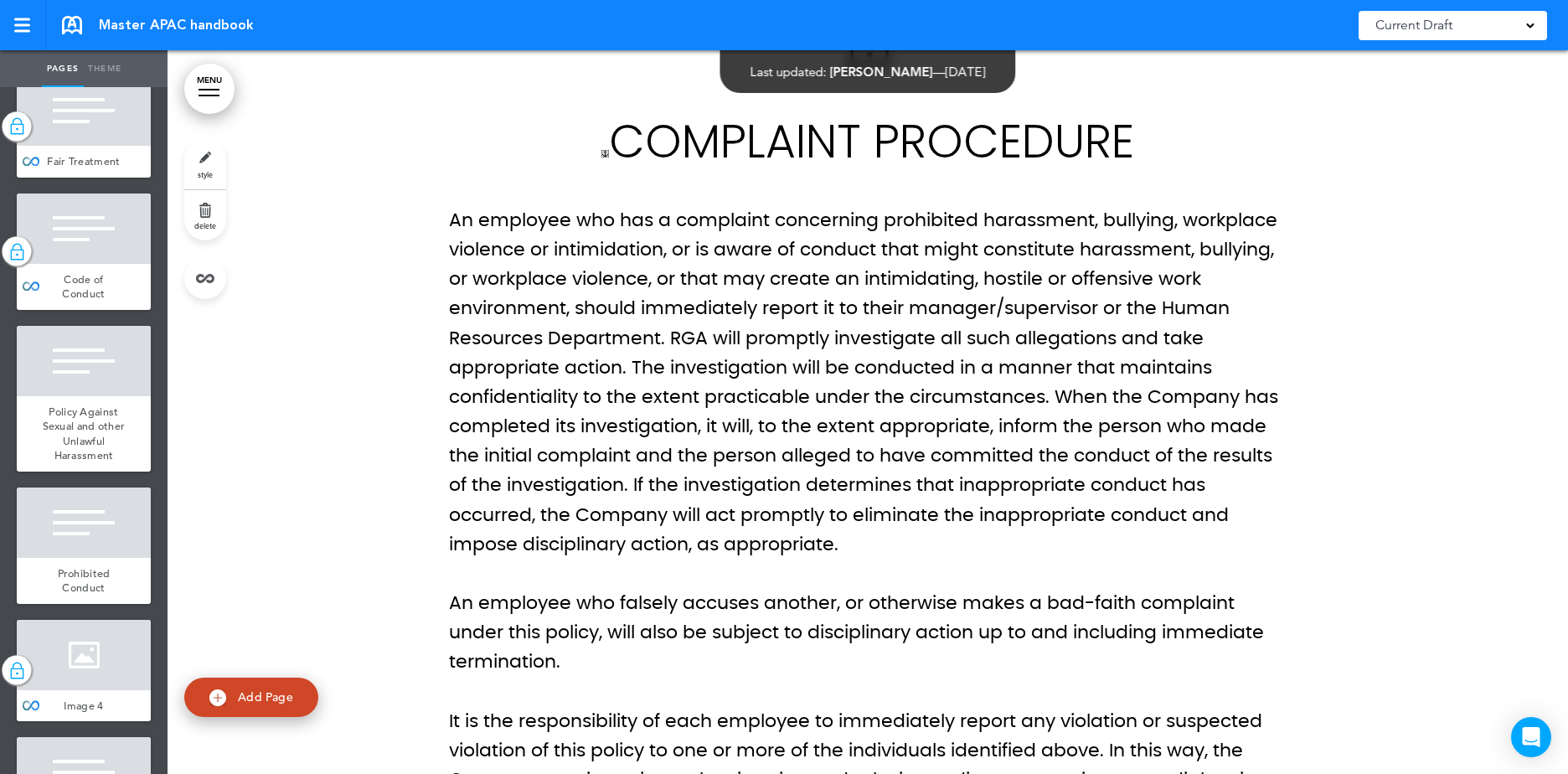
scroll to position [22237, 0]
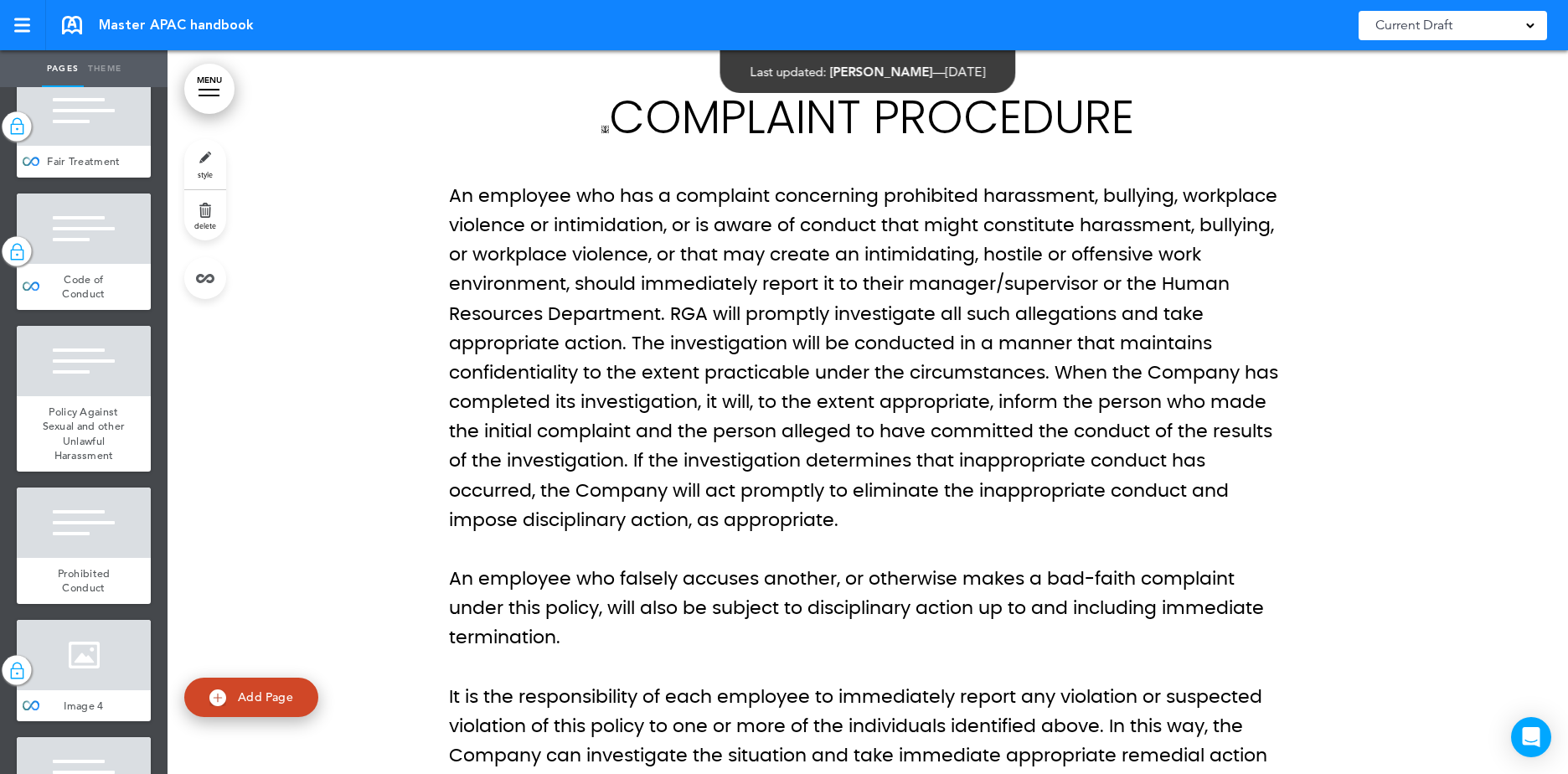
click at [755, 376] on p "An employee who has a complaint concerning prohibited harassment, bullying, wor…" at bounding box center [867, 358] width 837 height 353
click at [772, 482] on p "An employee who has a complaint concerning prohibited harassment, bullying, wor…" at bounding box center [867, 358] width 837 height 353
click at [870, 487] on p "An employee who has a complaint concerning prohibited harassment, bullying, wor…" at bounding box center [867, 358] width 837 height 353
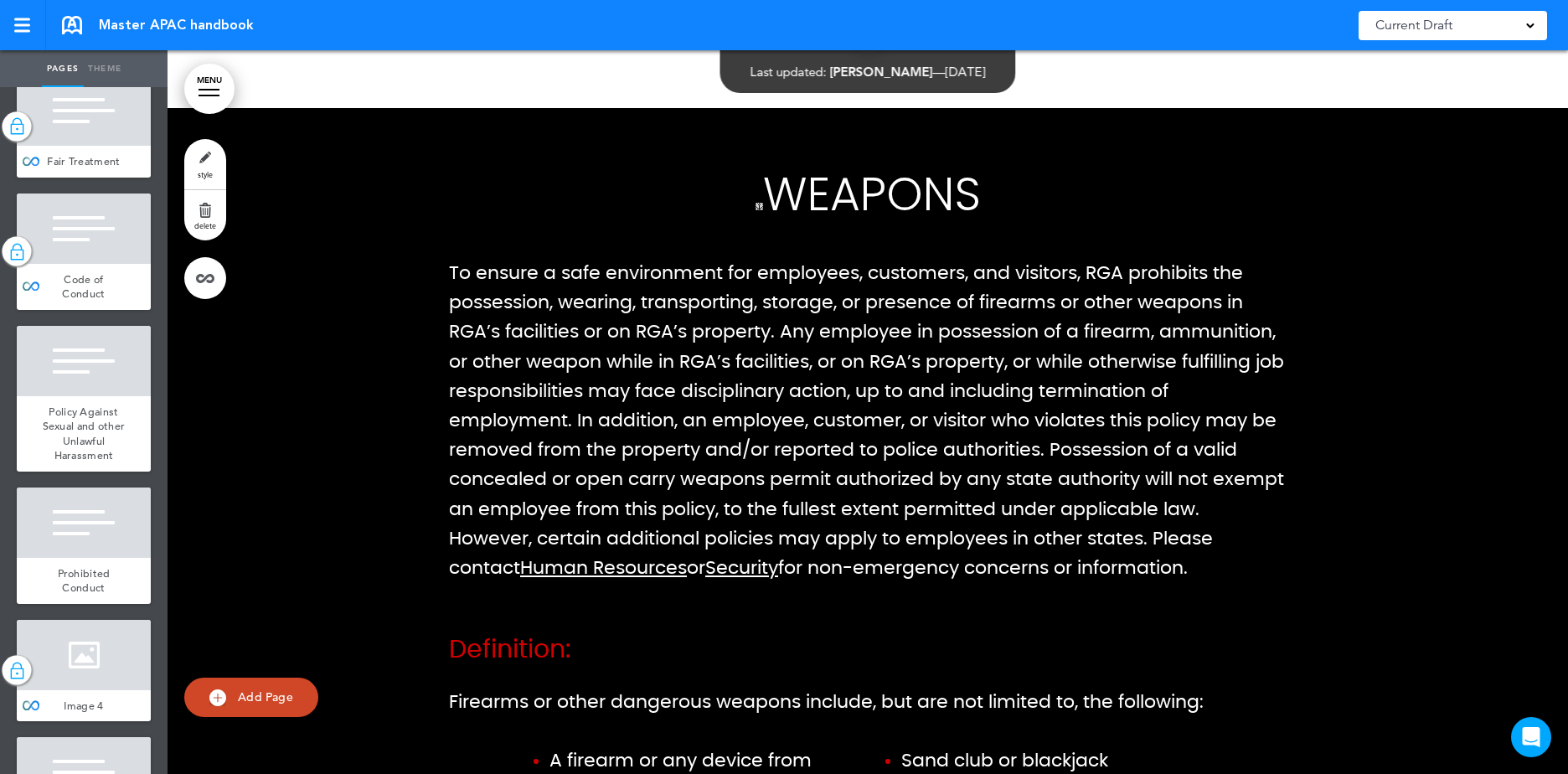
scroll to position [23410, 0]
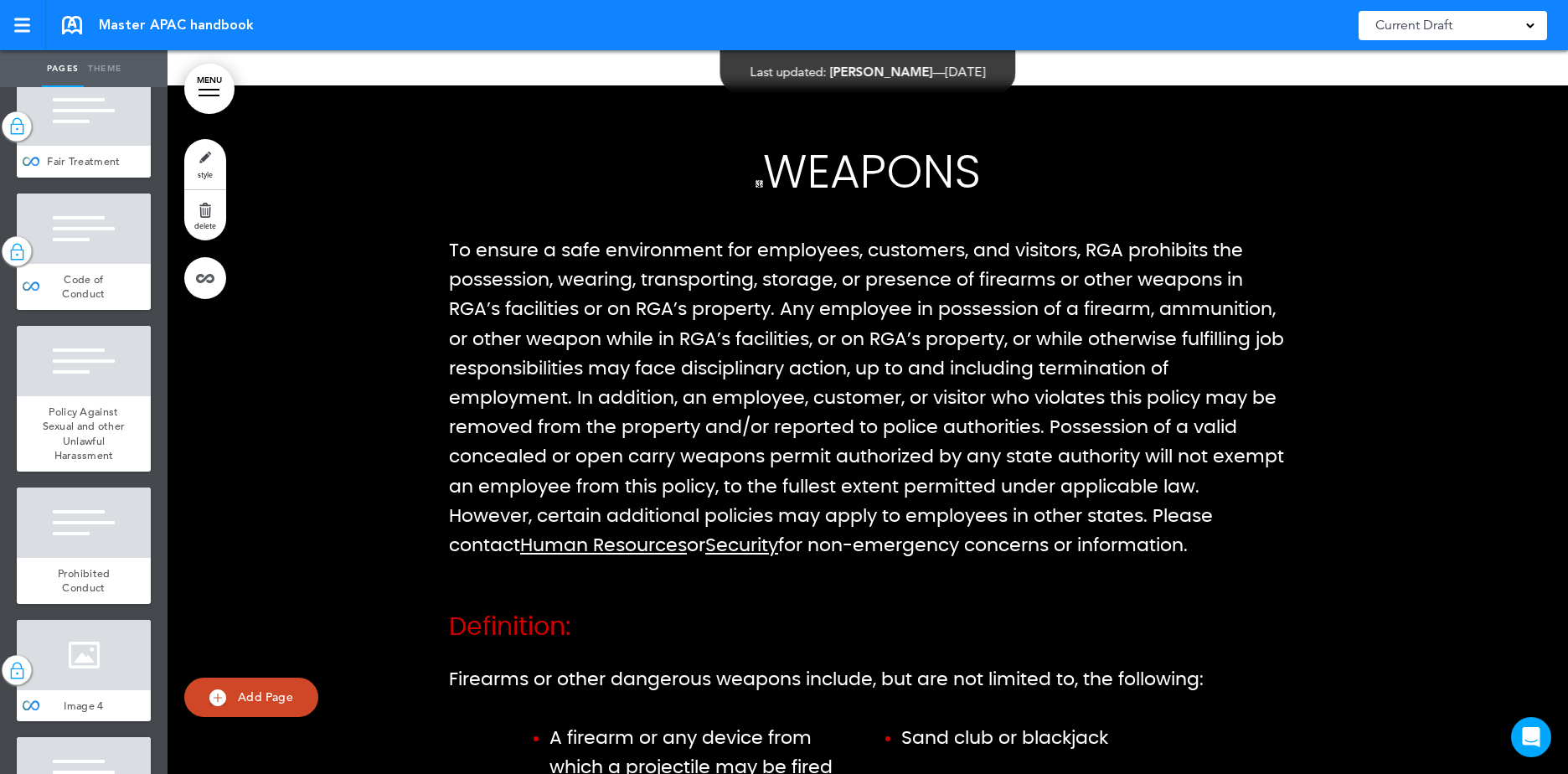
click at [953, 319] on p "To ensure a safe environment for employees, customers, and visitors, RGA prohib…" at bounding box center [867, 398] width 837 height 324
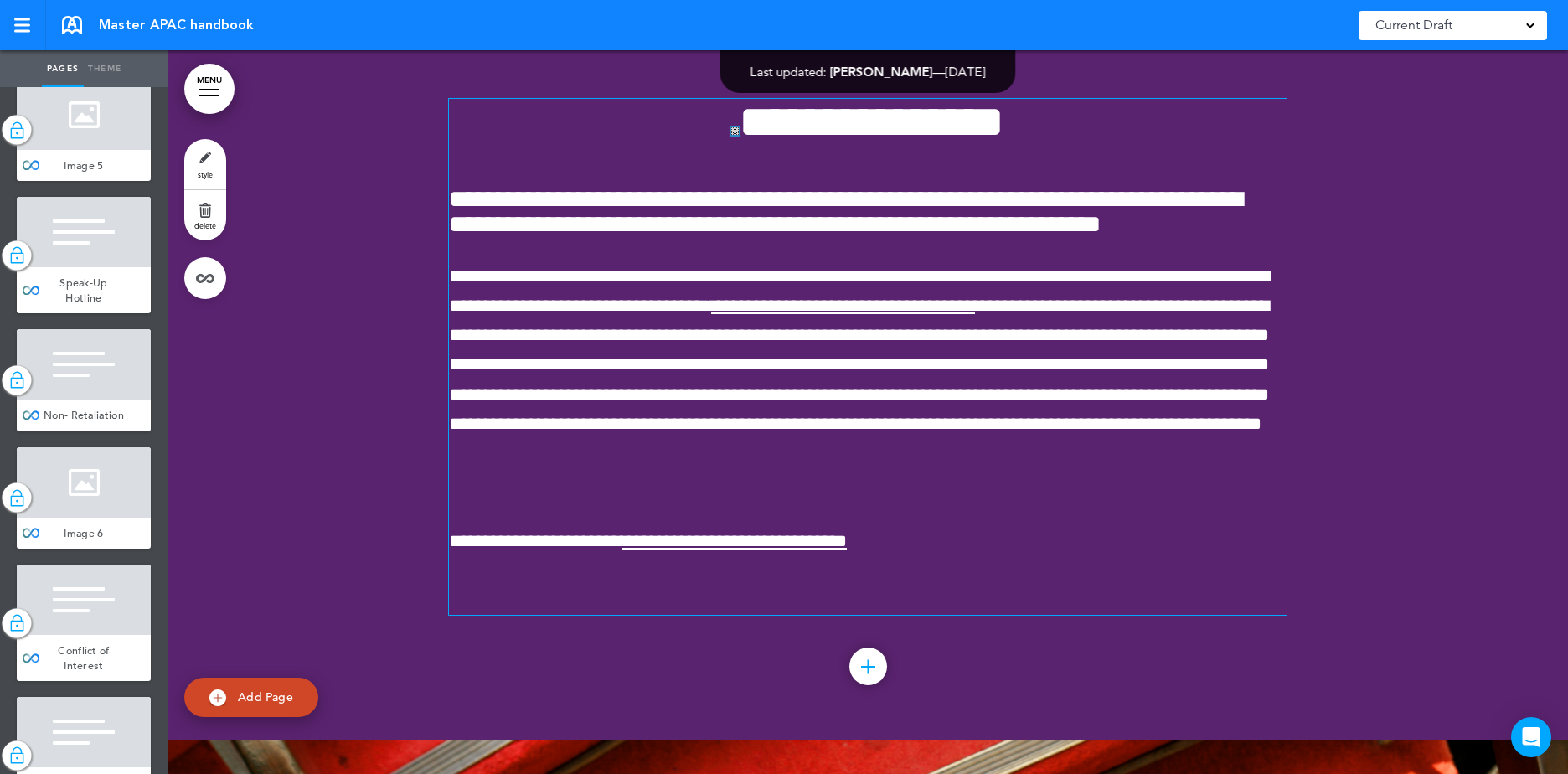
scroll to position [33206, 0]
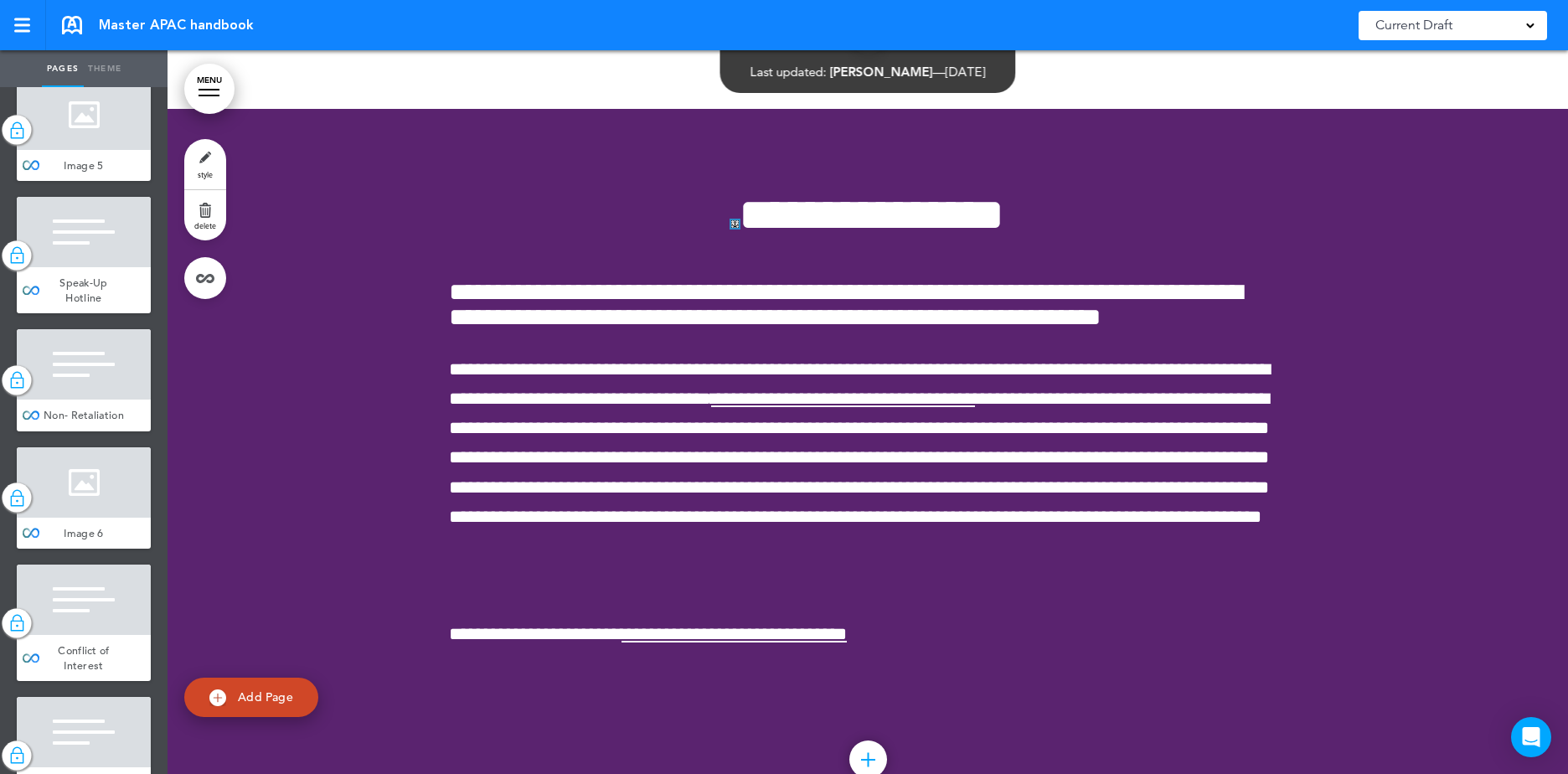
click at [347, 109] on div at bounding box center [867, 470] width 1400 height 724
click at [702, 590] on p at bounding box center [867, 575] width 837 height 29
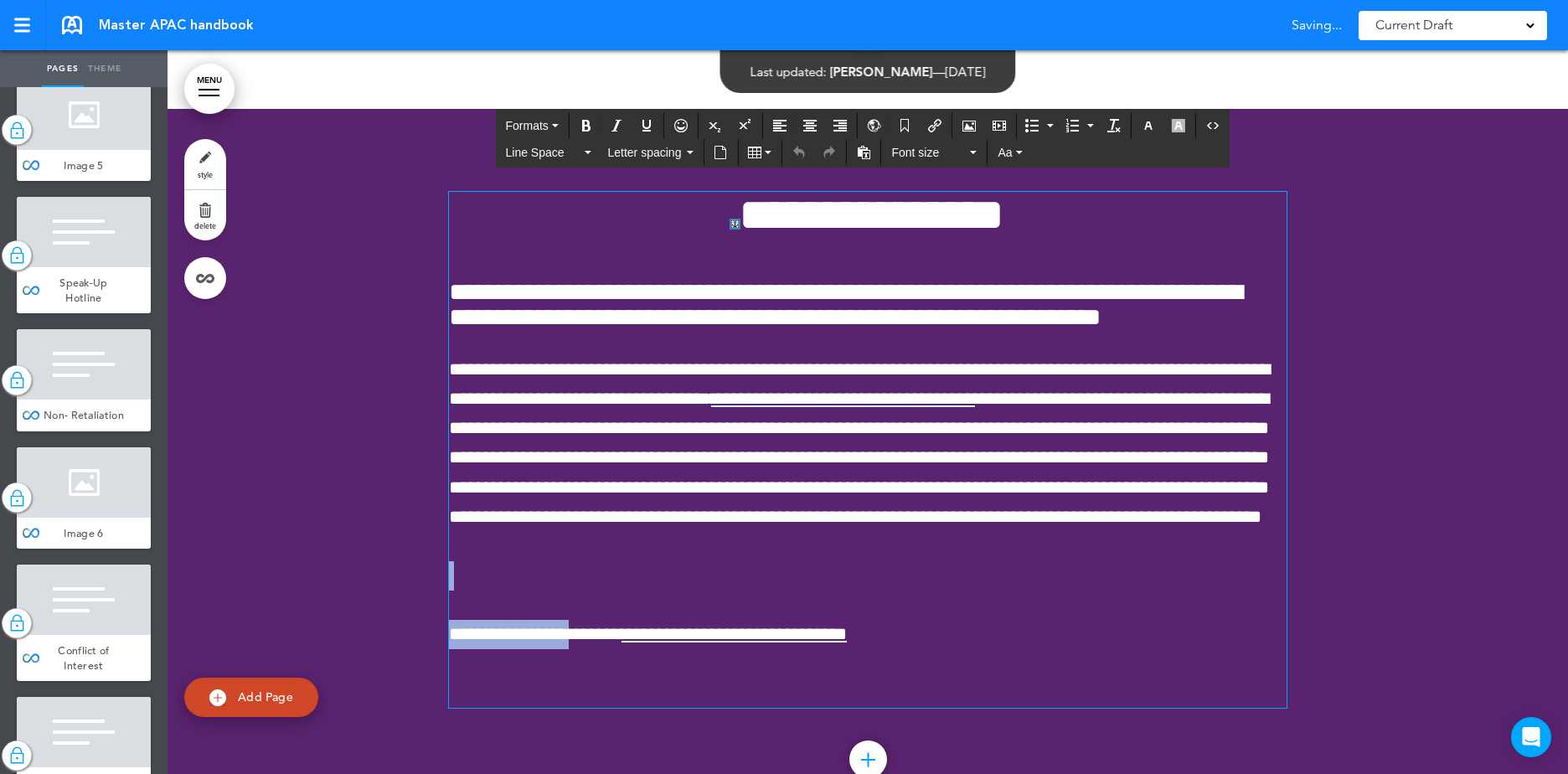
click at [573, 626] on div "**********" at bounding box center [867, 450] width 837 height 517
click at [492, 590] on p at bounding box center [867, 575] width 837 height 29
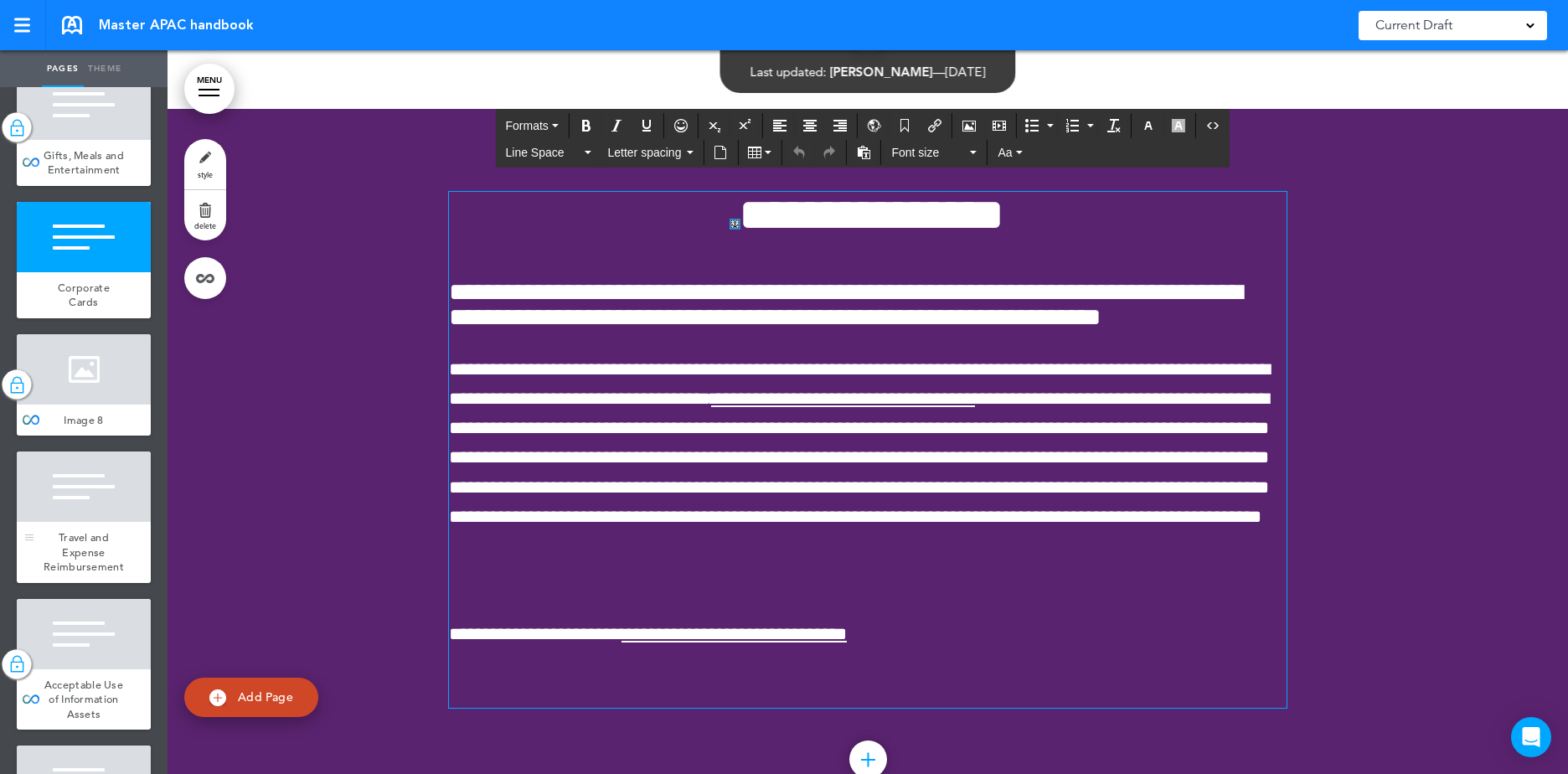
scroll to position [4522, 0]
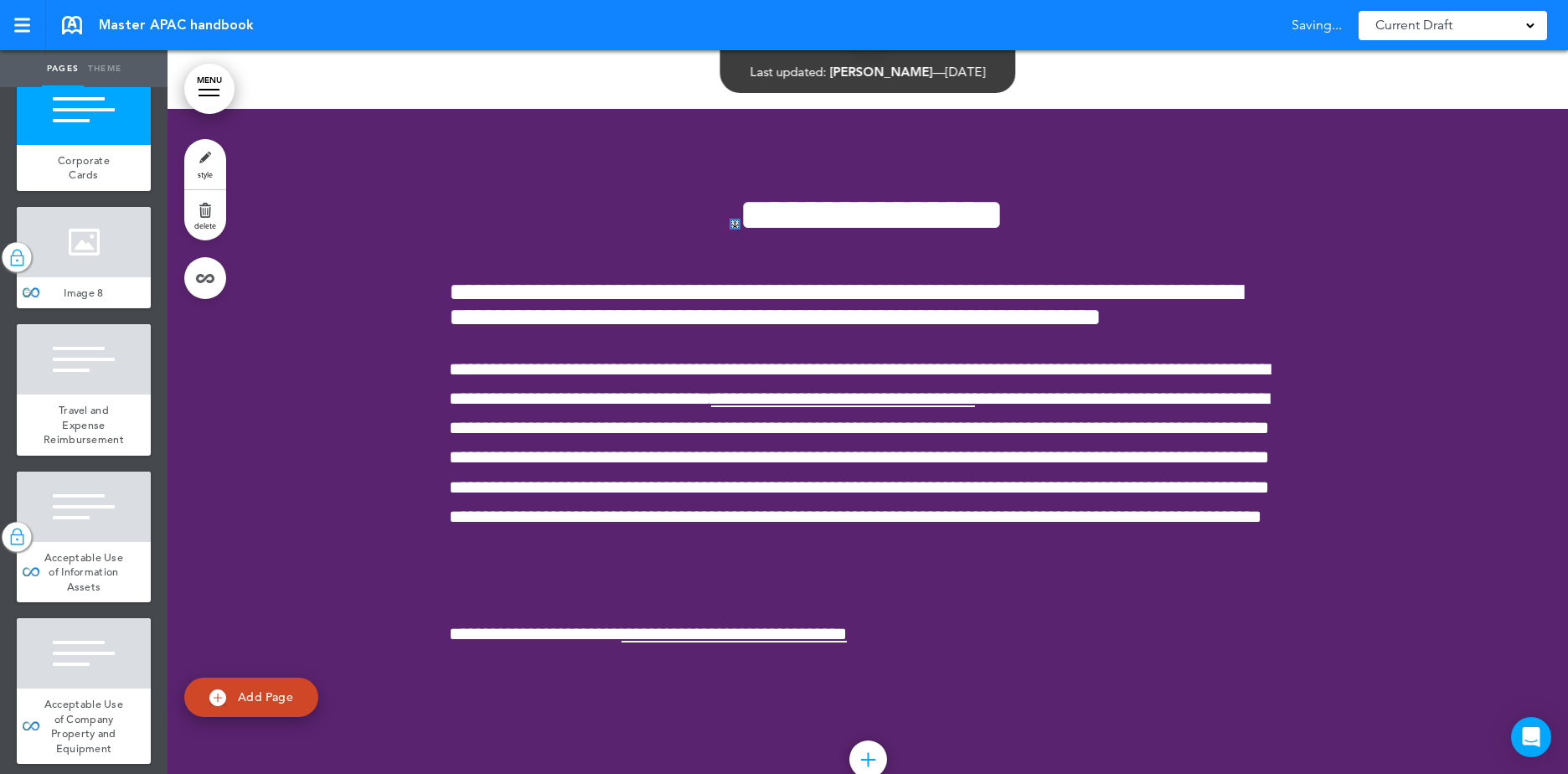
click at [56, 277] on div at bounding box center [84, 242] width 134 height 70
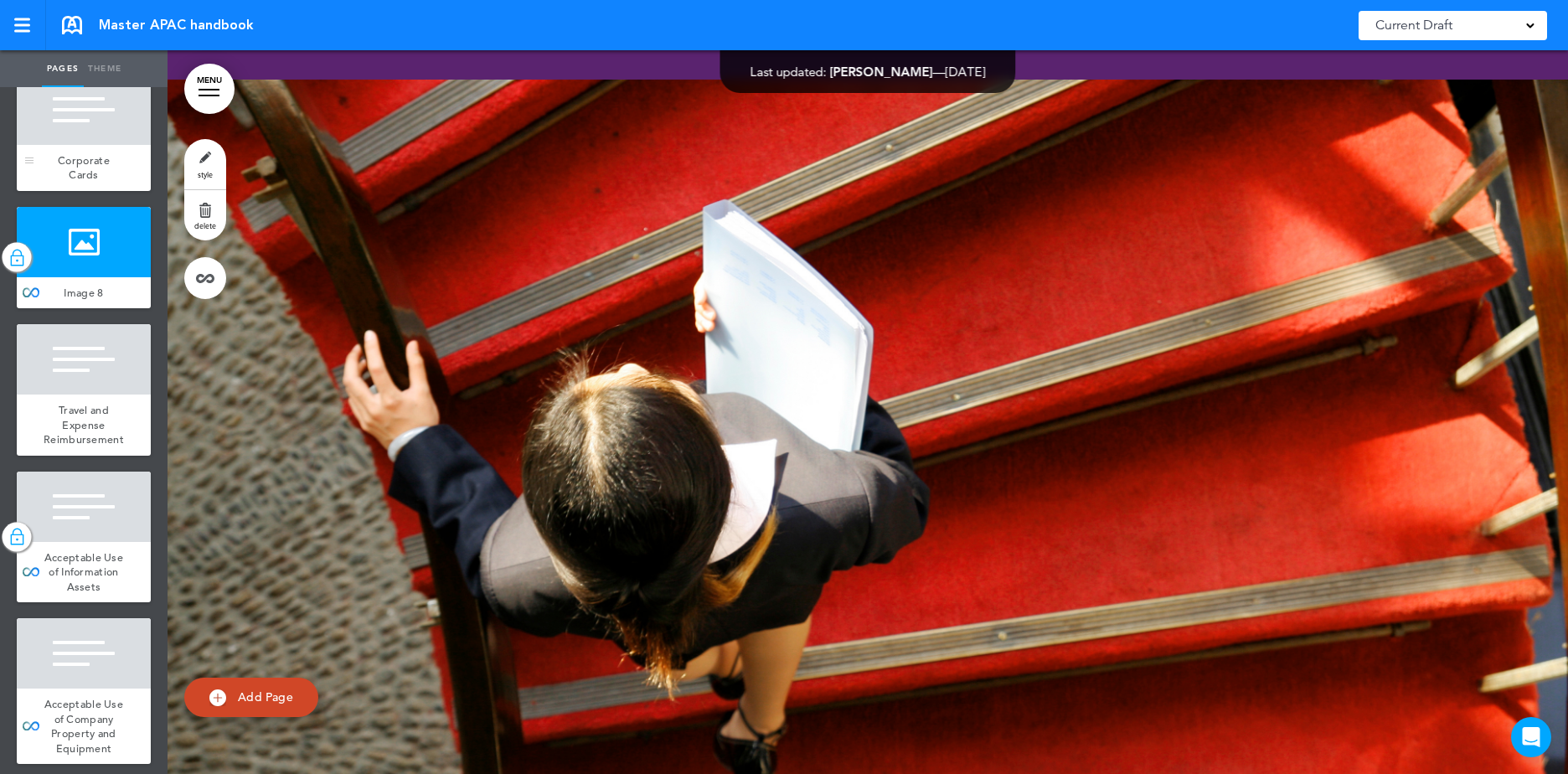
click at [106, 145] on div at bounding box center [84, 110] width 134 height 70
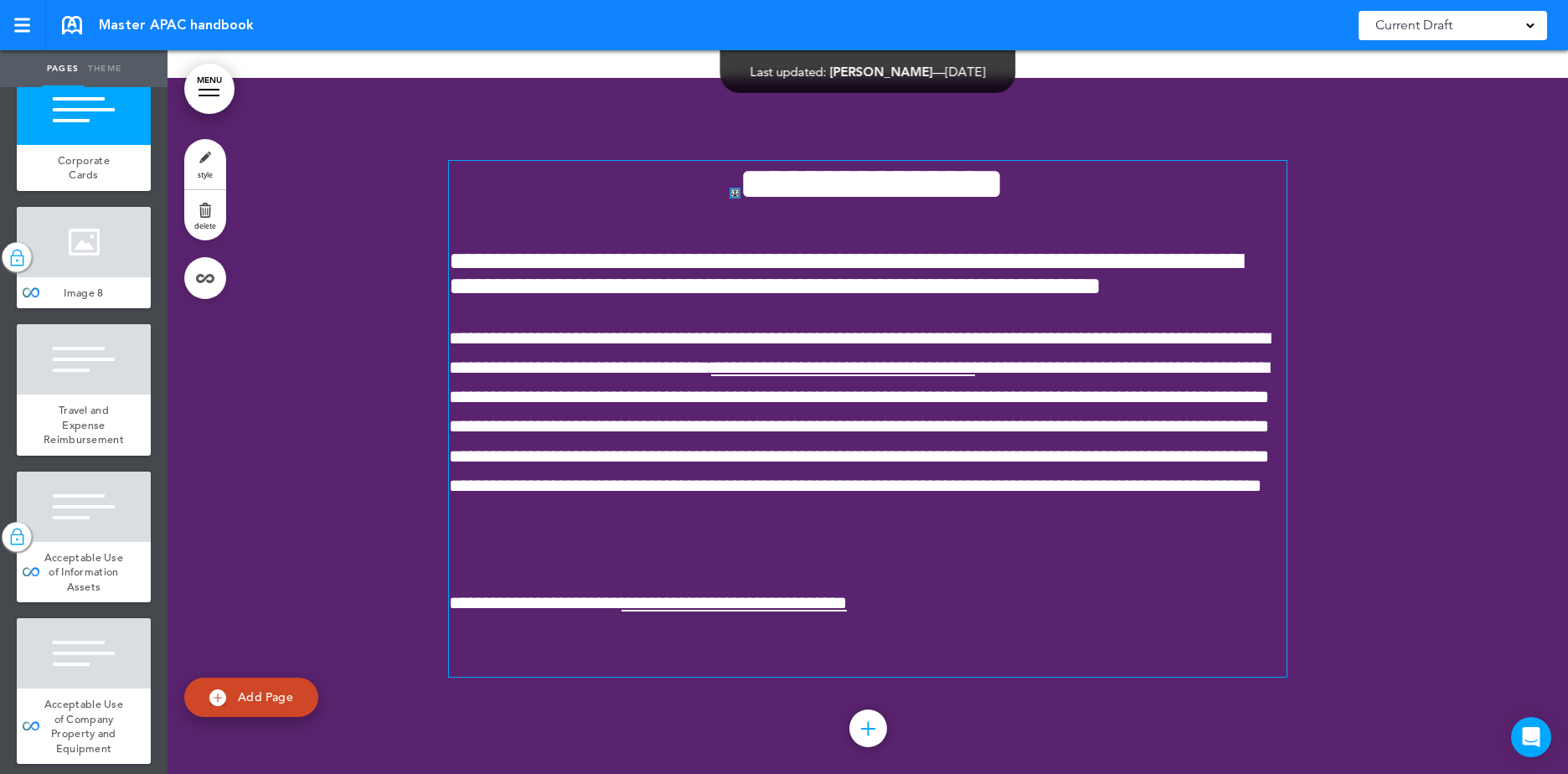
scroll to position [33235, 0]
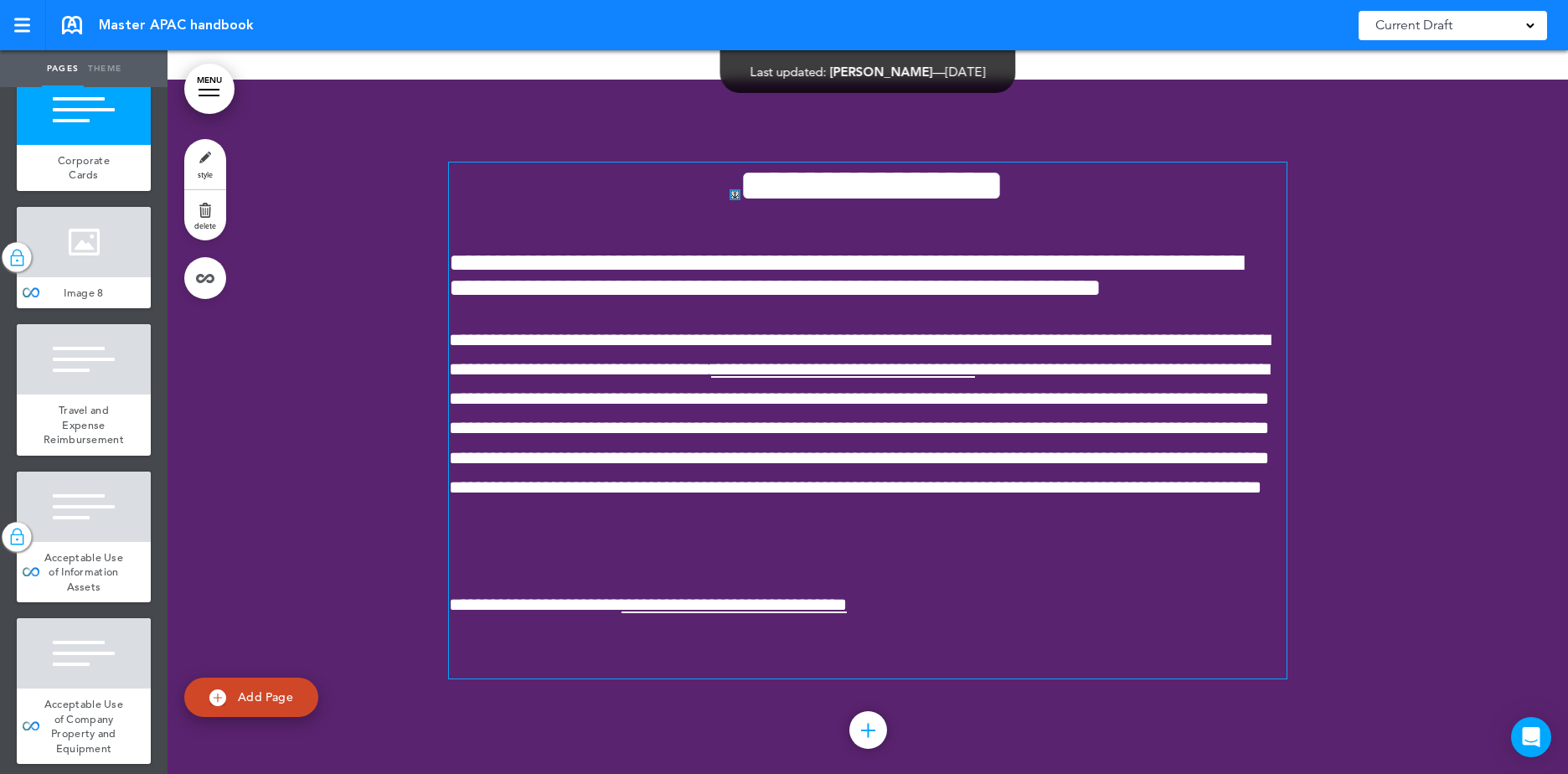
click at [788, 561] on p at bounding box center [867, 546] width 837 height 29
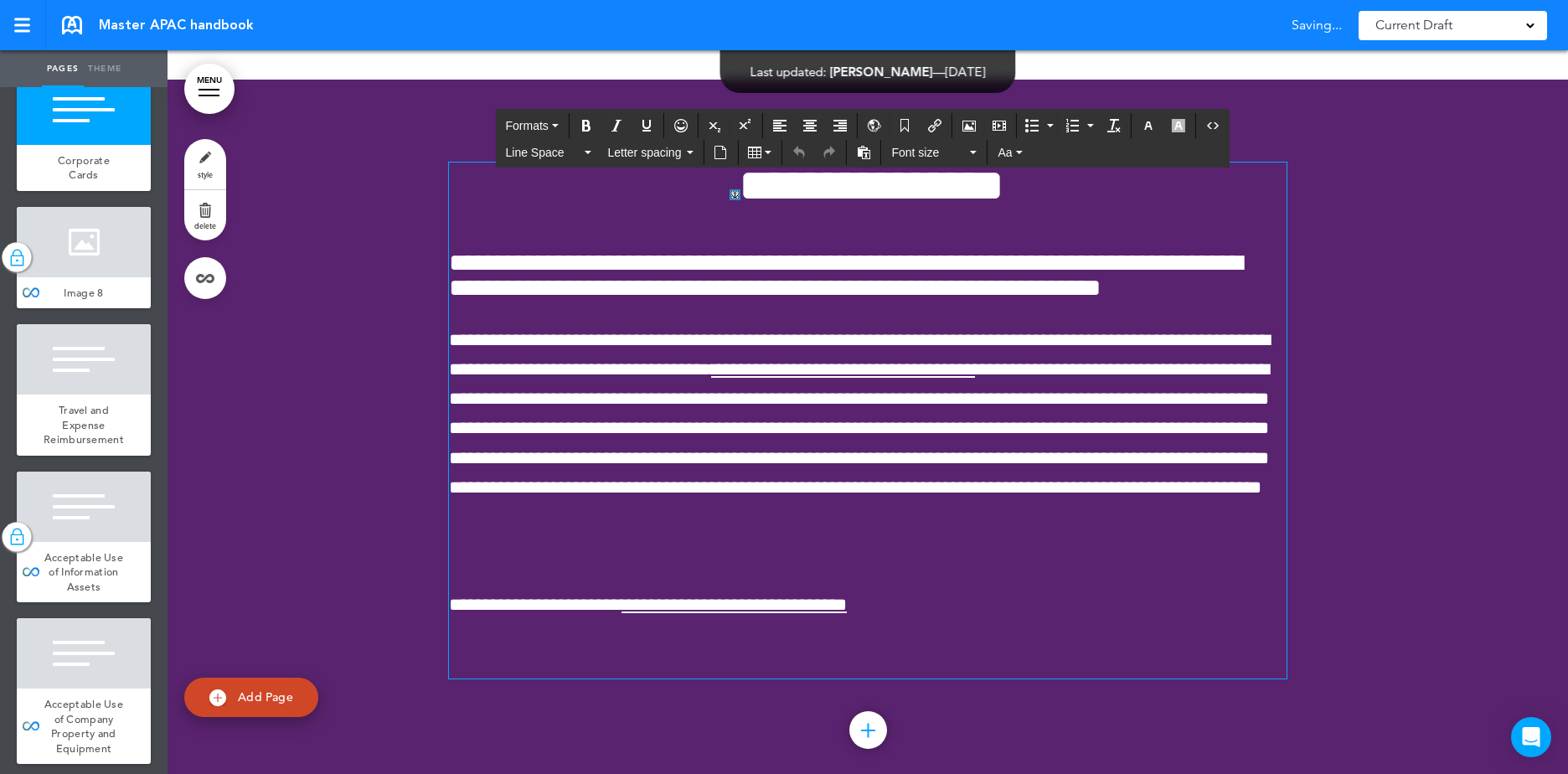
click at [555, 561] on p at bounding box center [867, 546] width 837 height 29
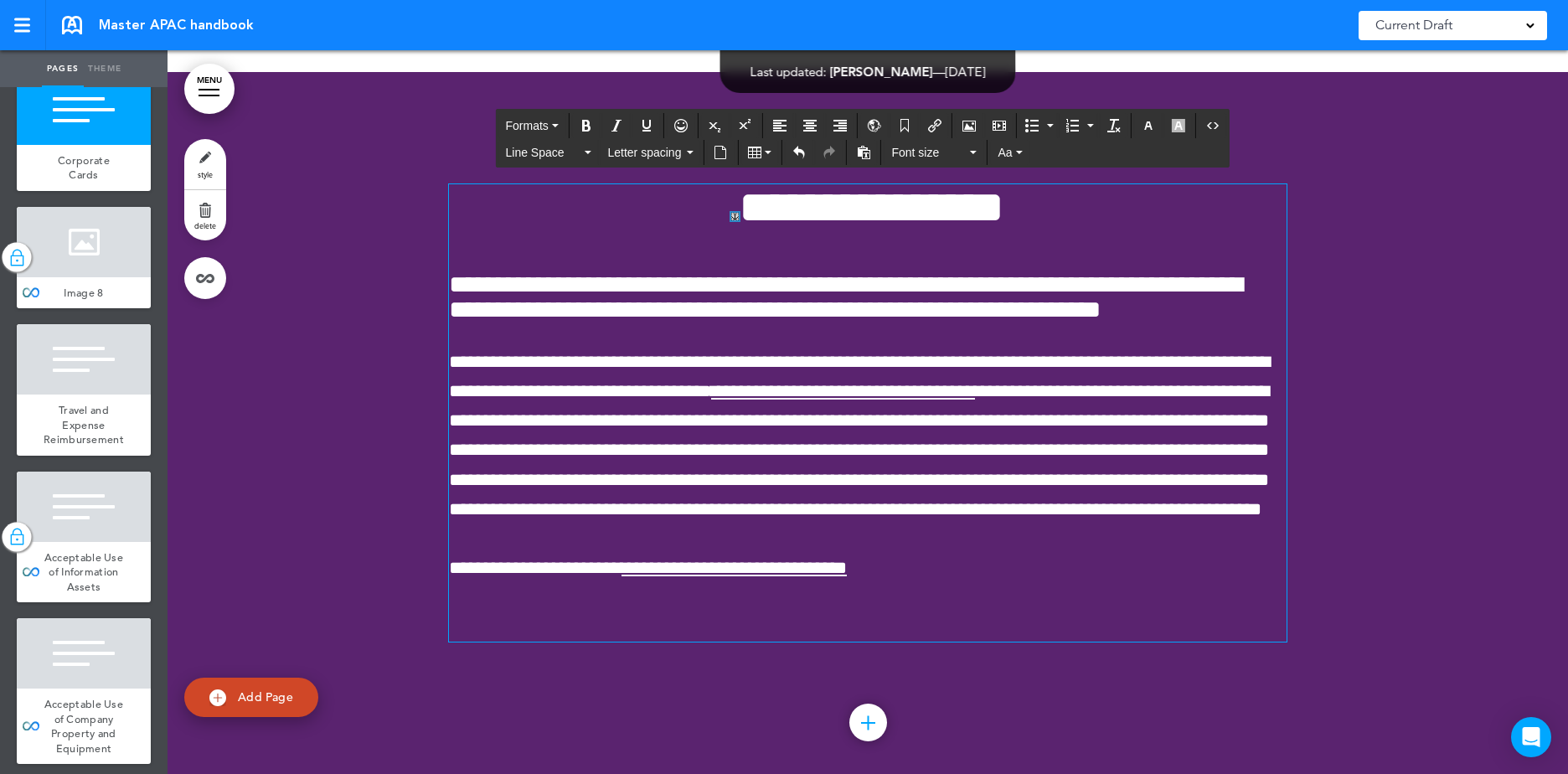
click at [779, 272] on h6 "**********" at bounding box center [867, 297] width 837 height 50
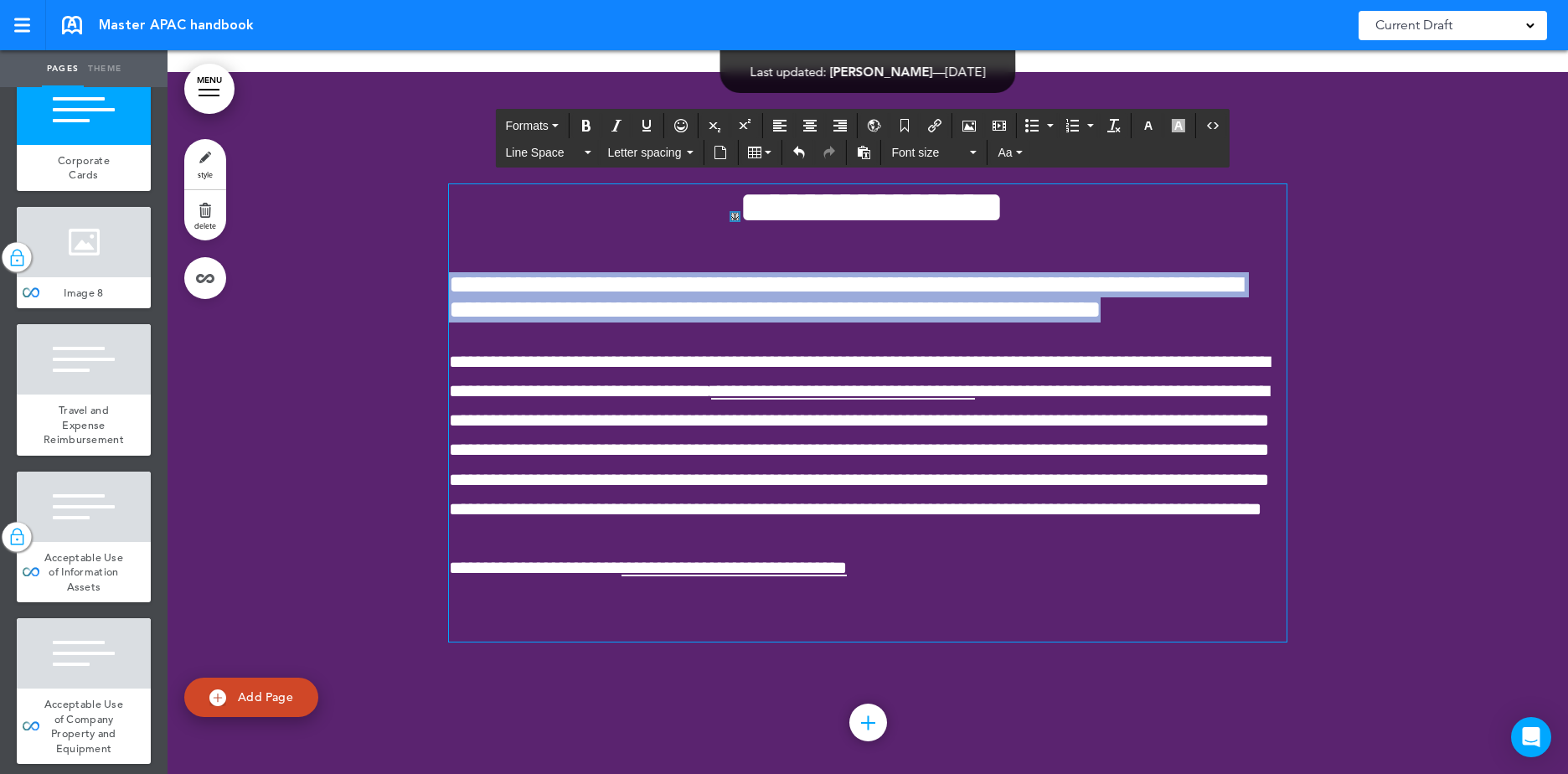
drag, startPoint x: 737, startPoint y: 271, endPoint x: 447, endPoint y: 212, distance: 295.9
click at [449, 272] on h6 "**********" at bounding box center [867, 297] width 837 height 50
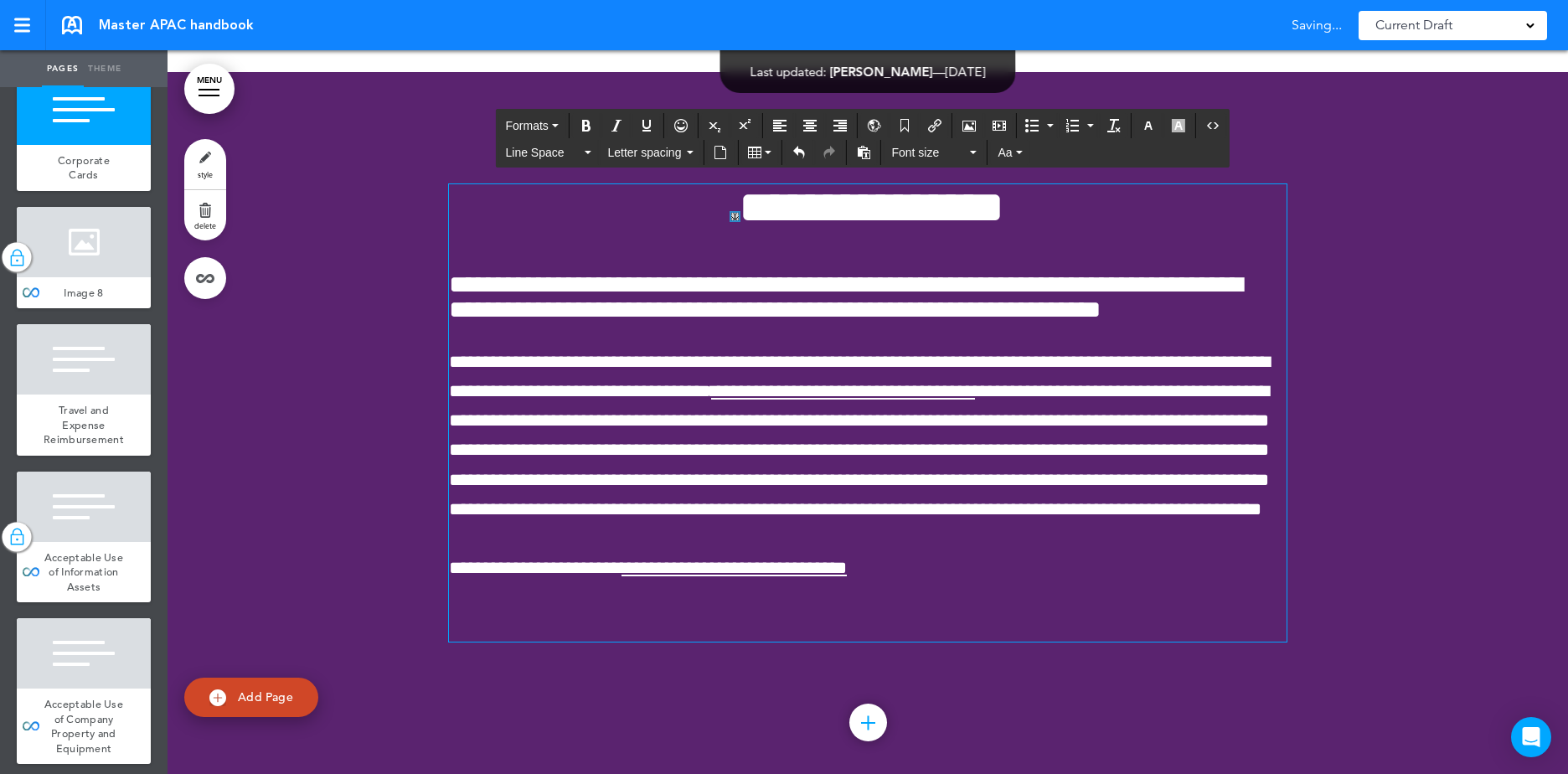
click at [1414, 143] on div at bounding box center [867, 434] width 1400 height 724
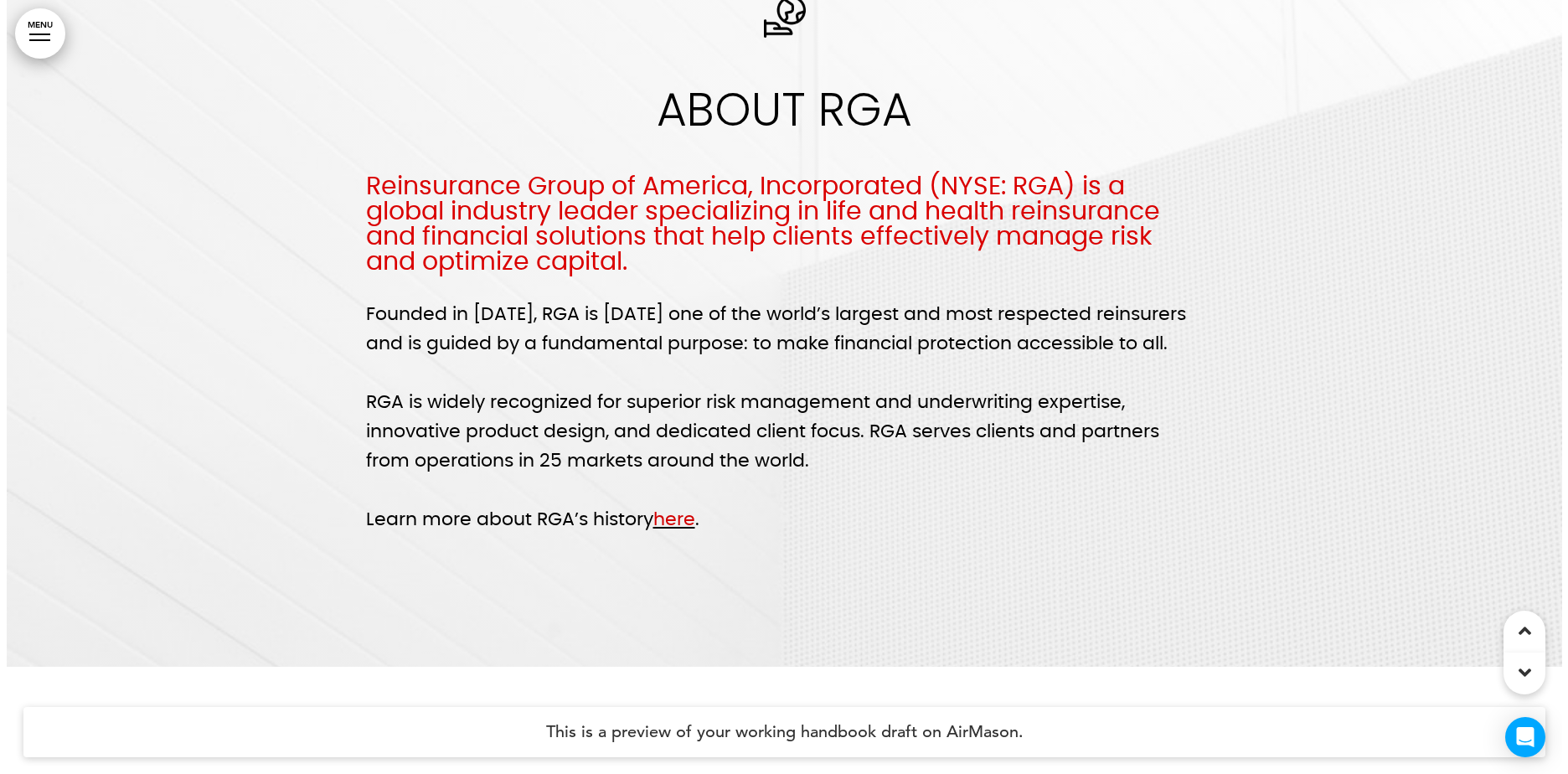
scroll to position [3014, 0]
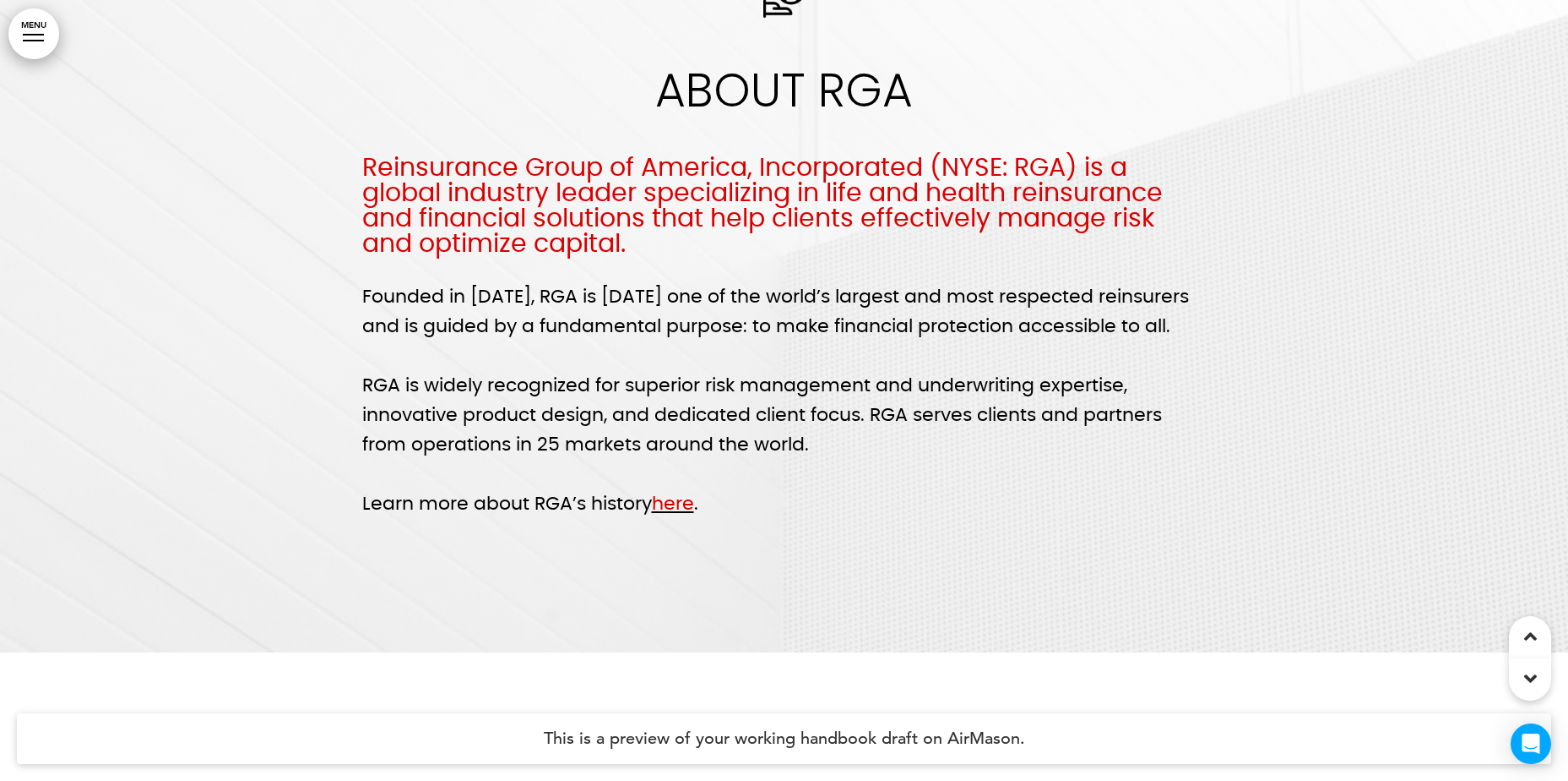
click at [32, 31] on link "MENU" at bounding box center [34, 34] width 51 height 51
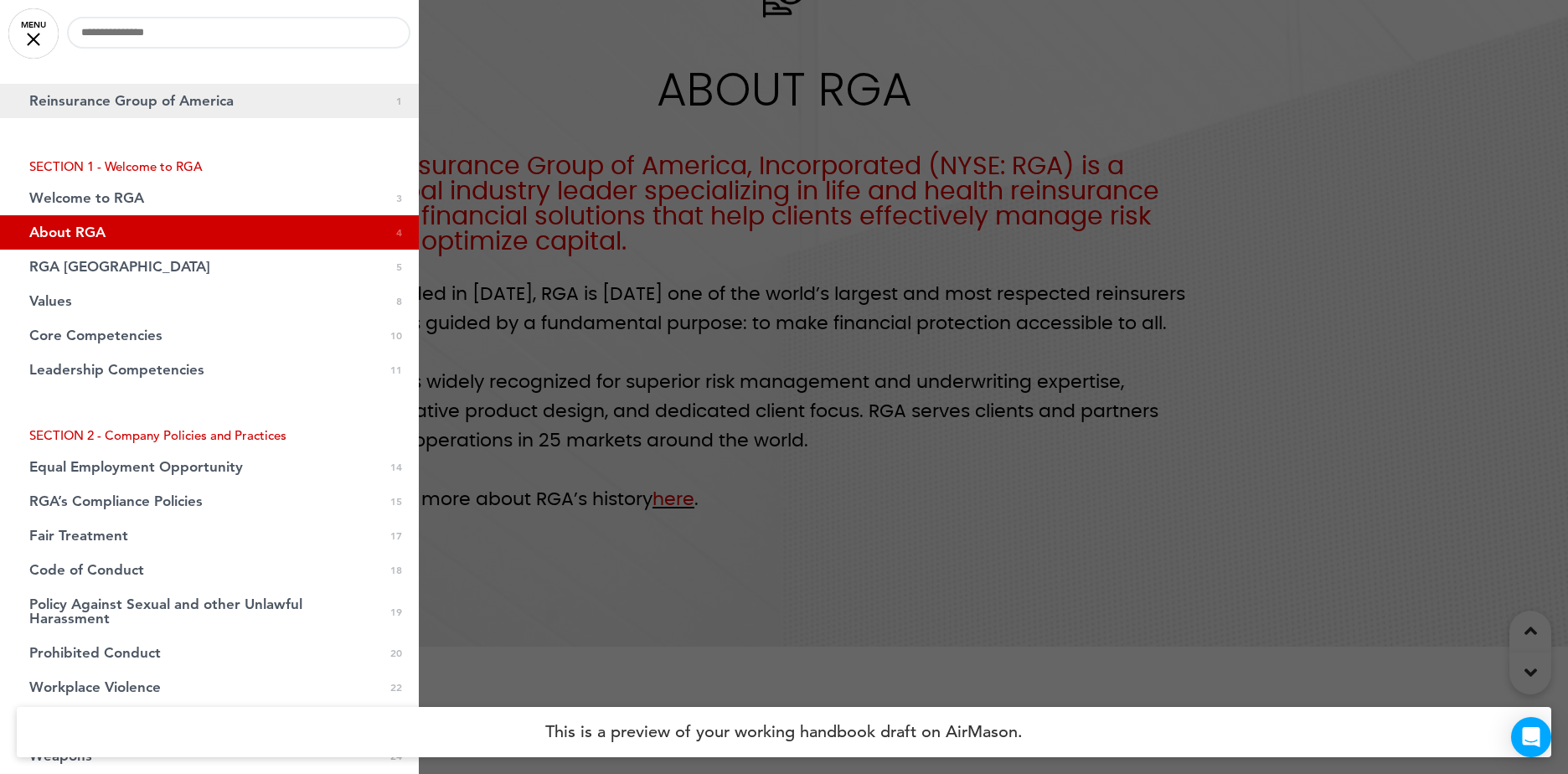
click at [253, 106] on link "Reinsurance Group of America 0 1" at bounding box center [209, 101] width 419 height 34
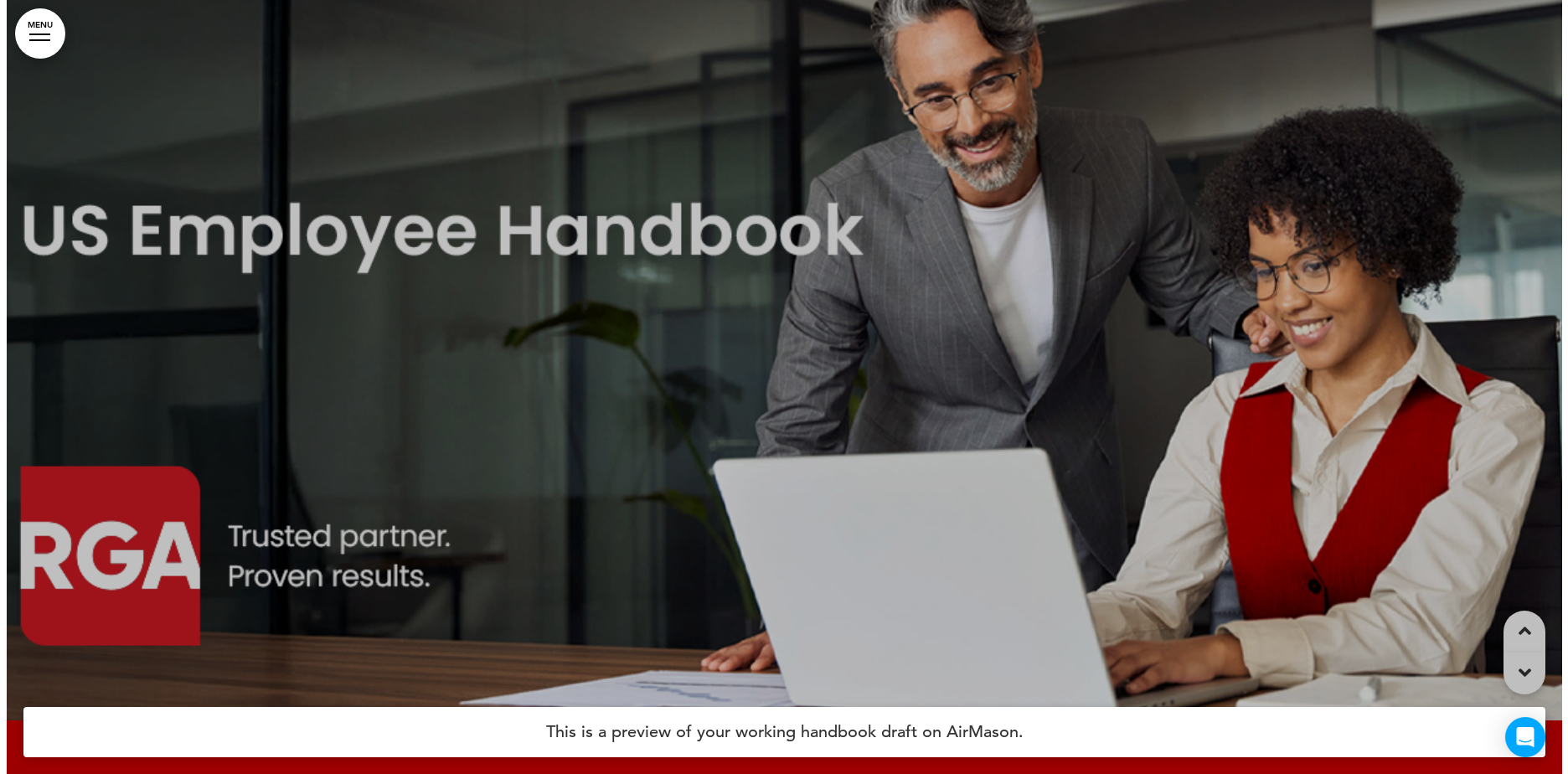
scroll to position [0, 0]
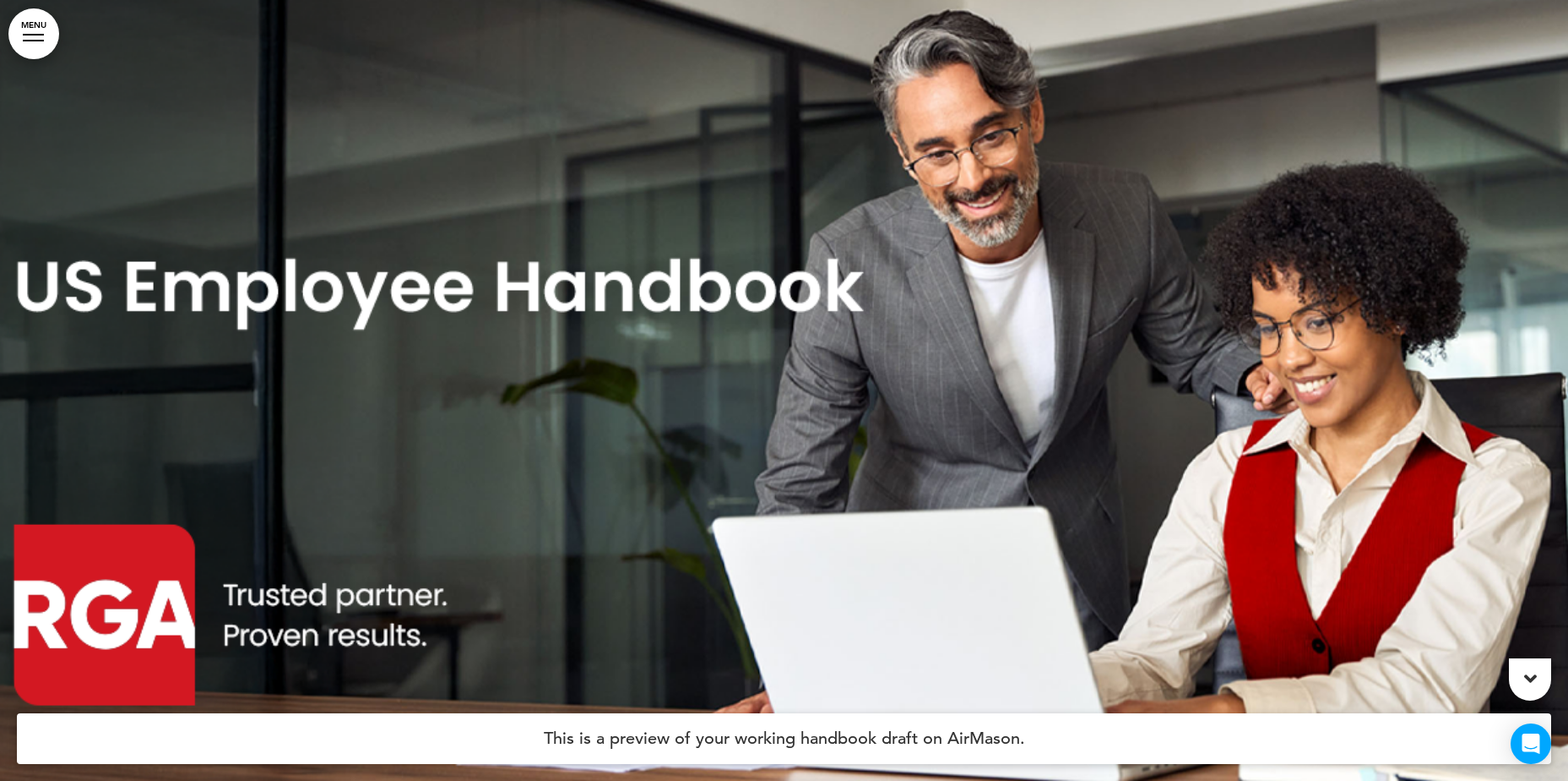
click at [410, 257] on div at bounding box center [784, 390] width 1568 height 781
click at [381, 286] on div at bounding box center [784, 390] width 1568 height 781
click at [104, 287] on div at bounding box center [784, 390] width 1568 height 781
click at [32, 22] on link "MENU" at bounding box center [34, 34] width 51 height 51
